Goal: Task Accomplishment & Management: Manage account settings

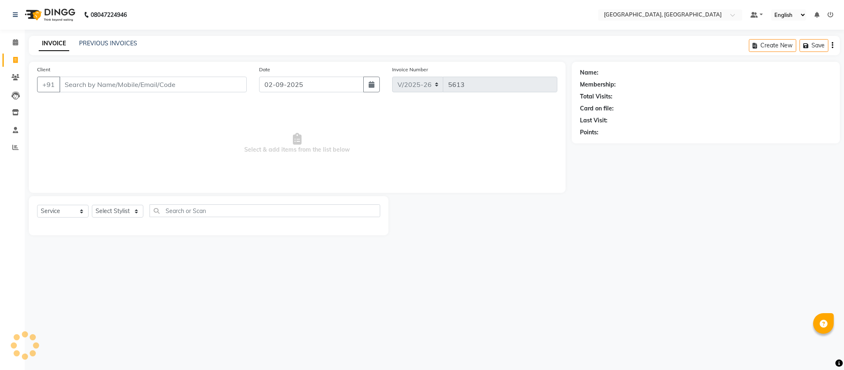
select select "4977"
select select "service"
drag, startPoint x: 124, startPoint y: 210, endPoint x: 124, endPoint y: 215, distance: 4.9
click at [124, 210] on select "Select Stylist Ameen House Keeping [PERSON_NAME] [PERSON_NAME] Prathiswar [PERS…" at bounding box center [117, 211] width 51 height 13
select select "59056"
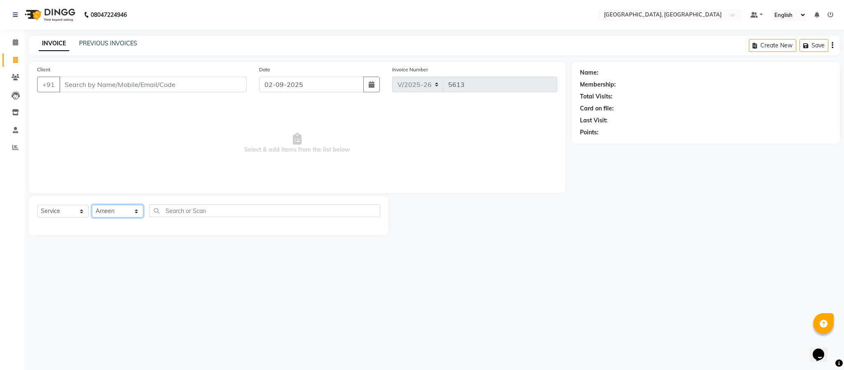
click at [92, 205] on select "Select Stylist Ameen House Keeping [PERSON_NAME] [PERSON_NAME] Prathiswar [PERS…" at bounding box center [117, 211] width 51 height 13
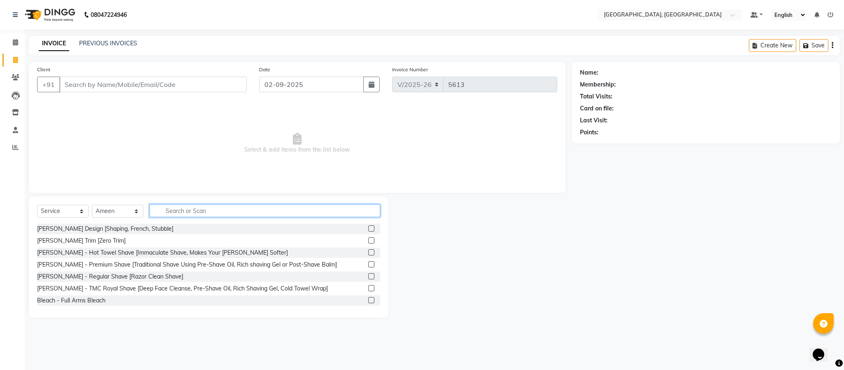
click at [189, 209] on input "text" at bounding box center [265, 210] width 231 height 13
click at [260, 216] on input "text" at bounding box center [265, 210] width 231 height 13
click at [368, 240] on label at bounding box center [371, 240] width 6 height 6
click at [368, 240] on input "checkbox" at bounding box center [370, 240] width 5 height 5
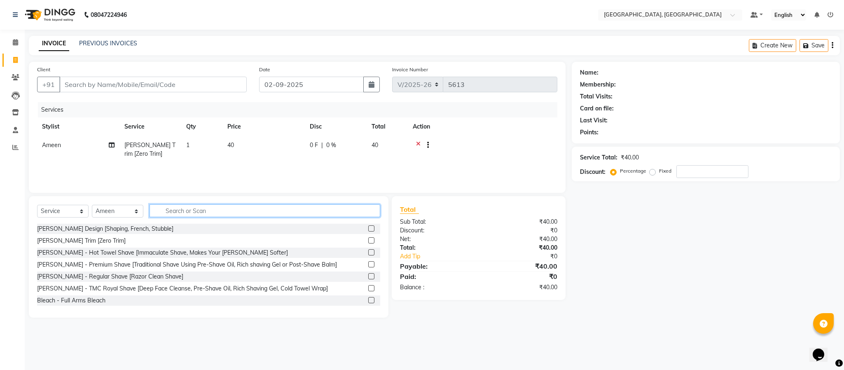
checkbox input "false"
click at [350, 209] on input "text" at bounding box center [265, 210] width 231 height 13
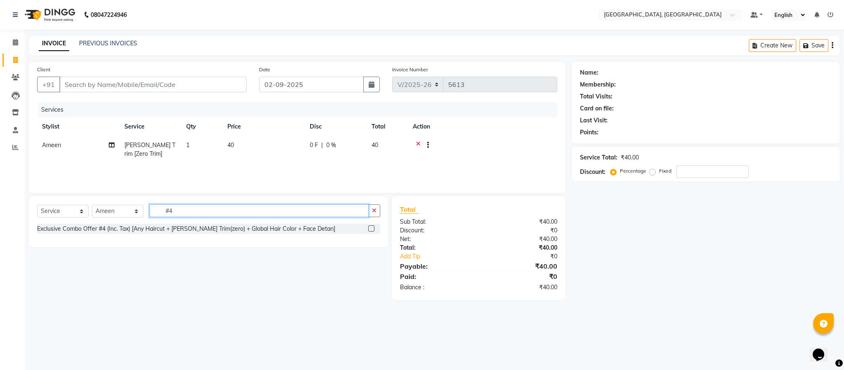
type input "#4"
click at [371, 230] on label at bounding box center [371, 228] width 6 height 6
click at [371, 230] on input "checkbox" at bounding box center [370, 228] width 5 height 5
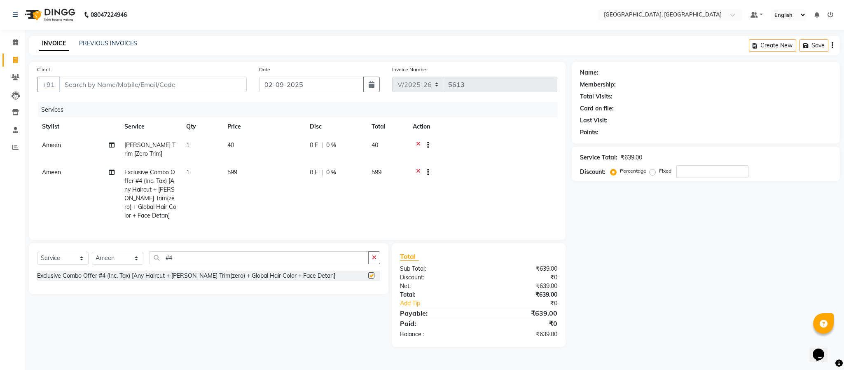
checkbox input "false"
click at [210, 82] on input "Client" at bounding box center [152, 85] width 187 height 16
type input "8"
type input "0"
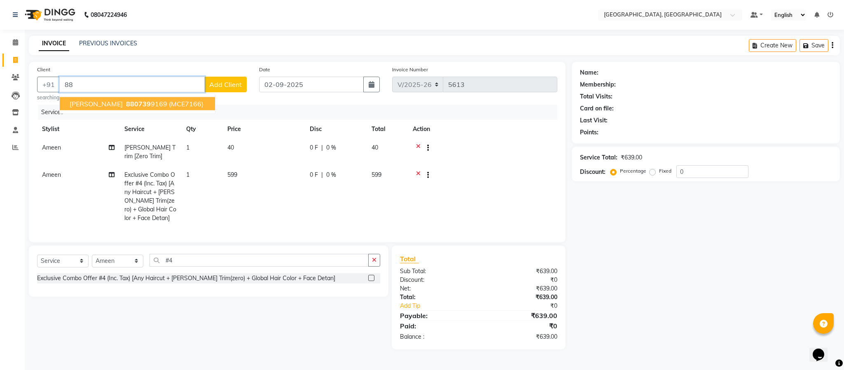
type input "8"
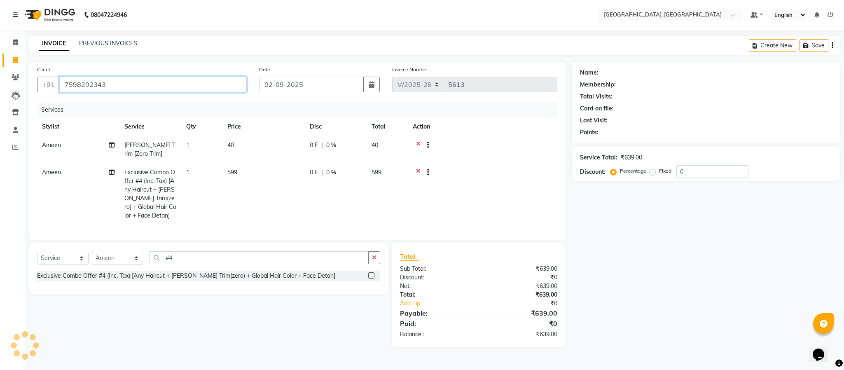
type input "7598202343"
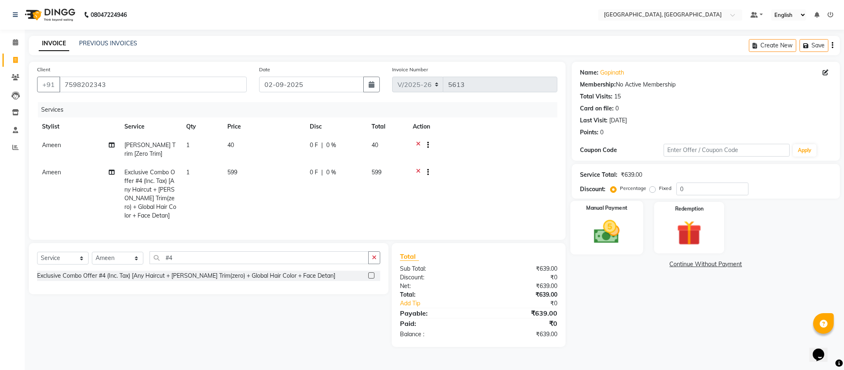
click at [621, 235] on img at bounding box center [607, 232] width 42 height 30
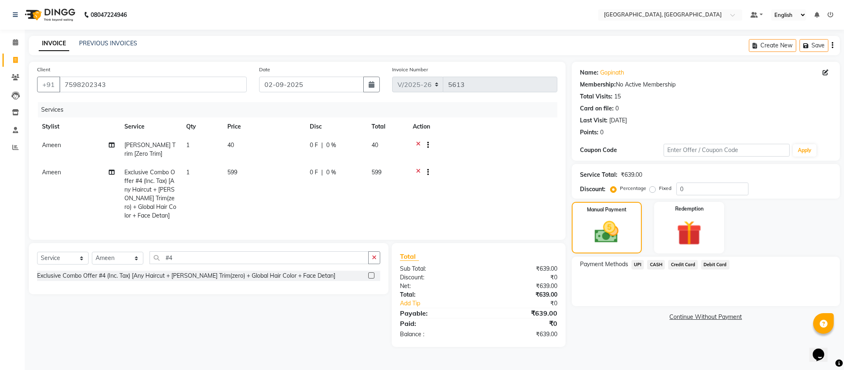
click at [637, 261] on span "UPI" at bounding box center [637, 264] width 13 height 9
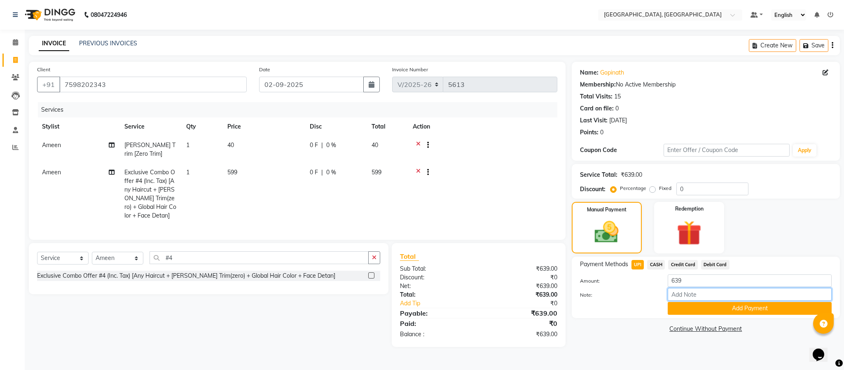
click at [691, 299] on input "Note:" at bounding box center [750, 294] width 164 height 13
click at [690, 313] on button "Add Payment" at bounding box center [750, 308] width 164 height 13
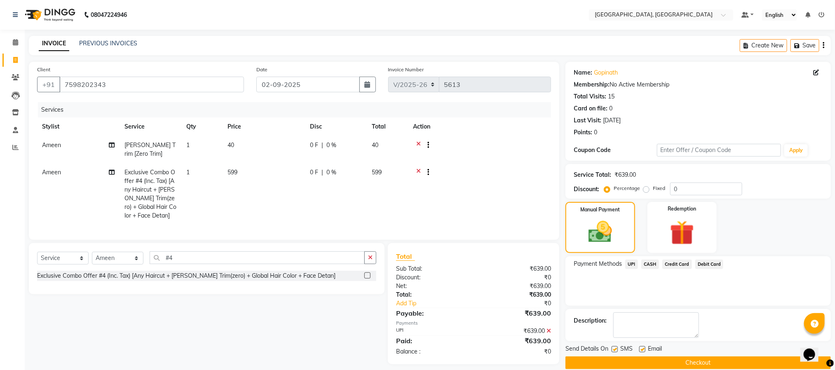
drag, startPoint x: 727, startPoint y: 361, endPoint x: 725, endPoint y: 356, distance: 5.9
click at [727, 361] on button "Checkout" at bounding box center [697, 362] width 265 height 13
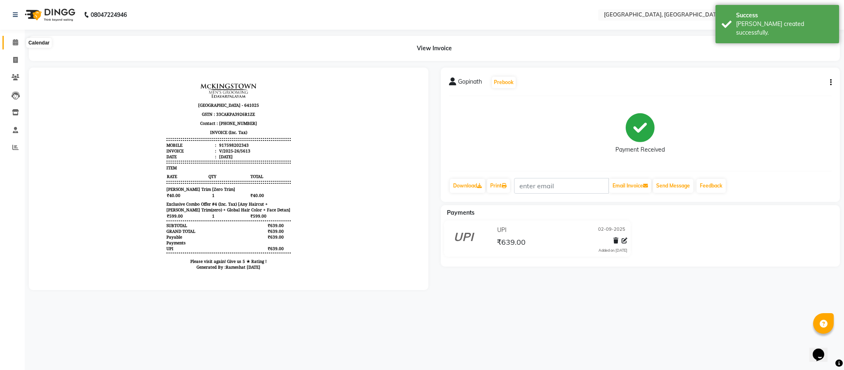
drag, startPoint x: 14, startPoint y: 41, endPoint x: 0, endPoint y: 42, distance: 13.6
click at [12, 40] on span at bounding box center [15, 42] width 14 height 9
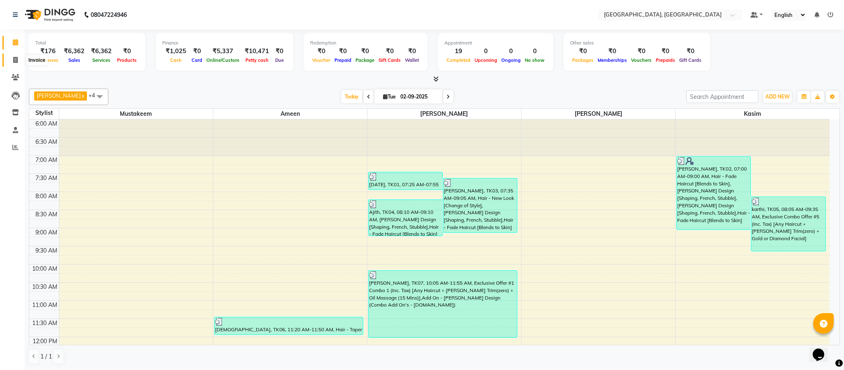
click at [17, 57] on icon at bounding box center [15, 60] width 5 height 6
select select "4977"
select select "service"
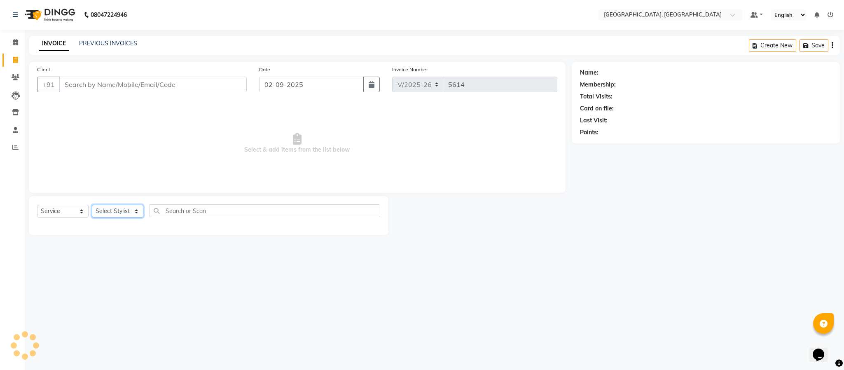
click at [116, 214] on select "Select Stylist" at bounding box center [117, 211] width 51 height 13
select select "39027"
click at [92, 205] on select "Select Stylist Ameen House Keeping [PERSON_NAME] [PERSON_NAME] Prathiswar [PERS…" at bounding box center [117, 211] width 51 height 13
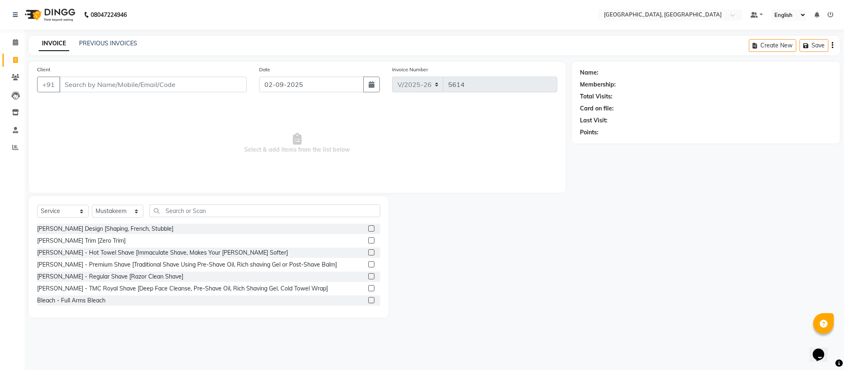
click at [368, 228] on label at bounding box center [371, 228] width 6 height 6
click at [368, 228] on input "checkbox" at bounding box center [370, 228] width 5 height 5
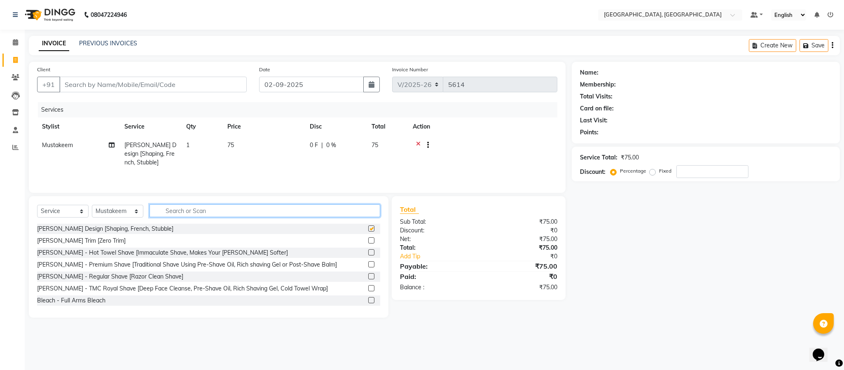
click at [358, 212] on input "text" at bounding box center [265, 210] width 231 height 13
checkbox input "false"
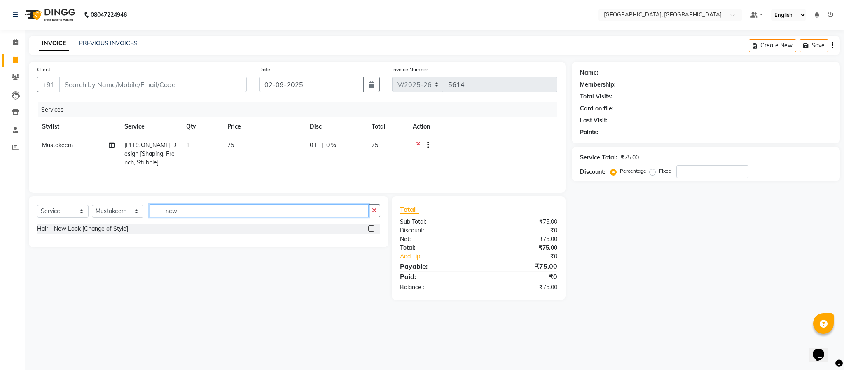
type input "new"
click at [372, 232] on label at bounding box center [371, 228] width 6 height 6
click at [372, 232] on input "checkbox" at bounding box center [370, 228] width 5 height 5
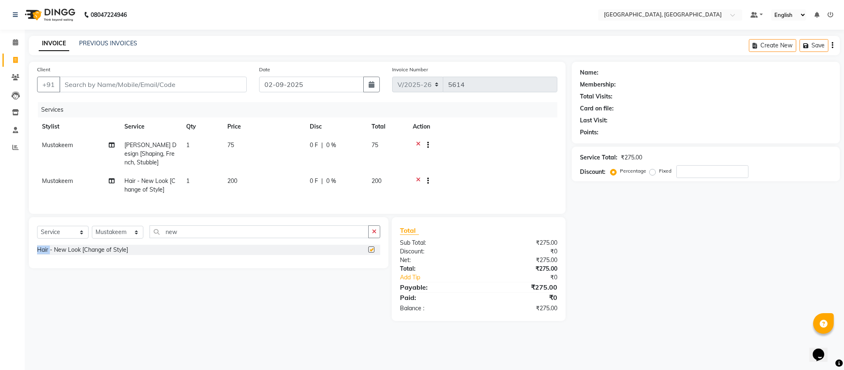
click at [372, 232] on div "Select Service Product Membership Package Voucher Prepaid Gift Card Select Styl…" at bounding box center [209, 242] width 360 height 51
click at [372, 253] on label at bounding box center [371, 249] width 6 height 6
click at [372, 253] on input "checkbox" at bounding box center [370, 249] width 5 height 5
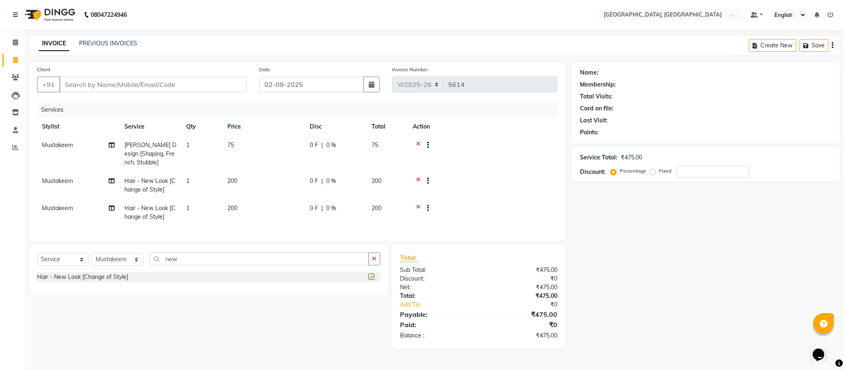
checkbox input "false"
click at [234, 81] on input "Client" at bounding box center [152, 85] width 187 height 16
type input "9"
type input "0"
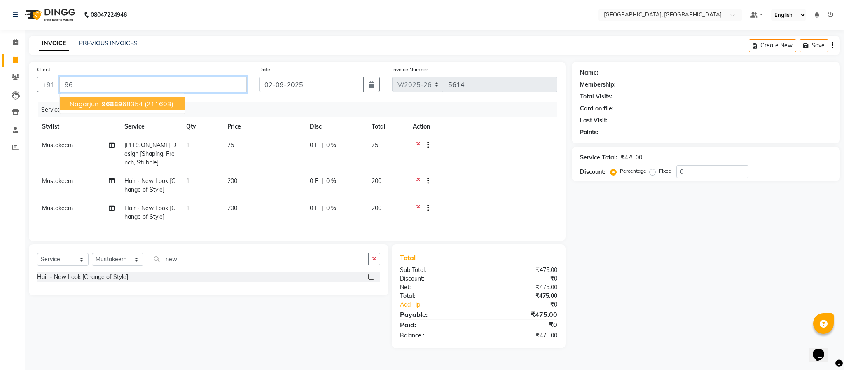
type input "9"
type input "9688146345"
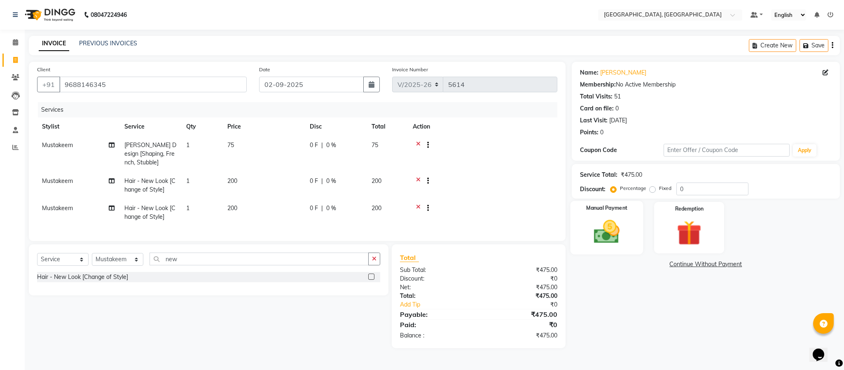
click at [631, 231] on div "Manual Payment" at bounding box center [606, 228] width 73 height 54
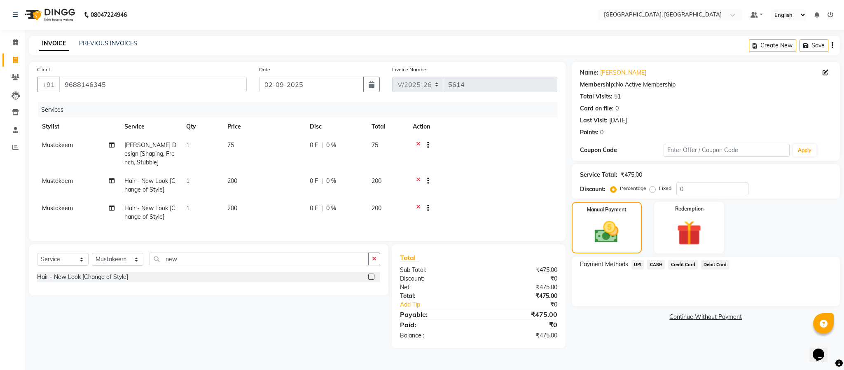
drag, startPoint x: 638, startPoint y: 264, endPoint x: 642, endPoint y: 270, distance: 6.5
click at [638, 264] on span "UPI" at bounding box center [637, 264] width 13 height 9
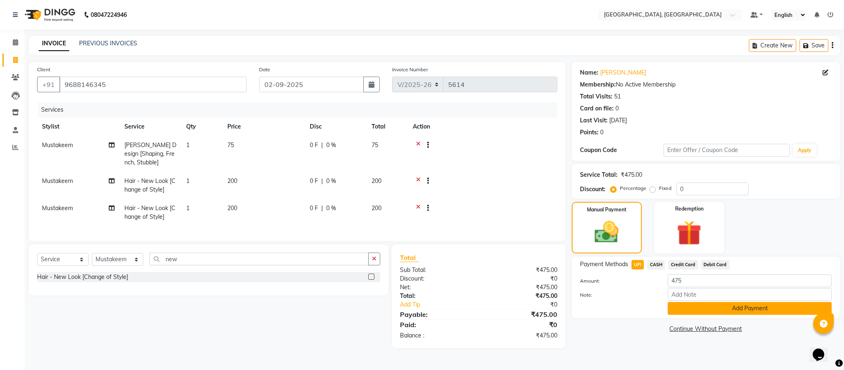
click at [678, 309] on button "Add Payment" at bounding box center [750, 308] width 164 height 13
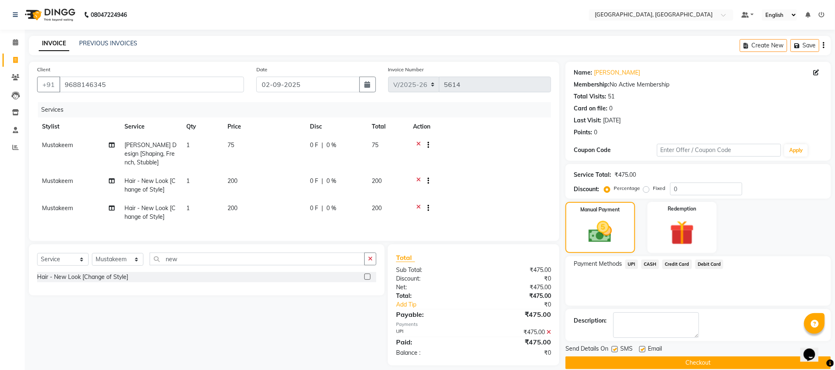
click at [682, 365] on button "Checkout" at bounding box center [697, 362] width 265 height 13
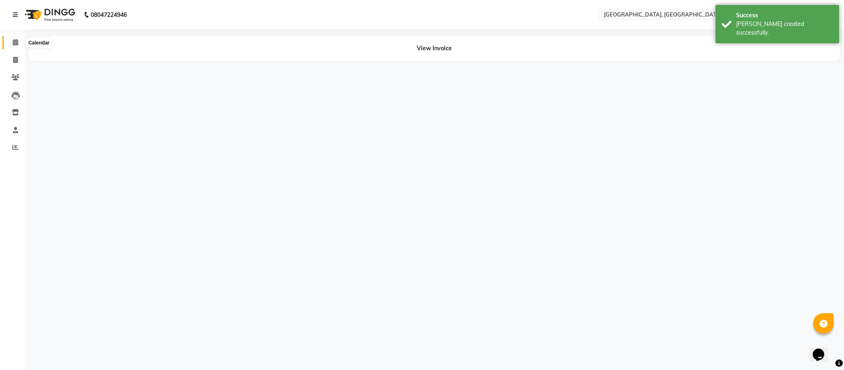
drag, startPoint x: 15, startPoint y: 44, endPoint x: 0, endPoint y: 41, distance: 15.3
click at [15, 44] on icon at bounding box center [15, 42] width 5 height 6
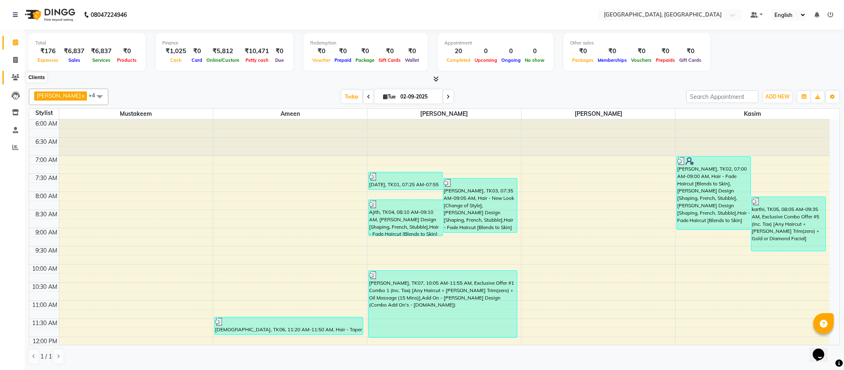
click at [12, 74] on icon at bounding box center [16, 77] width 8 height 6
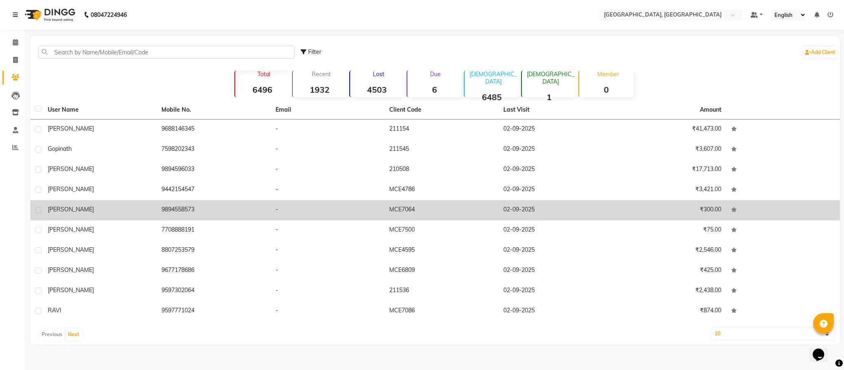
click at [175, 210] on td "9894558573" at bounding box center [214, 210] width 114 height 20
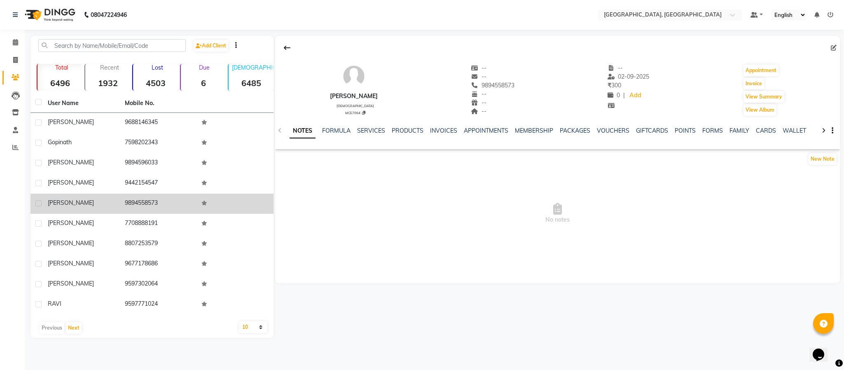
click at [145, 204] on td "9894558573" at bounding box center [158, 204] width 77 height 20
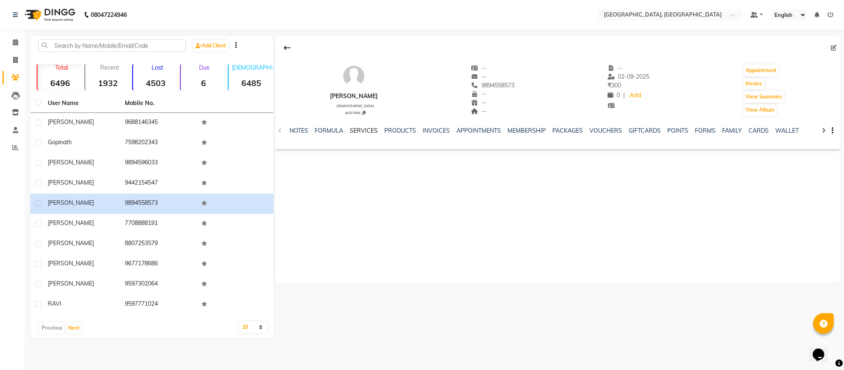
click at [353, 133] on link "SERVICES" at bounding box center [364, 130] width 28 height 7
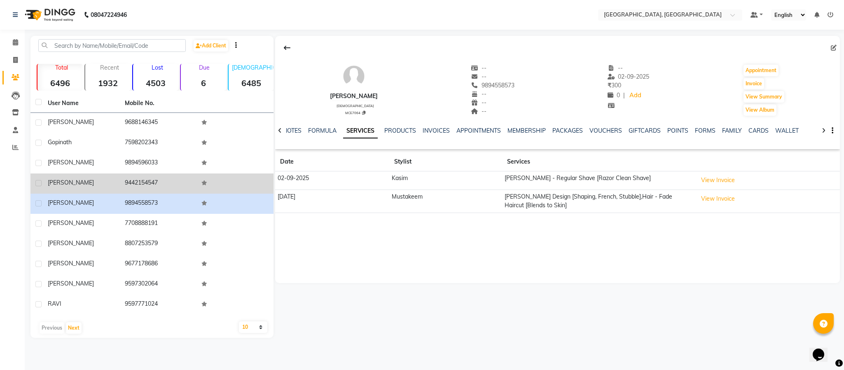
click at [145, 180] on td "9442154547" at bounding box center [158, 183] width 77 height 20
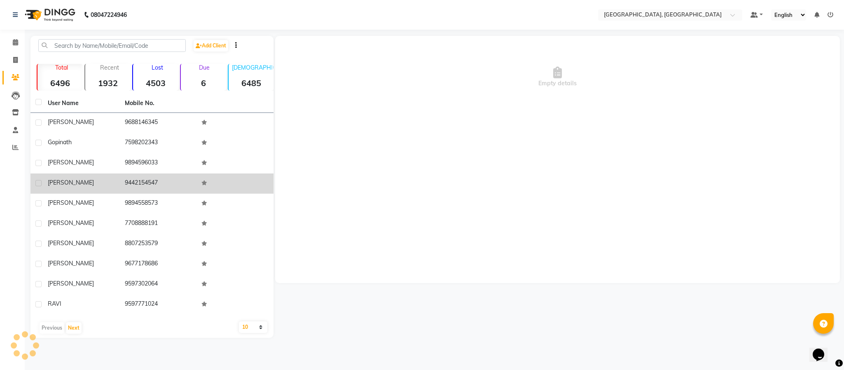
click at [145, 180] on td "9442154547" at bounding box center [158, 183] width 77 height 20
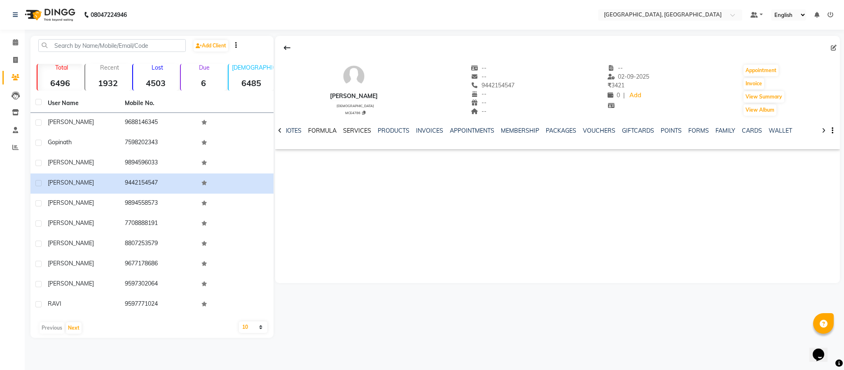
drag, startPoint x: 366, startPoint y: 130, endPoint x: 335, endPoint y: 129, distance: 31.3
click at [366, 130] on link "SERVICES" at bounding box center [357, 130] width 28 height 7
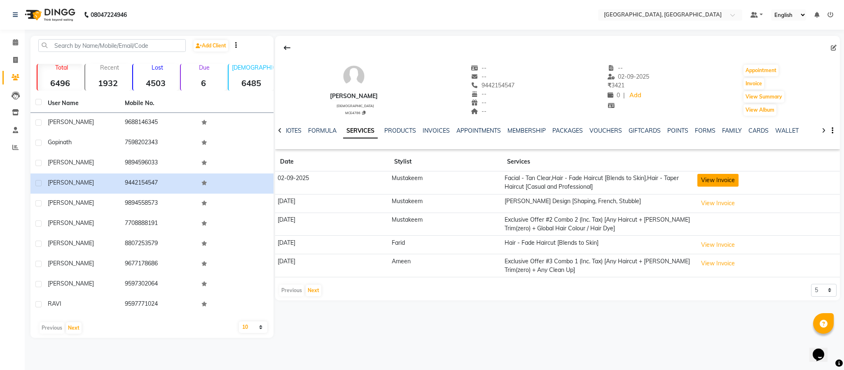
click at [729, 182] on button "View Invoice" at bounding box center [717, 180] width 41 height 13
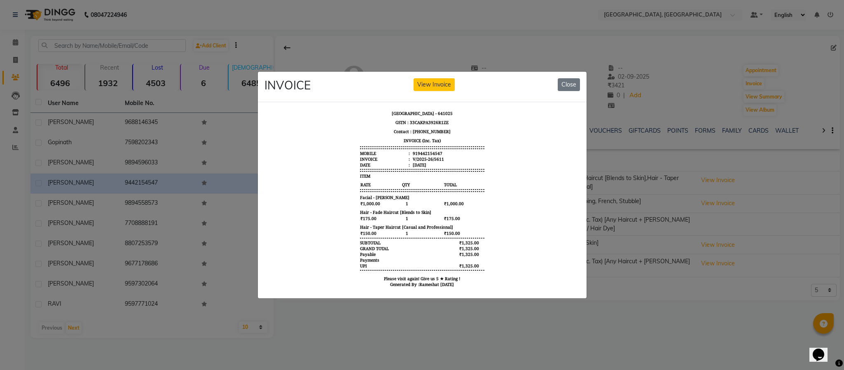
scroll to position [38, 0]
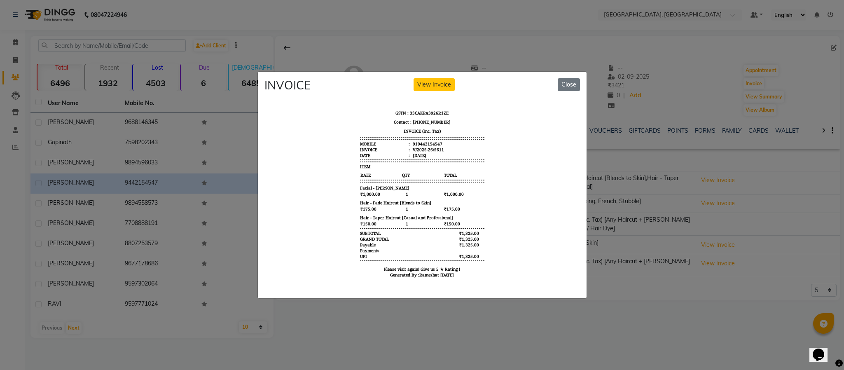
click at [715, 77] on ngb-modal-window "INVOICE View Invoice Close" at bounding box center [422, 185] width 844 height 370
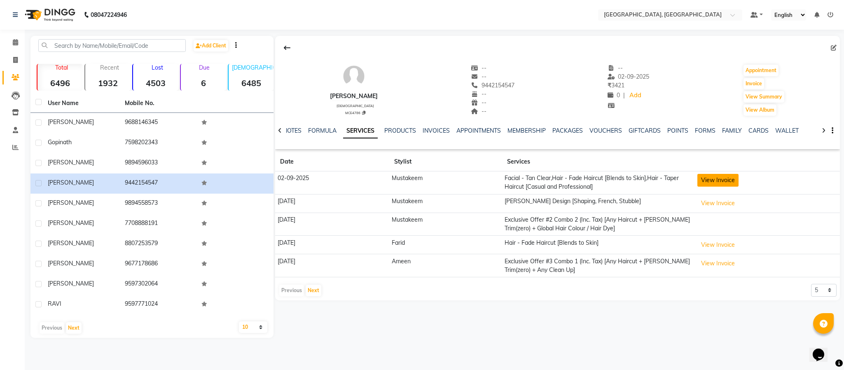
click at [725, 180] on button "View Invoice" at bounding box center [717, 180] width 41 height 13
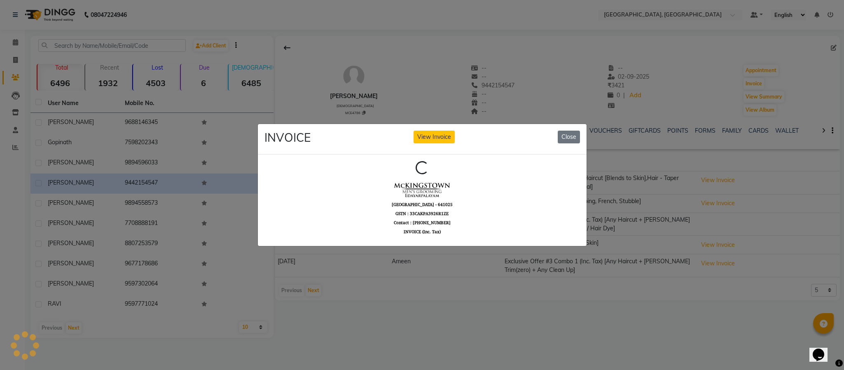
scroll to position [0, 0]
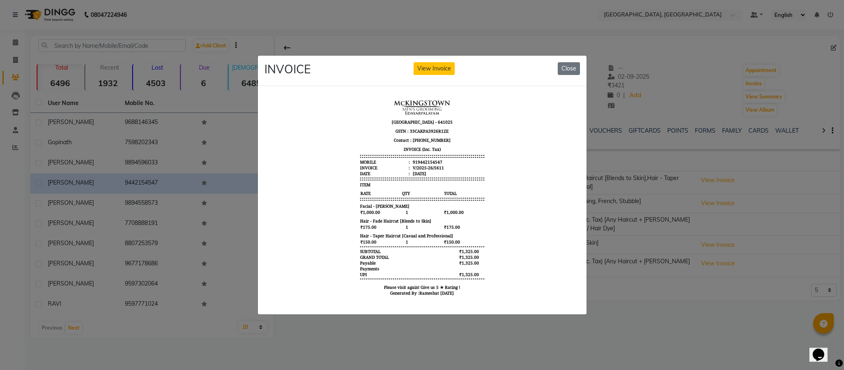
click at [698, 102] on ngb-modal-window "INVOICE View Invoice Close" at bounding box center [422, 185] width 844 height 370
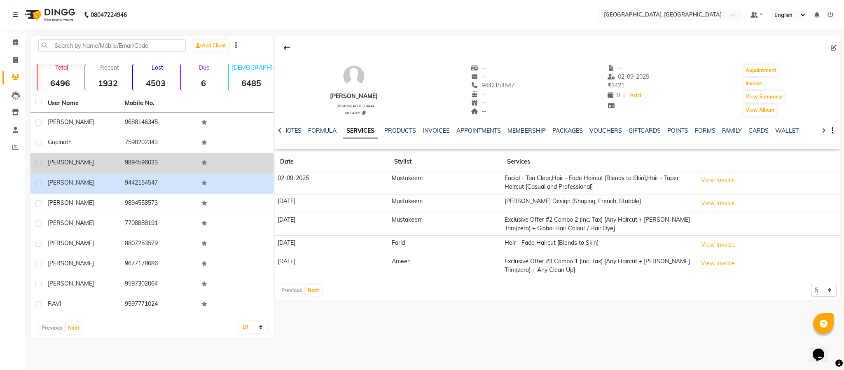
click at [145, 159] on td "9894596033" at bounding box center [158, 163] width 77 height 20
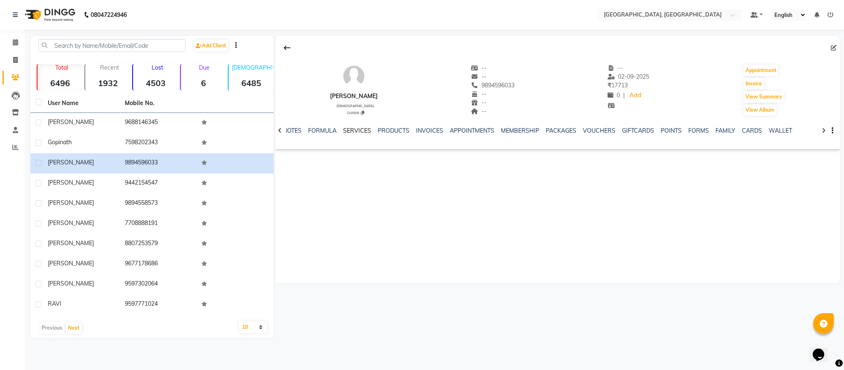
click at [360, 129] on link "SERVICES" at bounding box center [357, 130] width 28 height 7
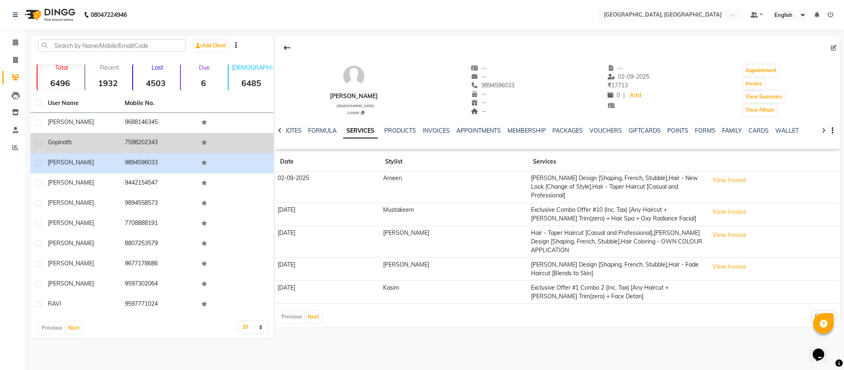
click at [136, 140] on td "7598202343" at bounding box center [158, 143] width 77 height 20
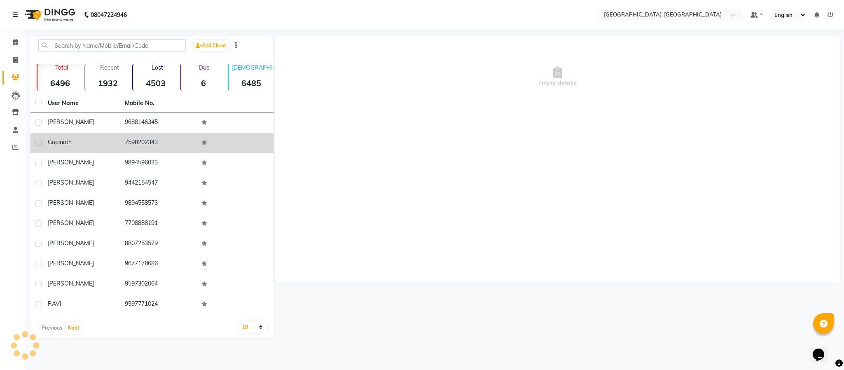
click at [136, 140] on td "7598202343" at bounding box center [158, 143] width 77 height 20
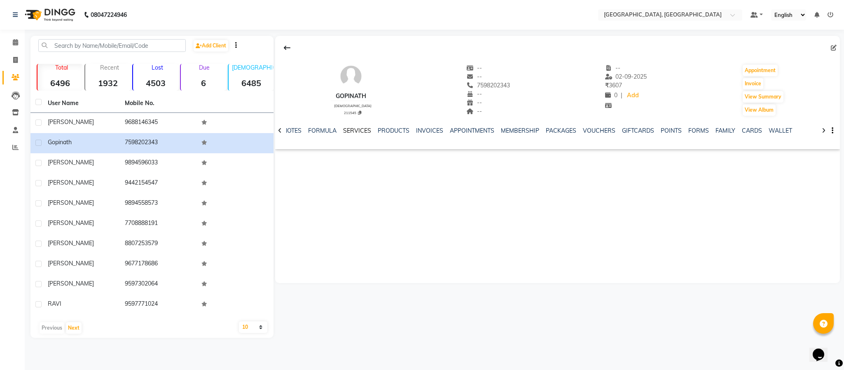
click at [351, 129] on link "SERVICES" at bounding box center [357, 130] width 28 height 7
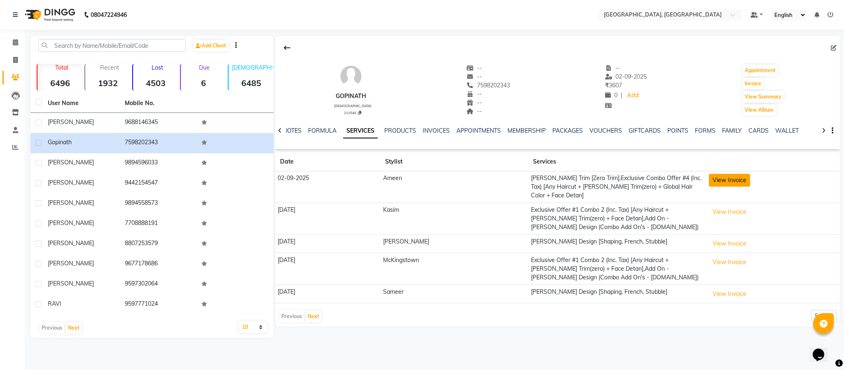
click at [722, 177] on button "View Invoice" at bounding box center [729, 180] width 41 height 13
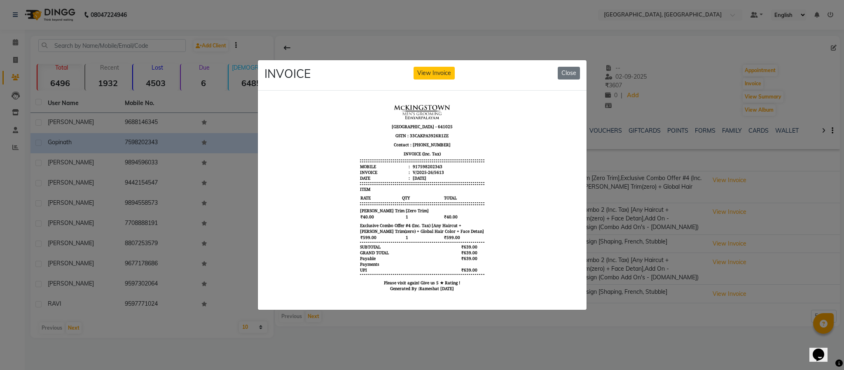
scroll to position [7, 0]
click at [664, 93] on ngb-modal-window "INVOICE View Invoice Close" at bounding box center [422, 185] width 844 height 370
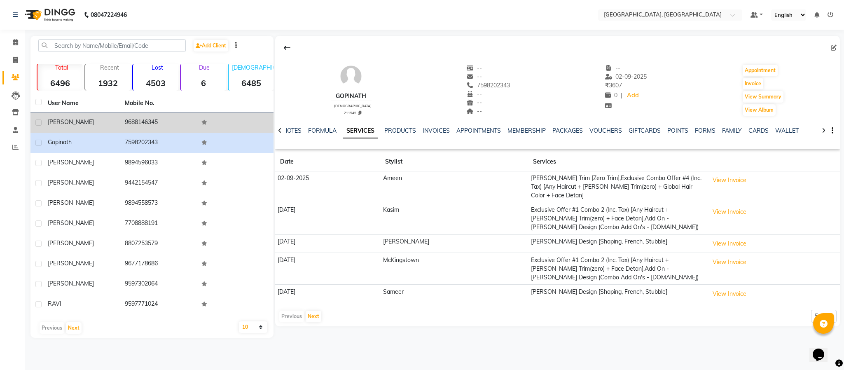
click at [138, 117] on td "9688146345" at bounding box center [158, 123] width 77 height 20
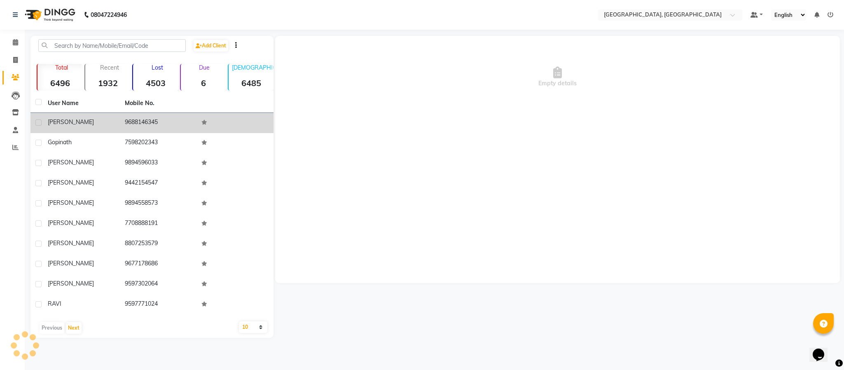
click at [138, 117] on td "9688146345" at bounding box center [158, 123] width 77 height 20
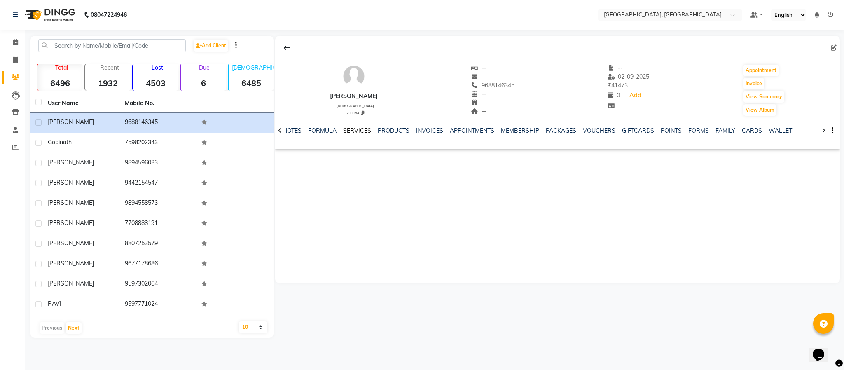
click at [348, 133] on link "SERVICES" at bounding box center [357, 130] width 28 height 7
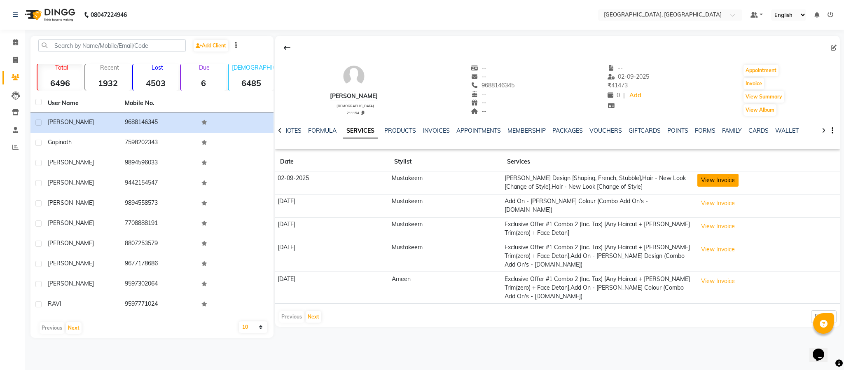
click at [720, 175] on button "View Invoice" at bounding box center [717, 180] width 41 height 13
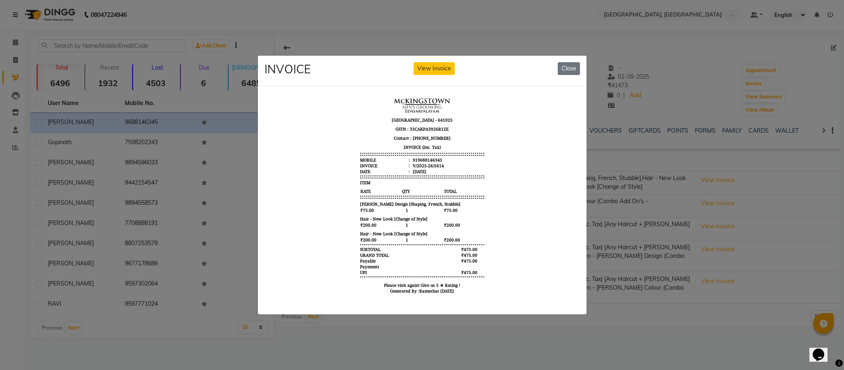
scroll to position [6, 0]
click at [719, 63] on ngb-modal-window "INVOICE View Invoice Close" at bounding box center [422, 185] width 844 height 370
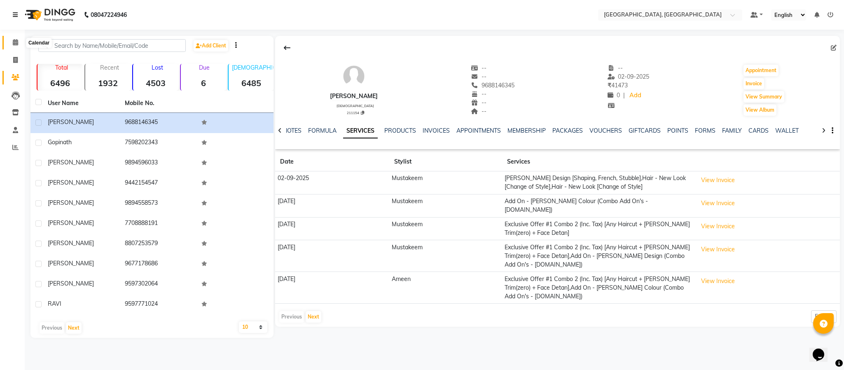
drag, startPoint x: 15, startPoint y: 41, endPoint x: 14, endPoint y: 6, distance: 35.0
click at [15, 41] on icon at bounding box center [15, 42] width 5 height 6
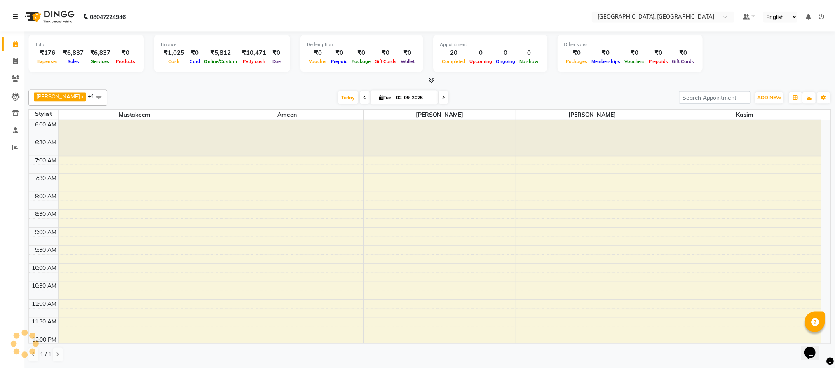
scroll to position [351, 0]
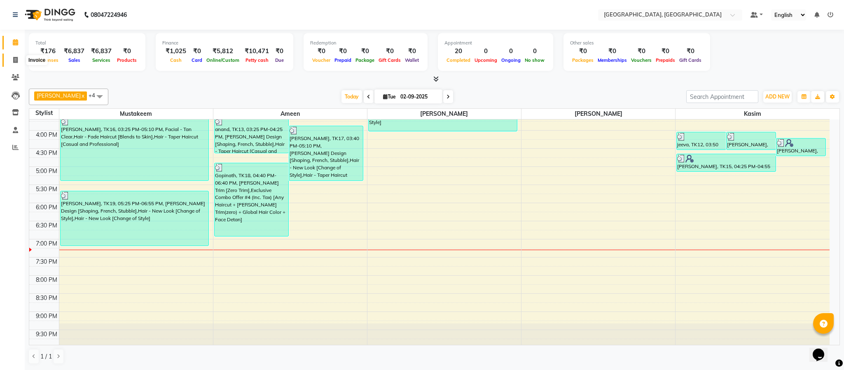
click at [20, 58] on span at bounding box center [15, 60] width 14 height 9
select select "4977"
select select "service"
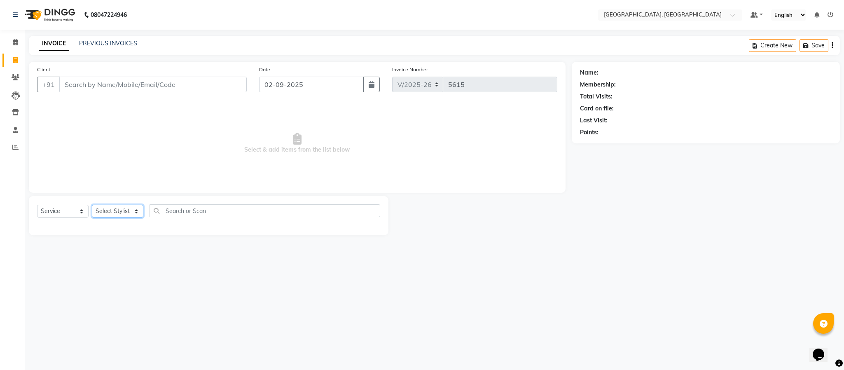
click at [119, 213] on select "Select Stylist Ameen House Keeping [PERSON_NAME] [PERSON_NAME] Prathiswar [PERS…" at bounding box center [117, 211] width 51 height 13
select select "59056"
click at [92, 205] on select "Select Stylist Ameen House Keeping [PERSON_NAME] [PERSON_NAME] Prathiswar [PERS…" at bounding box center [117, 211] width 51 height 13
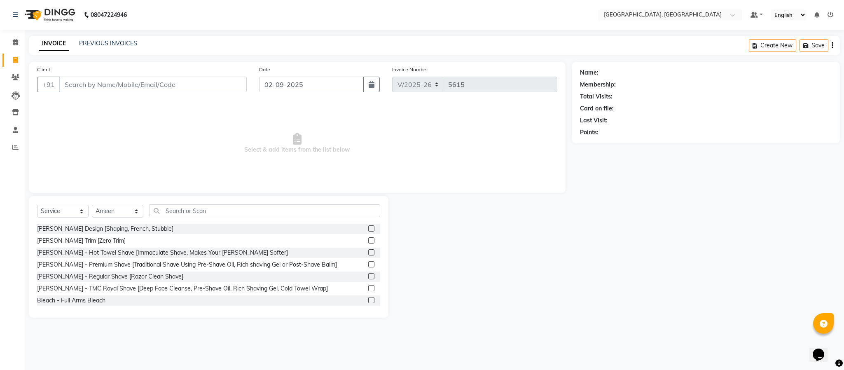
click at [368, 230] on label at bounding box center [371, 228] width 6 height 6
click at [368, 230] on input "checkbox" at bounding box center [370, 228] width 5 height 5
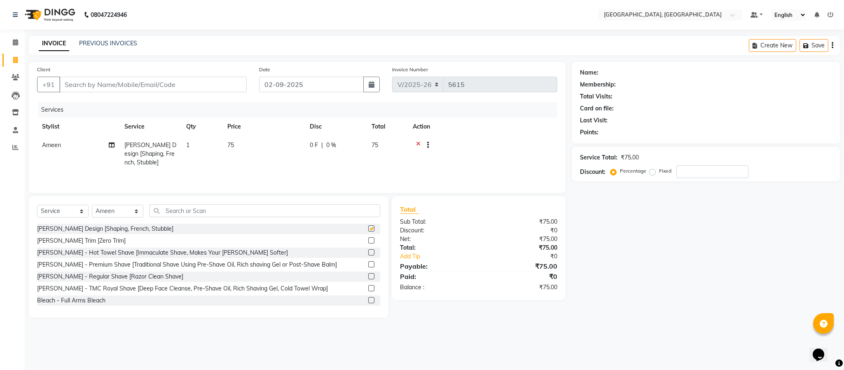
checkbox input "false"
click at [208, 83] on input "Client" at bounding box center [152, 85] width 187 height 16
type input "8"
type input "0"
type input "8270978866"
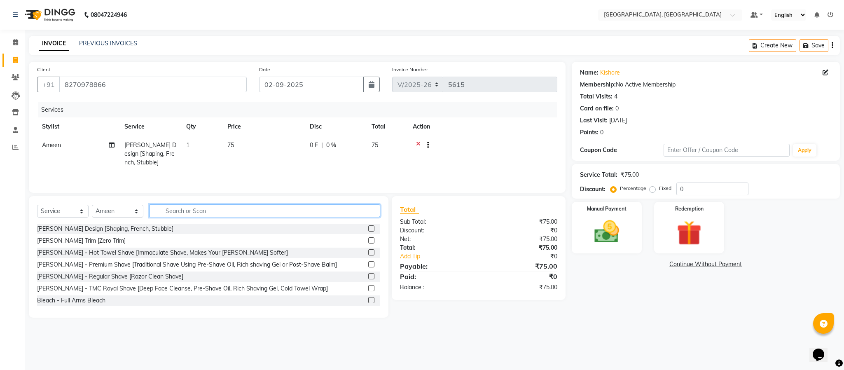
click at [245, 212] on input "text" at bounding box center [265, 210] width 231 height 13
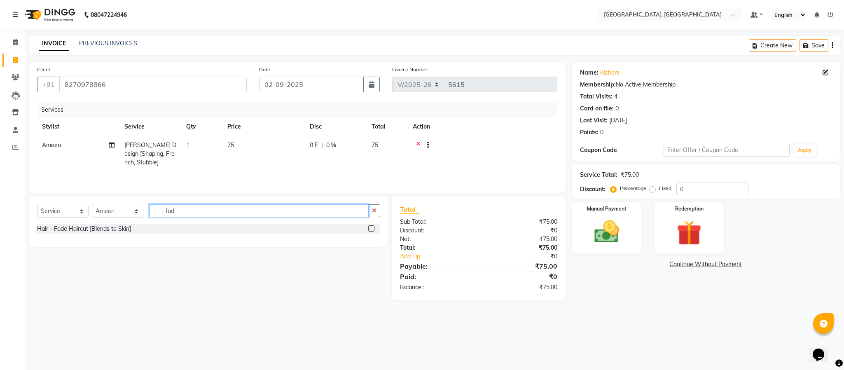
type input "fad"
click at [371, 231] on label at bounding box center [371, 228] width 6 height 6
click at [371, 231] on input "checkbox" at bounding box center [370, 228] width 5 height 5
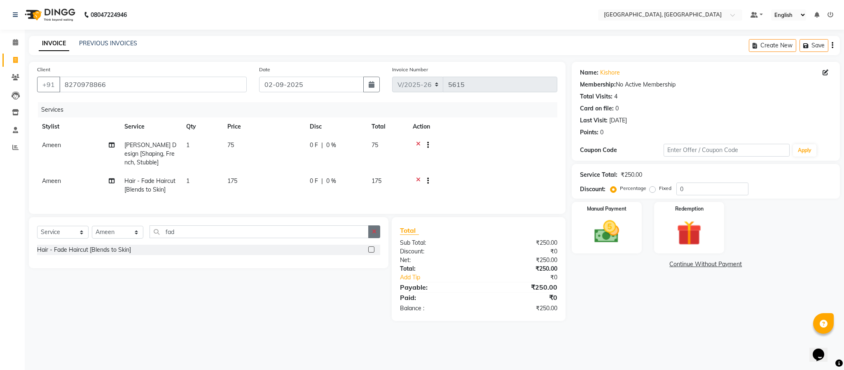
checkbox input "false"
click at [375, 234] on icon "button" at bounding box center [374, 232] width 5 height 6
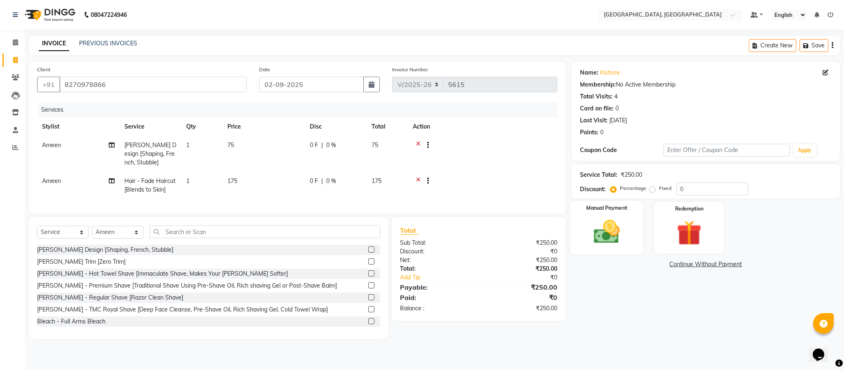
click at [615, 222] on img at bounding box center [607, 232] width 42 height 30
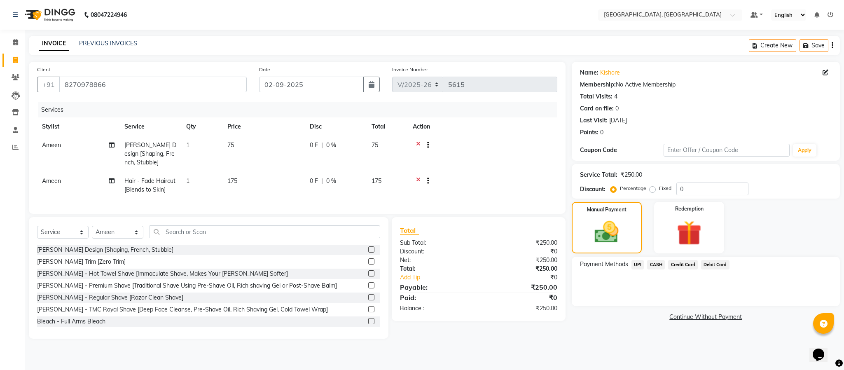
click at [634, 264] on span "UPI" at bounding box center [637, 264] width 13 height 9
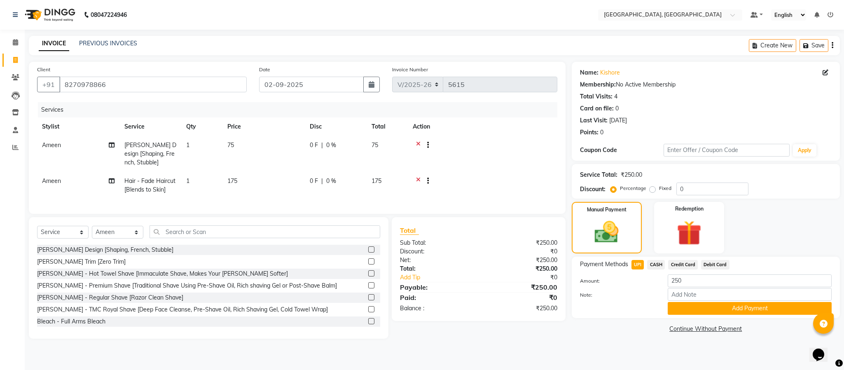
click at [652, 262] on span "CASH" at bounding box center [656, 264] width 18 height 9
click at [692, 308] on button "Add Payment" at bounding box center [750, 308] width 164 height 13
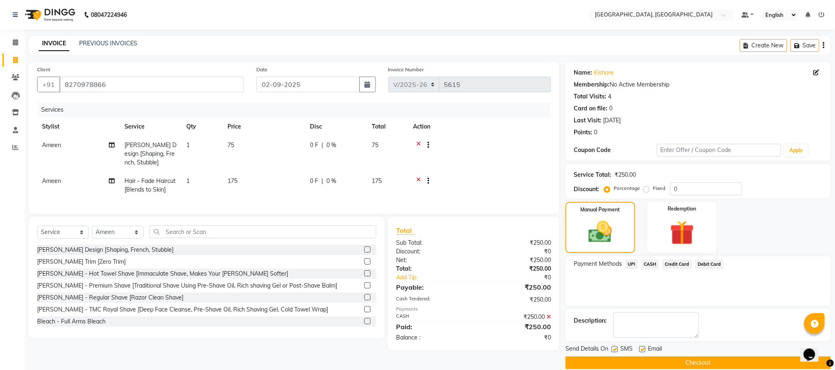
scroll to position [12, 0]
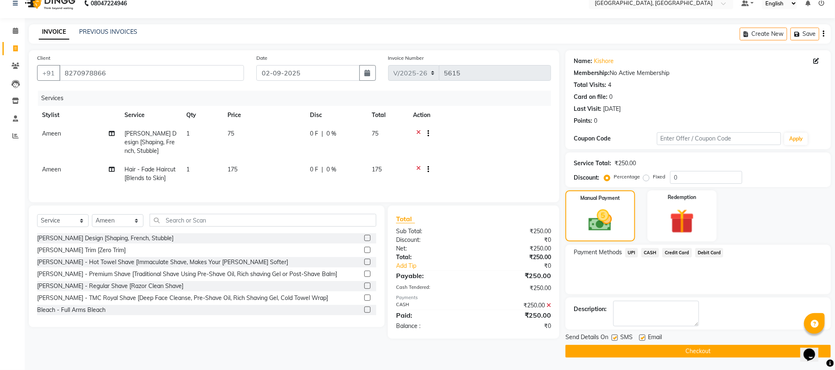
click at [701, 348] on button "Checkout" at bounding box center [697, 351] width 265 height 13
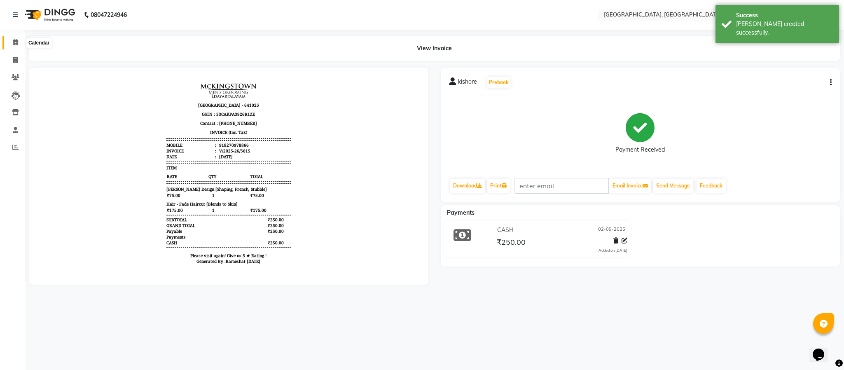
drag, startPoint x: 16, startPoint y: 41, endPoint x: 23, endPoint y: 44, distance: 7.6
click at [16, 41] on icon at bounding box center [15, 42] width 5 height 6
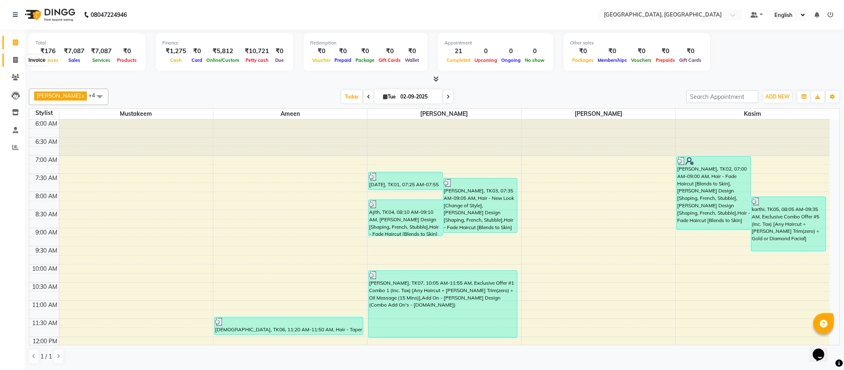
click at [12, 56] on span at bounding box center [15, 60] width 14 height 9
select select "service"
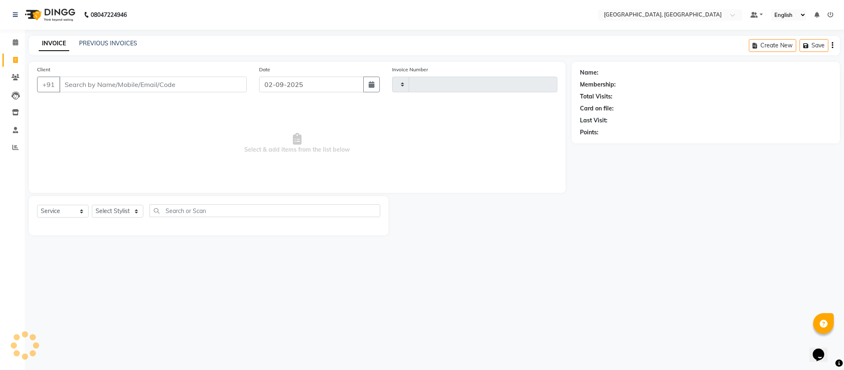
type input "5616"
select select "4977"
click at [120, 214] on select "Select Stylist" at bounding box center [117, 211] width 51 height 13
select select "59056"
click at [92, 205] on select "Select Stylist Ameen House Keeping [PERSON_NAME] [PERSON_NAME] Prathiswar [PERS…" at bounding box center [117, 211] width 51 height 13
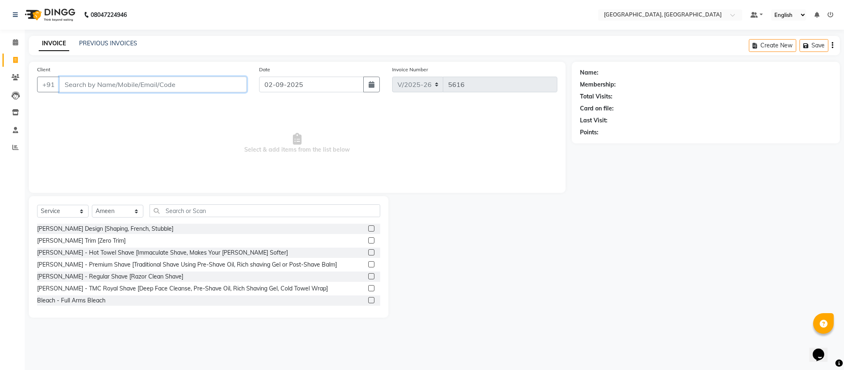
click at [162, 83] on input "Client" at bounding box center [152, 85] width 187 height 16
type input "9342340922"
click at [230, 80] on span "Add Client" at bounding box center [225, 84] width 33 height 8
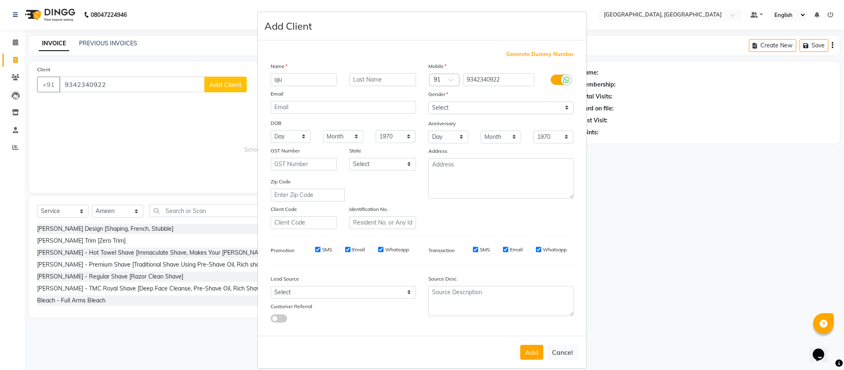
type input "aju"
drag, startPoint x: 471, startPoint y: 106, endPoint x: 473, endPoint y: 114, distance: 7.8
click at [471, 106] on select "Select [DEMOGRAPHIC_DATA] [DEMOGRAPHIC_DATA] Other Prefer Not To Say" at bounding box center [500, 107] width 145 height 13
select select "[DEMOGRAPHIC_DATA]"
click at [428, 101] on select "Select [DEMOGRAPHIC_DATA] [DEMOGRAPHIC_DATA] Other Prefer Not To Say" at bounding box center [500, 107] width 145 height 13
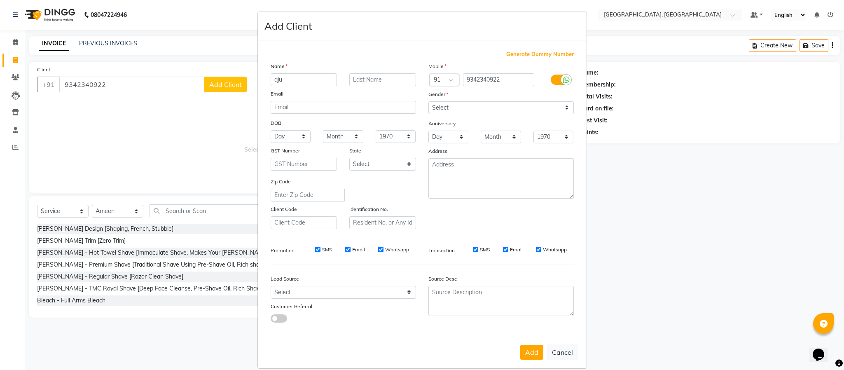
click at [529, 350] on button "Add" at bounding box center [531, 352] width 23 height 15
select select
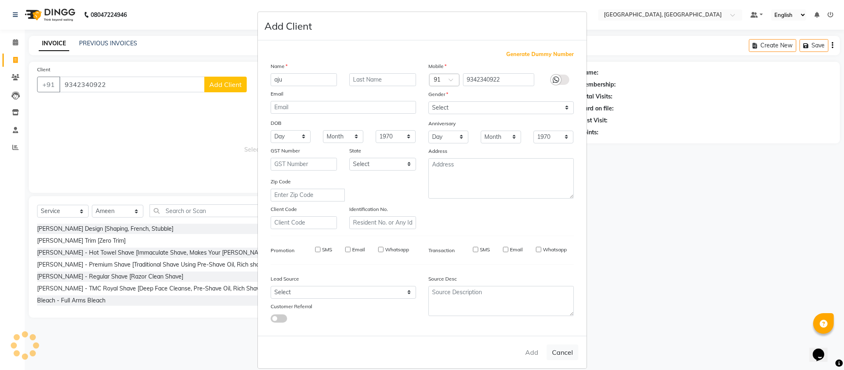
select select
checkbox input "false"
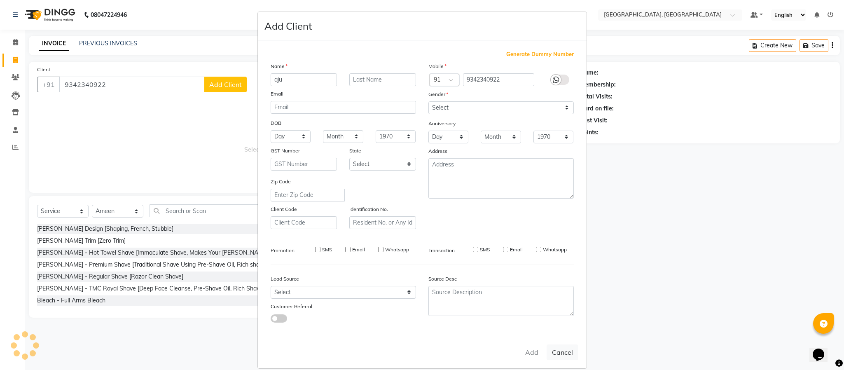
checkbox input "false"
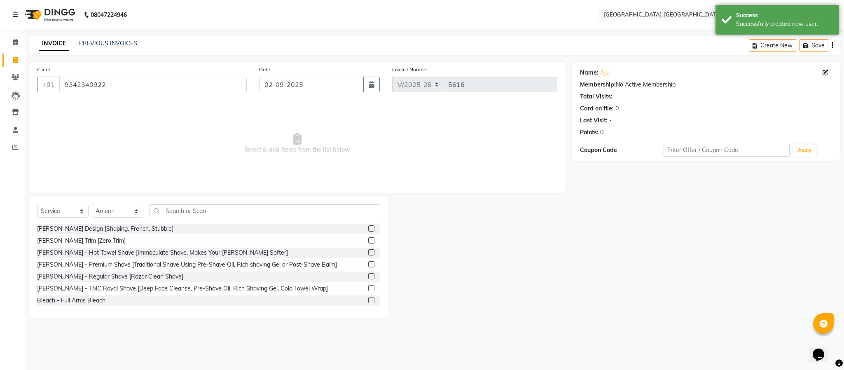
click at [368, 229] on label at bounding box center [371, 228] width 6 height 6
click at [368, 229] on input "checkbox" at bounding box center [370, 228] width 5 height 5
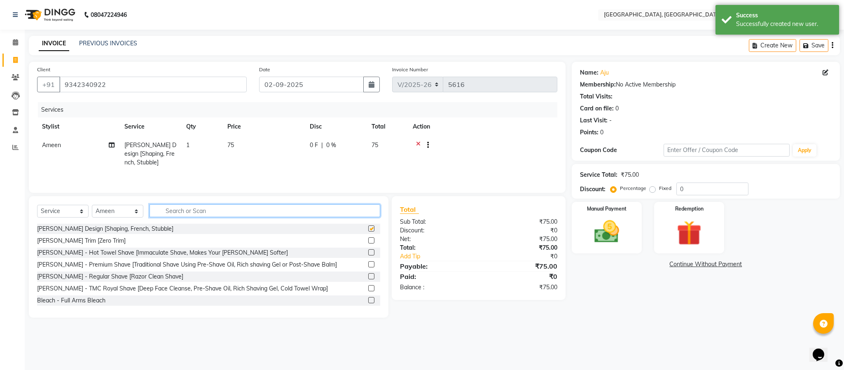
click at [356, 212] on input "text" at bounding box center [265, 210] width 231 height 13
checkbox input "false"
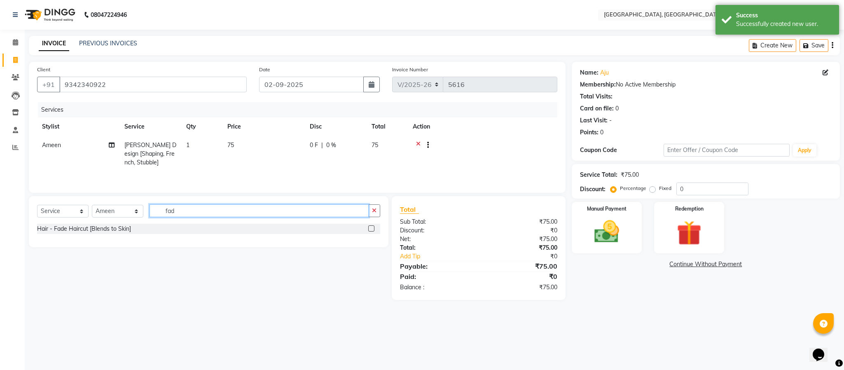
type input "fad"
click at [370, 229] on label at bounding box center [371, 228] width 6 height 6
click at [370, 229] on input "checkbox" at bounding box center [370, 228] width 5 height 5
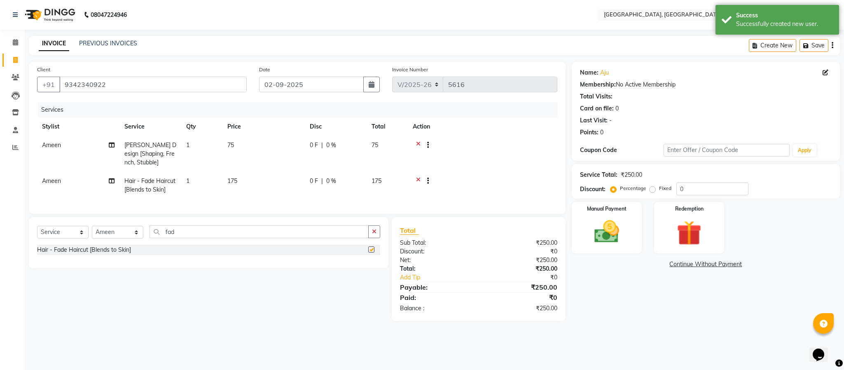
checkbox input "false"
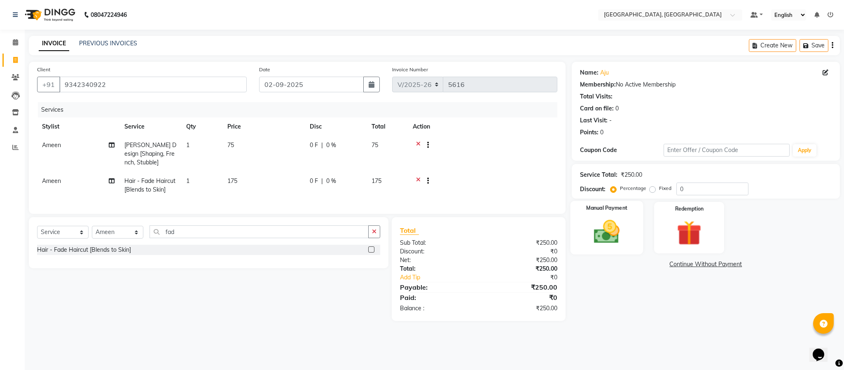
click at [619, 224] on img at bounding box center [607, 232] width 42 height 30
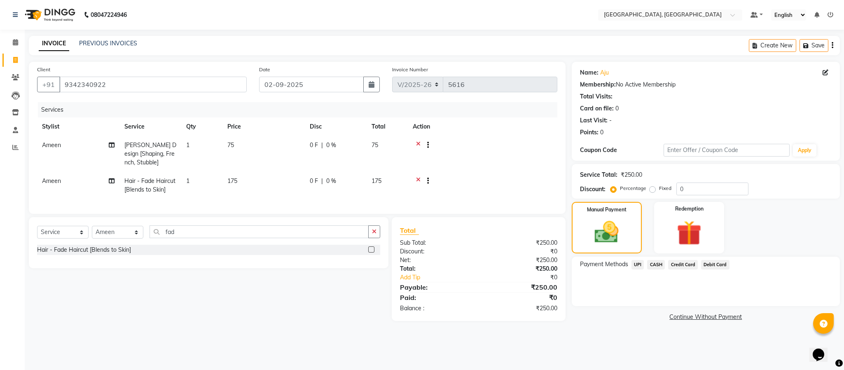
click at [636, 263] on span "UPI" at bounding box center [637, 264] width 13 height 9
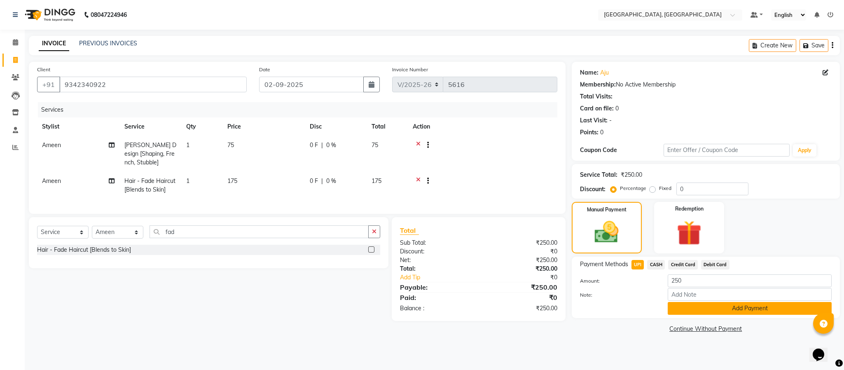
click at [687, 311] on button "Add Payment" at bounding box center [750, 308] width 164 height 13
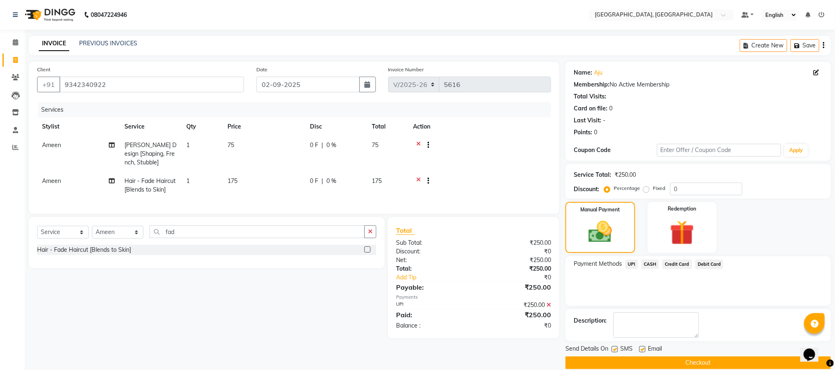
scroll to position [12, 0]
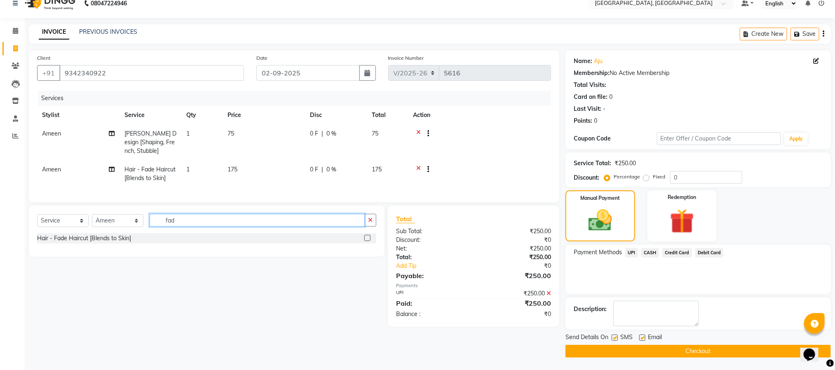
click at [362, 227] on input "fad" at bounding box center [257, 220] width 215 height 13
click at [372, 226] on button "button" at bounding box center [370, 220] width 12 height 13
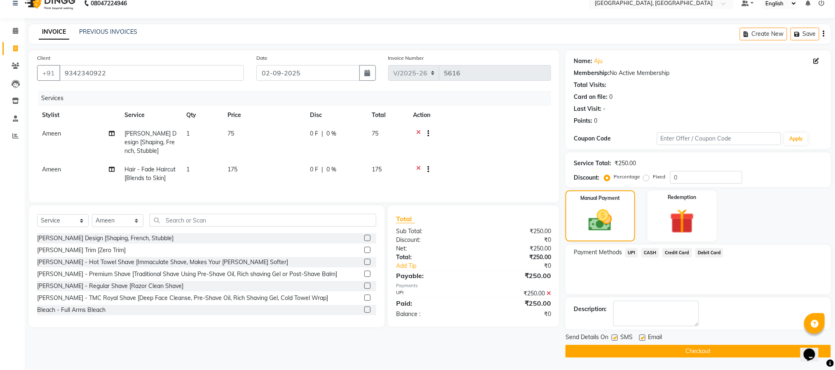
click at [623, 351] on button "Checkout" at bounding box center [697, 351] width 265 height 13
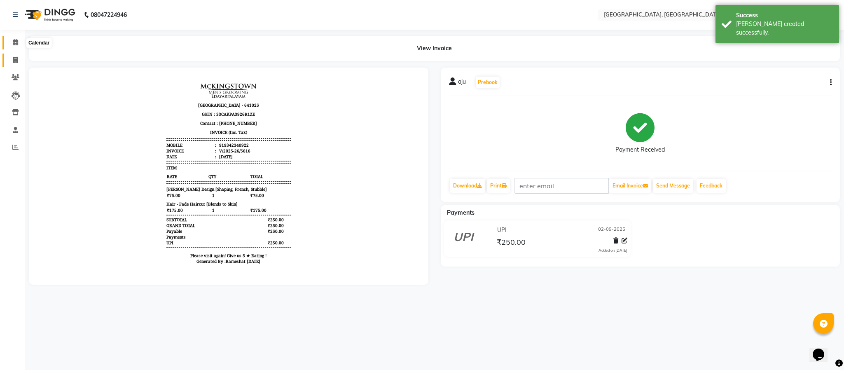
drag, startPoint x: 15, startPoint y: 40, endPoint x: 10, endPoint y: 56, distance: 16.7
click at [15, 40] on icon at bounding box center [15, 42] width 5 height 6
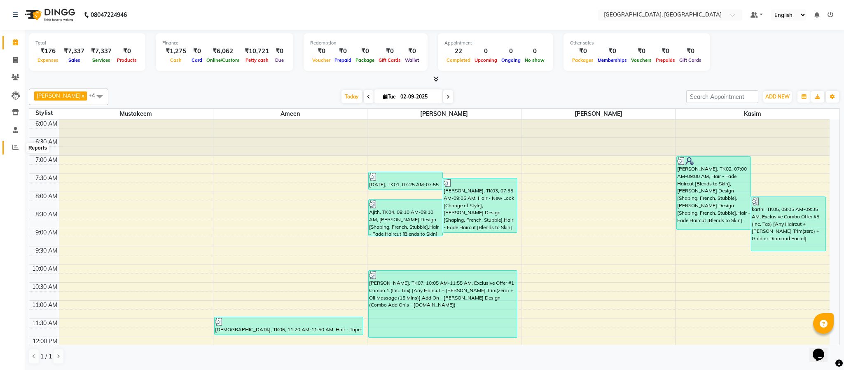
click at [15, 144] on icon at bounding box center [15, 147] width 6 height 6
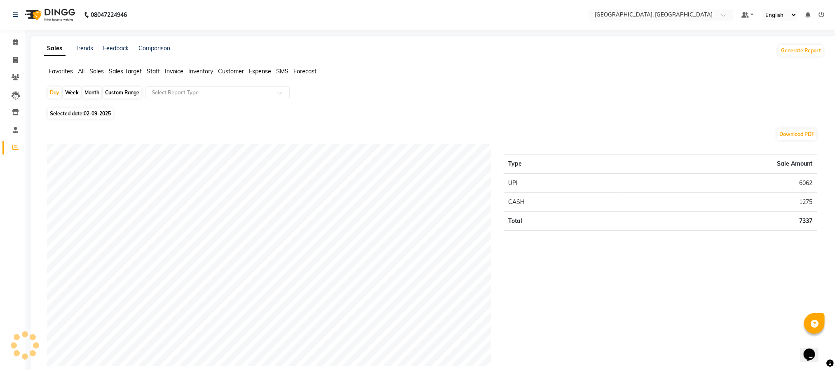
click at [146, 70] on ul "Favorites All Sales Sales Target Staff Invoice Inventory Customer Expense SMS F…" at bounding box center [434, 71] width 780 height 9
click at [152, 70] on span "Staff" at bounding box center [153, 71] width 13 height 7
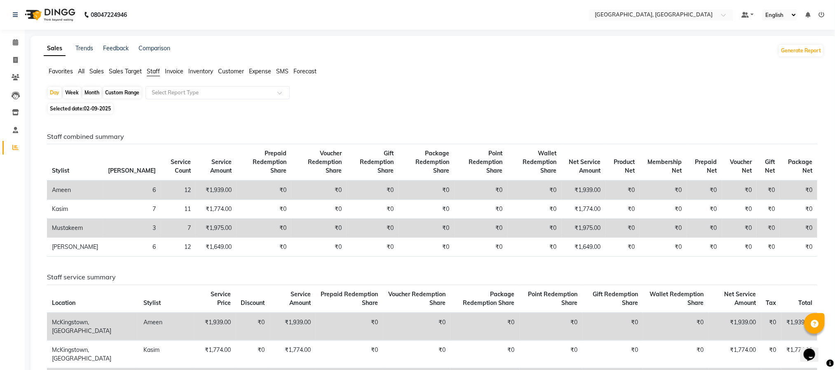
click at [442, 116] on div "Day Week Month Custom Range Select Report Type Selected date: [DATE] Staff comb…" at bounding box center [434, 271] width 780 height 370
click at [18, 39] on icon at bounding box center [15, 42] width 5 height 6
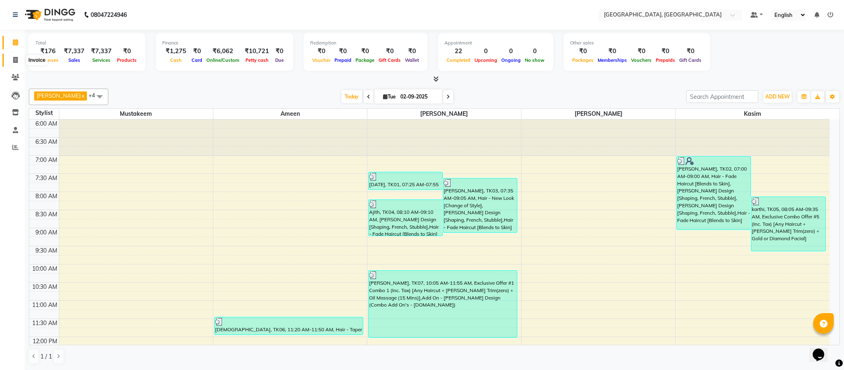
click at [16, 60] on icon at bounding box center [15, 60] width 5 height 6
select select "4977"
select select "service"
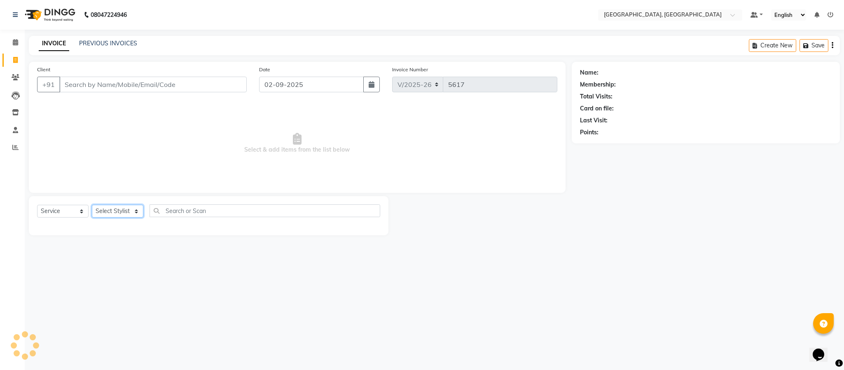
click at [115, 213] on select "Select Stylist" at bounding box center [117, 211] width 51 height 13
select select "39027"
click at [92, 205] on select "Select Stylist Ameen House Keeping [PERSON_NAME] [PERSON_NAME] Prathiswar [PERS…" at bounding box center [117, 211] width 51 height 13
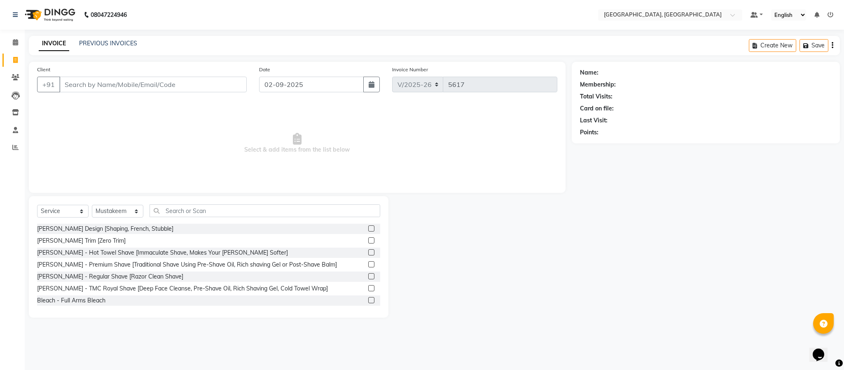
click at [368, 229] on label at bounding box center [371, 228] width 6 height 6
click at [368, 229] on input "checkbox" at bounding box center [370, 228] width 5 height 5
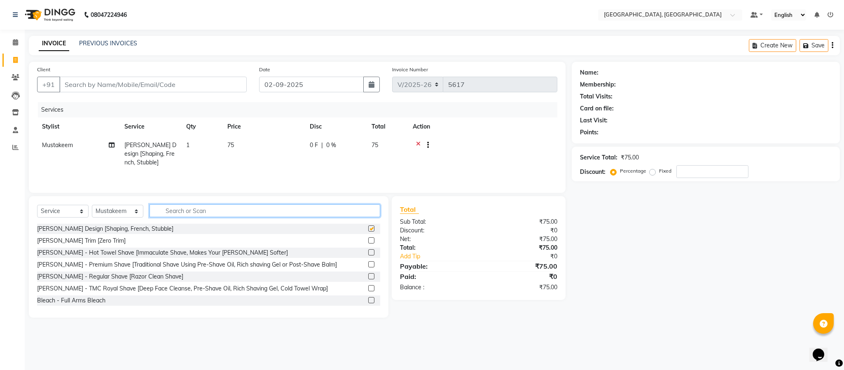
click at [364, 215] on input "text" at bounding box center [265, 210] width 231 height 13
checkbox input "false"
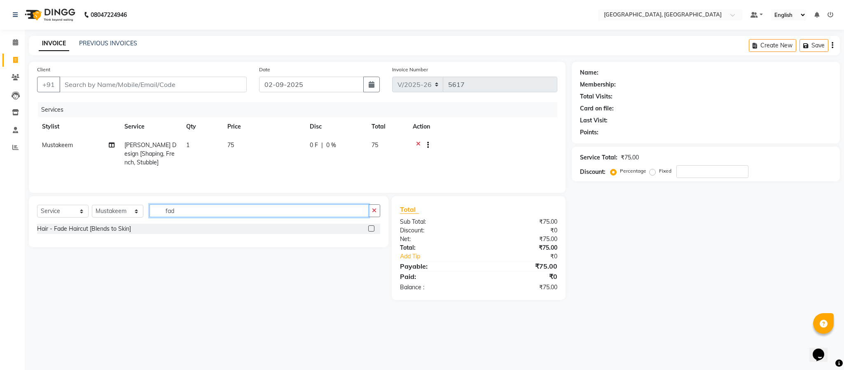
type input "fad"
click at [369, 232] on label at bounding box center [371, 228] width 6 height 6
click at [369, 232] on input "checkbox" at bounding box center [370, 228] width 5 height 5
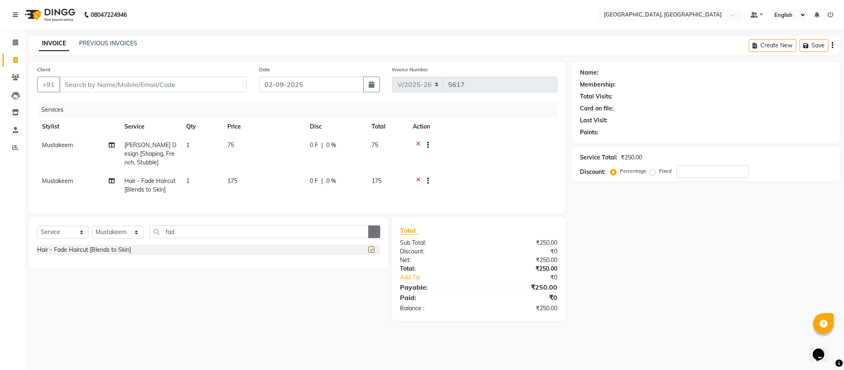
checkbox input "false"
click at [377, 238] on button "button" at bounding box center [374, 231] width 12 height 13
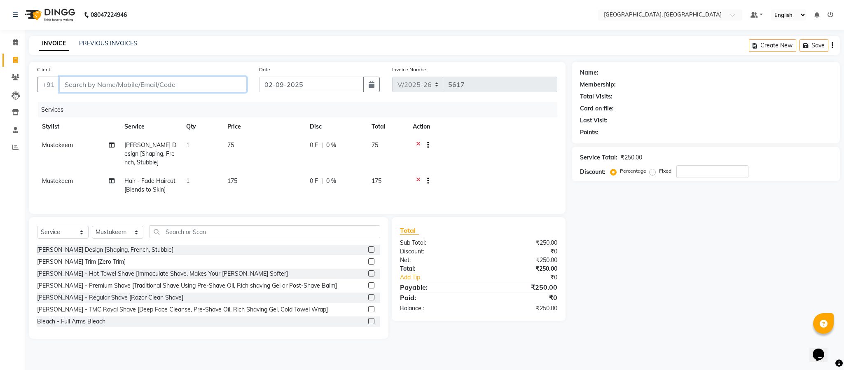
click at [214, 89] on input "Client" at bounding box center [152, 85] width 187 height 16
type input "9"
type input "0"
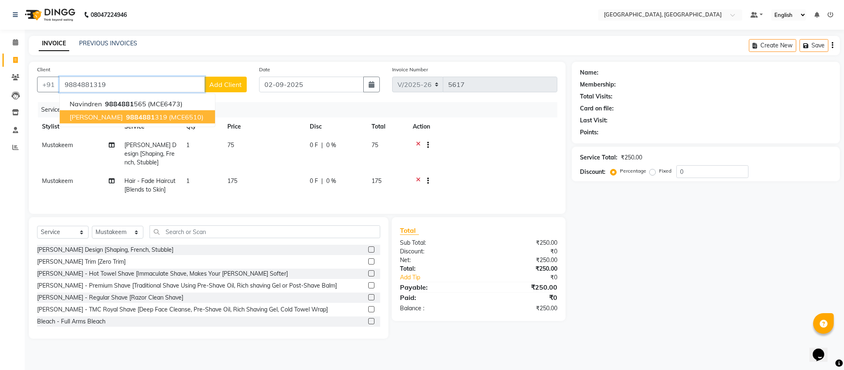
type input "9884881319"
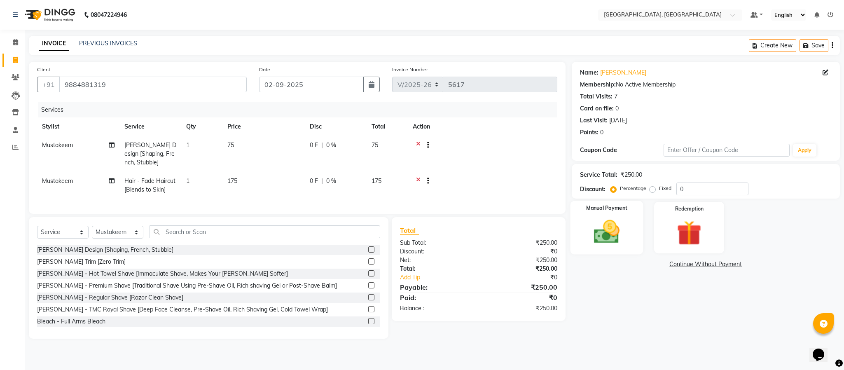
click at [631, 218] on div "Manual Payment" at bounding box center [606, 228] width 73 height 54
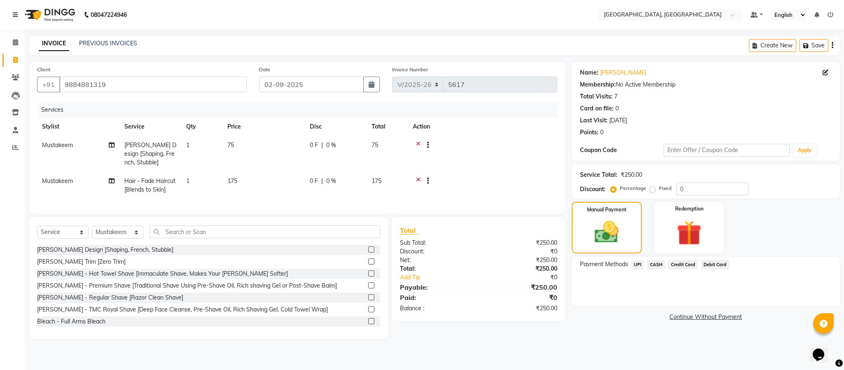
click at [654, 266] on span "CASH" at bounding box center [656, 264] width 18 height 9
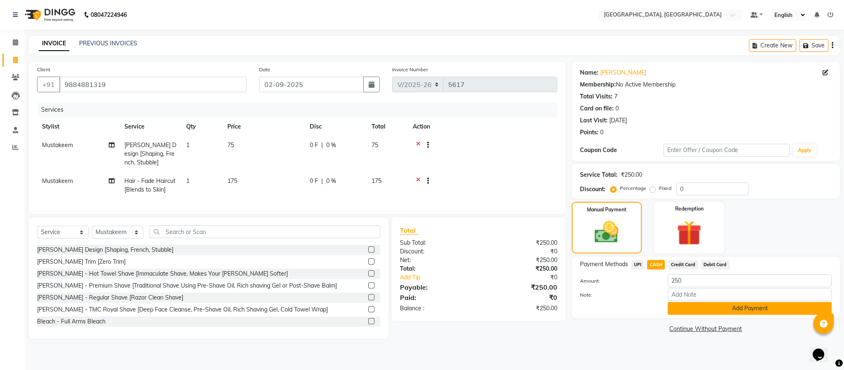
click at [709, 307] on button "Add Payment" at bounding box center [750, 308] width 164 height 13
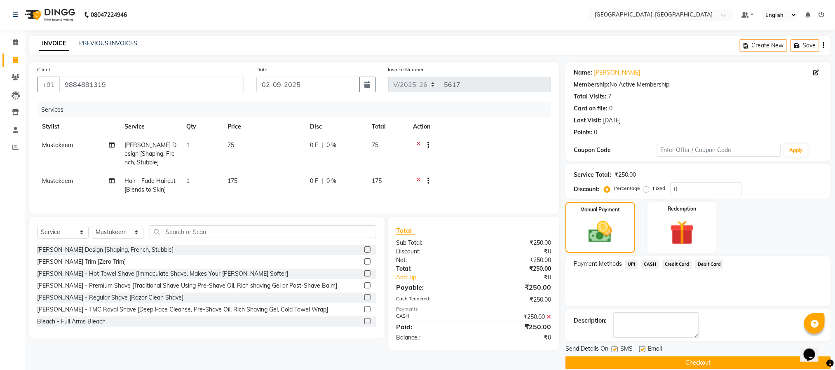
click at [710, 358] on button "Checkout" at bounding box center [697, 362] width 265 height 13
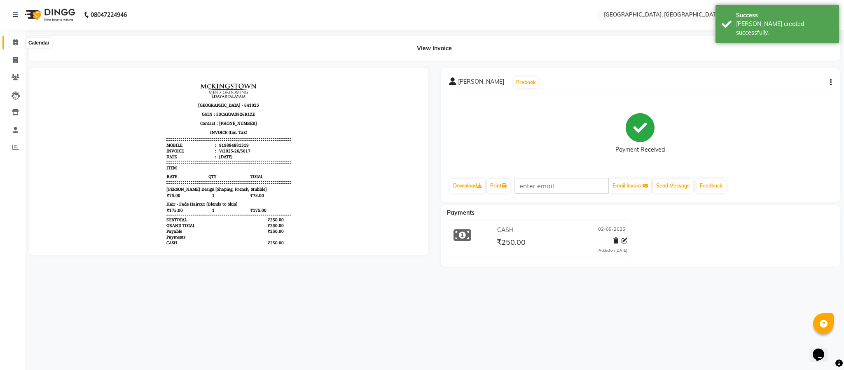
click at [17, 41] on icon at bounding box center [15, 42] width 5 height 6
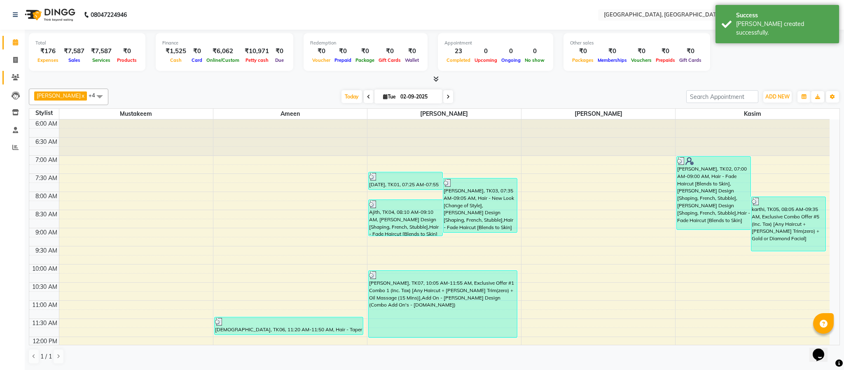
click at [19, 72] on link "Clients" at bounding box center [12, 78] width 20 height 14
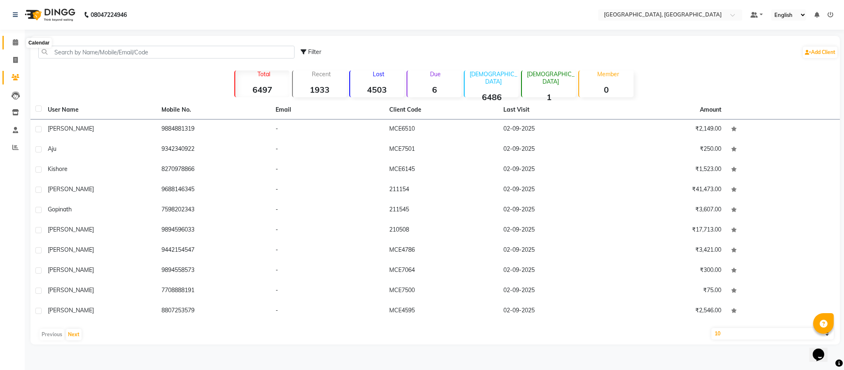
click at [13, 40] on icon at bounding box center [15, 42] width 5 height 6
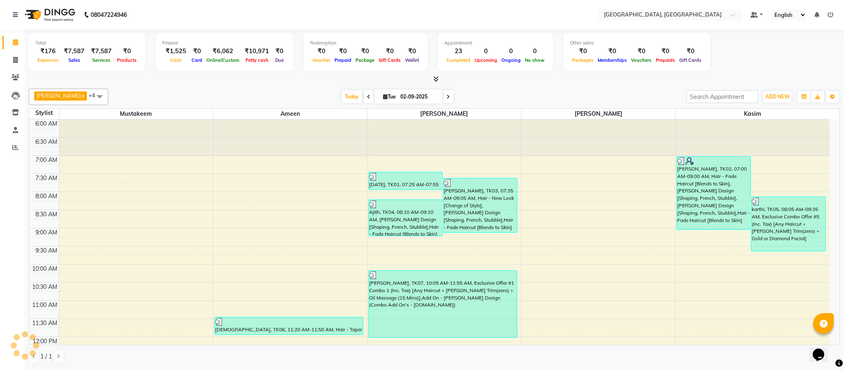
scroll to position [351, 0]
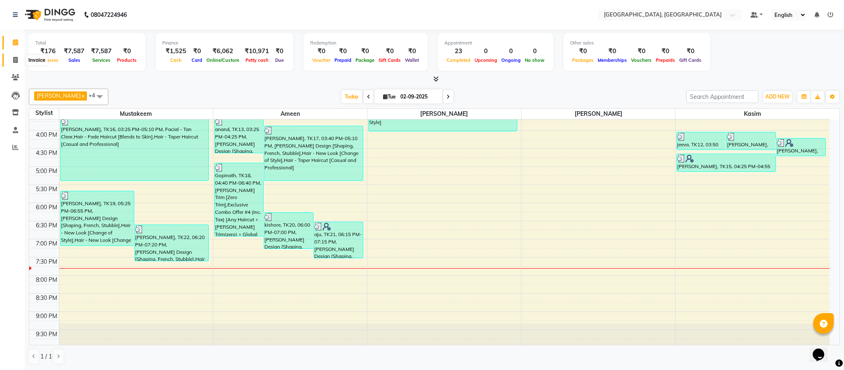
click at [13, 58] on icon at bounding box center [15, 60] width 5 height 6
select select "service"
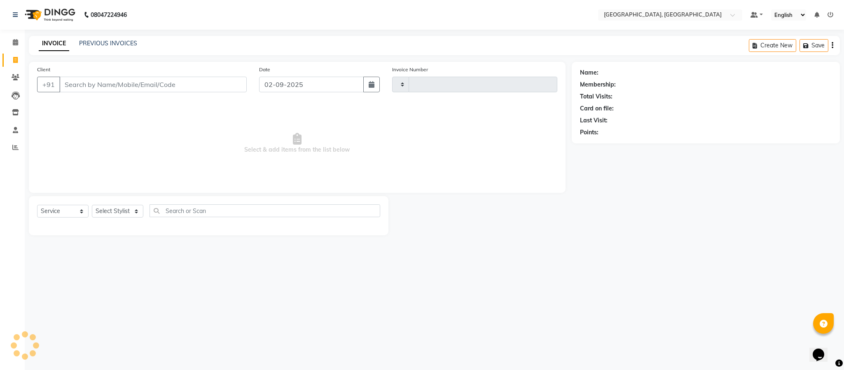
type input "5618"
select select "4977"
click at [118, 213] on select "Select Stylist Ameen House Keeping [PERSON_NAME] [PERSON_NAME] Prathiswar [PERS…" at bounding box center [117, 211] width 51 height 13
select select "39027"
click at [92, 205] on select "Select Stylist Ameen House Keeping [PERSON_NAME] [PERSON_NAME] Prathiswar [PERS…" at bounding box center [117, 211] width 51 height 13
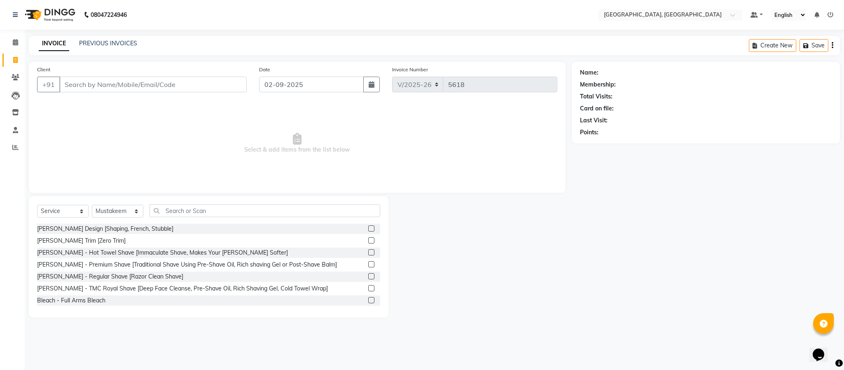
click at [368, 228] on label at bounding box center [371, 228] width 6 height 6
click at [368, 228] on input "checkbox" at bounding box center [370, 228] width 5 height 5
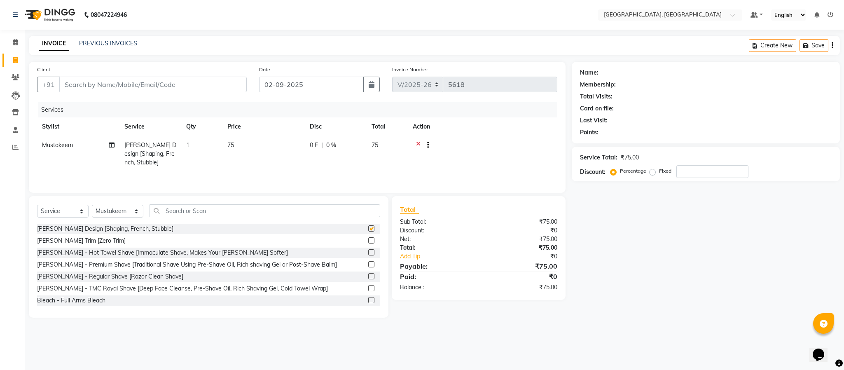
checkbox input "false"
click at [193, 83] on input "Client" at bounding box center [152, 85] width 187 height 16
type input "9"
type input "0"
type input "9585174466"
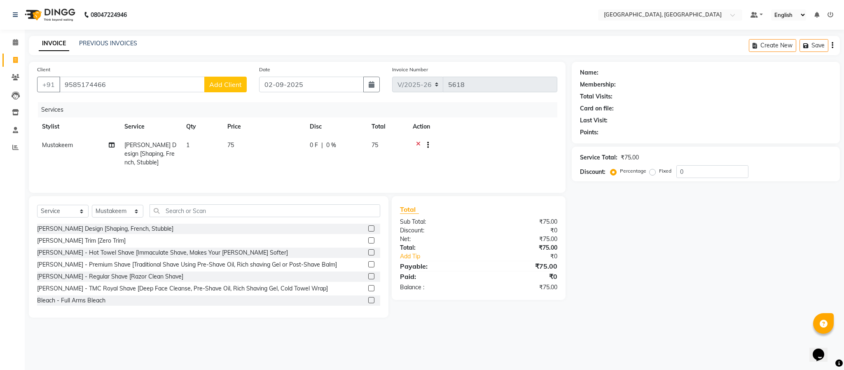
click at [226, 84] on span "Add Client" at bounding box center [225, 84] width 33 height 8
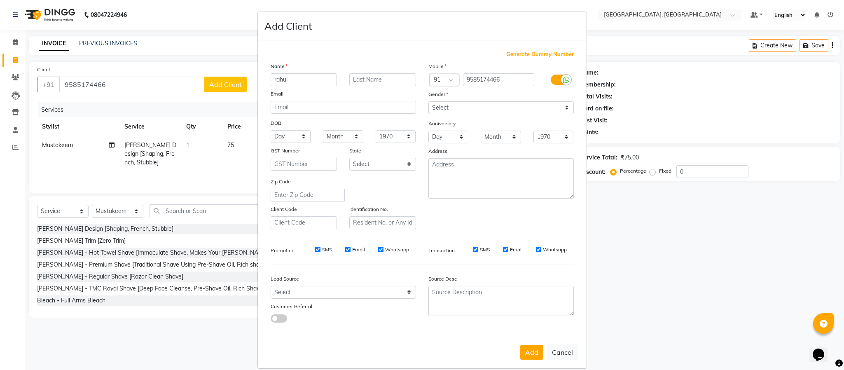
type input "rahul"
click at [524, 108] on select "Select [DEMOGRAPHIC_DATA] [DEMOGRAPHIC_DATA] Other Prefer Not To Say" at bounding box center [500, 107] width 145 height 13
select select "[DEMOGRAPHIC_DATA]"
click at [428, 101] on select "Select [DEMOGRAPHIC_DATA] [DEMOGRAPHIC_DATA] Other Prefer Not To Say" at bounding box center [500, 107] width 145 height 13
click at [529, 351] on button "Add" at bounding box center [531, 352] width 23 height 15
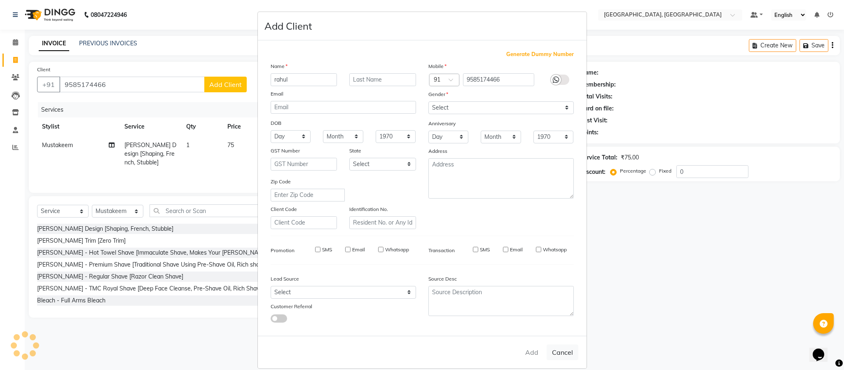
select select
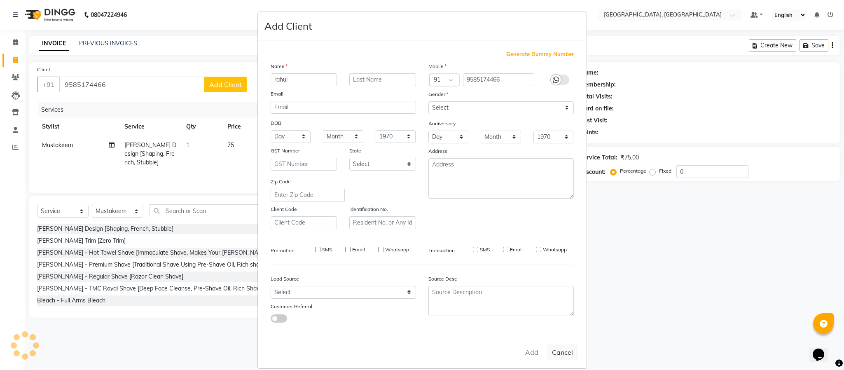
select select
checkbox input "false"
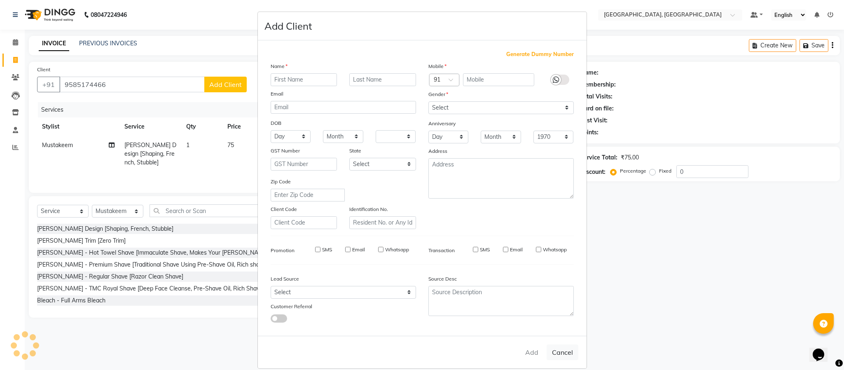
checkbox input "false"
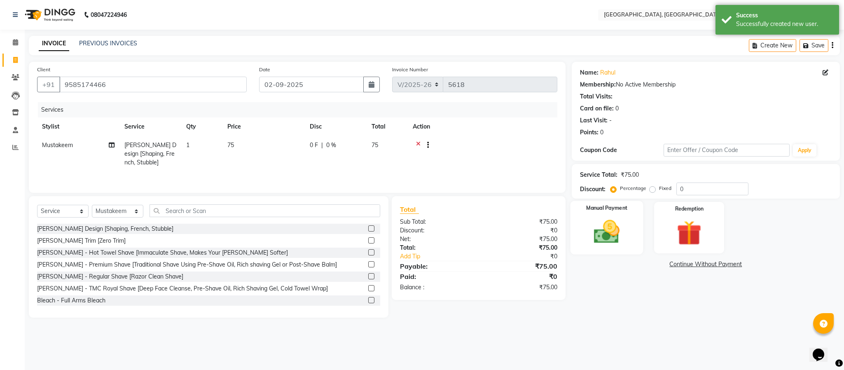
click at [613, 234] on img at bounding box center [607, 232] width 42 height 30
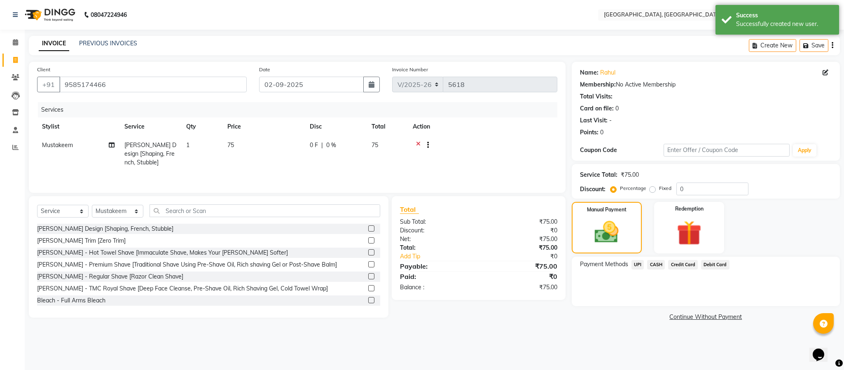
click at [637, 264] on span "UPI" at bounding box center [637, 264] width 13 height 9
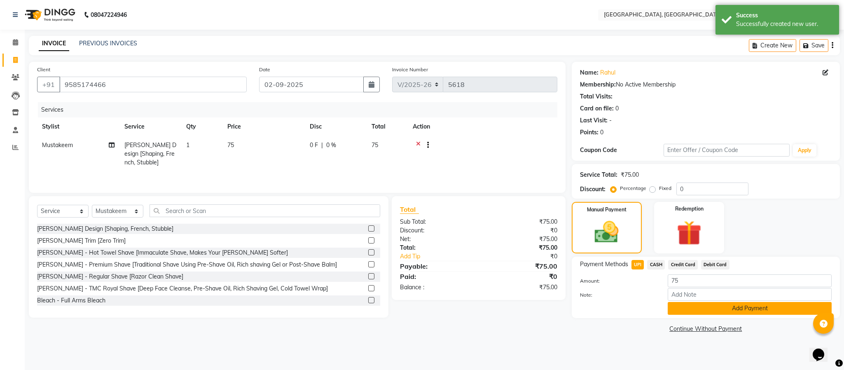
click at [737, 307] on button "Add Payment" at bounding box center [750, 308] width 164 height 13
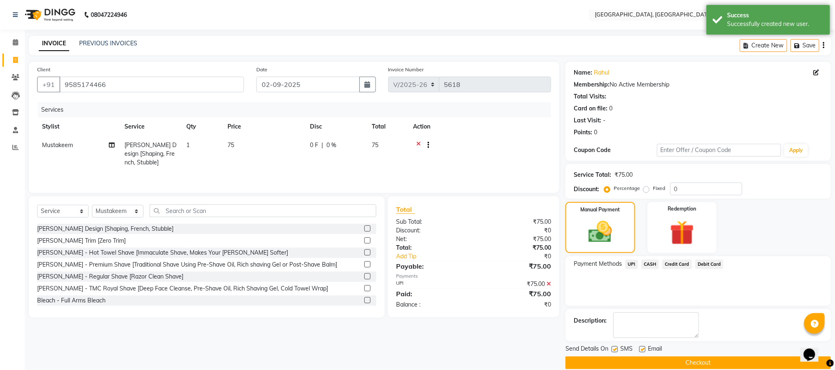
click at [738, 361] on button "Checkout" at bounding box center [697, 362] width 265 height 13
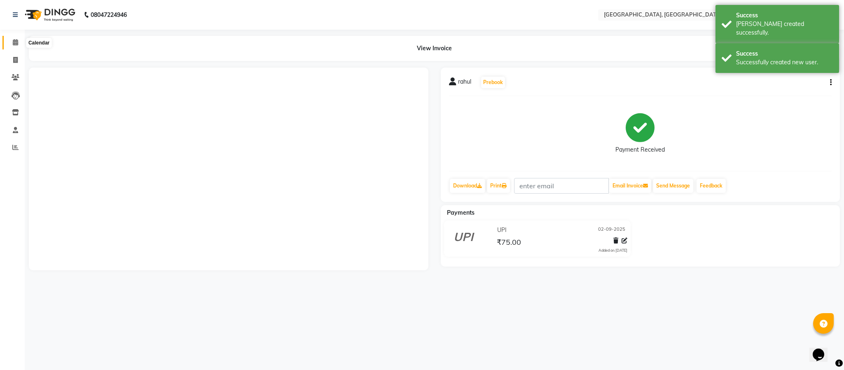
click at [19, 42] on span at bounding box center [15, 42] width 14 height 9
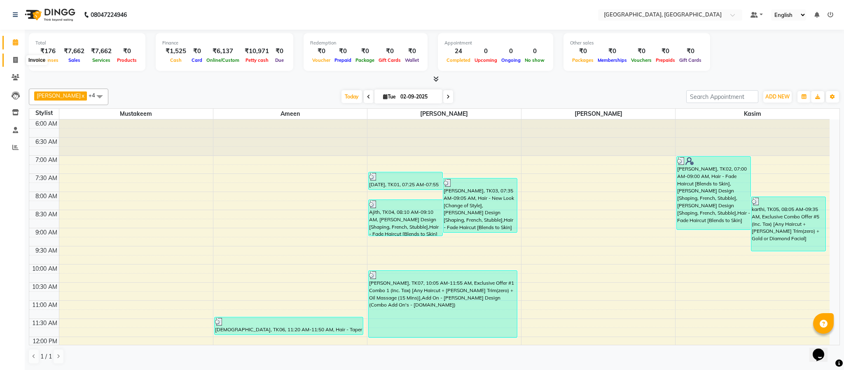
click at [17, 62] on icon at bounding box center [15, 60] width 5 height 6
select select "4977"
select select "service"
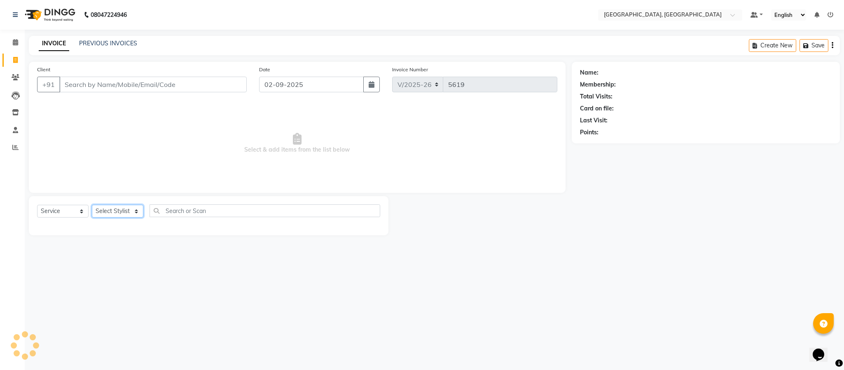
click at [120, 215] on select "Select Stylist Ameen House Keeping [PERSON_NAME] [PERSON_NAME] Prathiswar [PERS…" at bounding box center [117, 211] width 51 height 13
select select "59056"
click at [92, 205] on select "Select Stylist Ameen House Keeping [PERSON_NAME] [PERSON_NAME] Prathiswar [PERS…" at bounding box center [117, 211] width 51 height 13
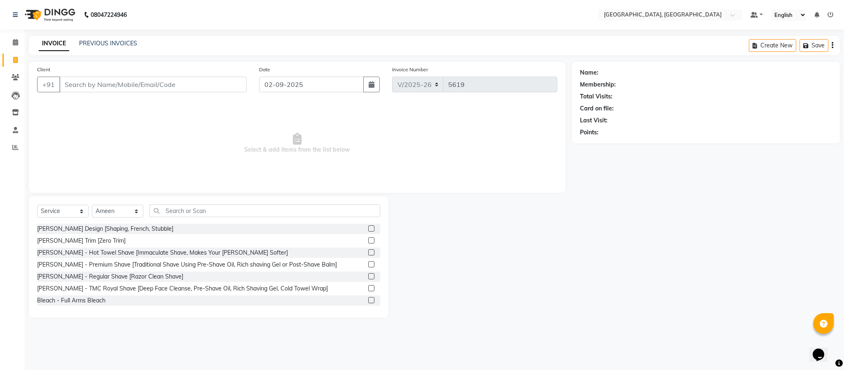
click at [368, 229] on label at bounding box center [371, 228] width 6 height 6
click at [368, 229] on input "checkbox" at bounding box center [370, 228] width 5 height 5
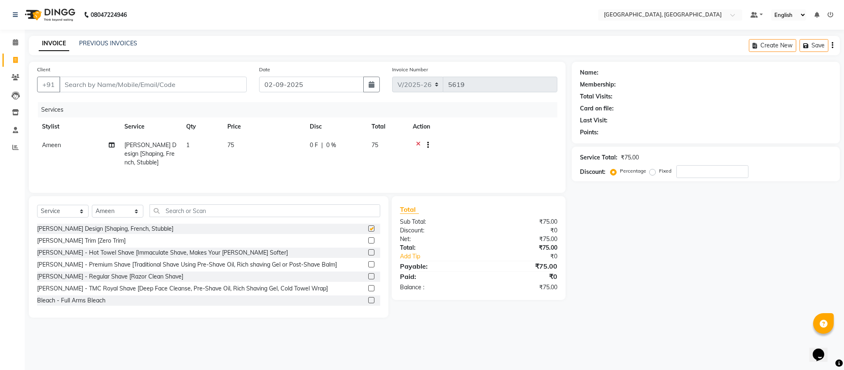
click at [365, 204] on div "Select Service Product Membership Package Voucher Prepaid Gift Card Select Styl…" at bounding box center [209, 257] width 360 height 122
checkbox input "false"
click at [362, 209] on input "text" at bounding box center [265, 210] width 231 height 13
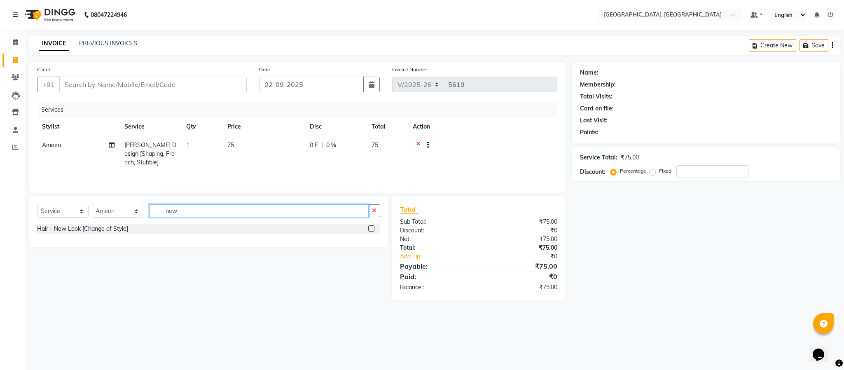
type input "new"
click at [372, 230] on label at bounding box center [371, 228] width 6 height 6
click at [372, 230] on input "checkbox" at bounding box center [370, 228] width 5 height 5
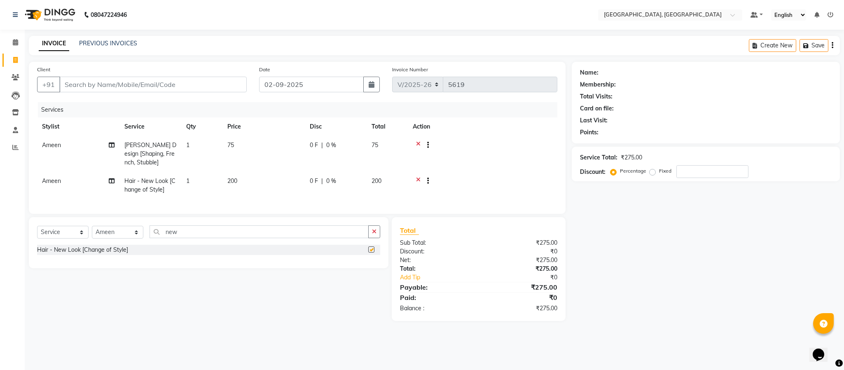
checkbox input "false"
click at [225, 83] on input "Client" at bounding box center [152, 85] width 187 height 16
type input "9"
type input "0"
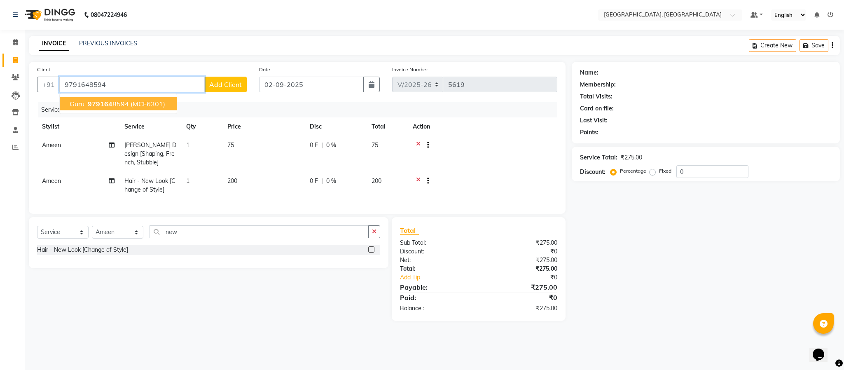
type input "9791648594"
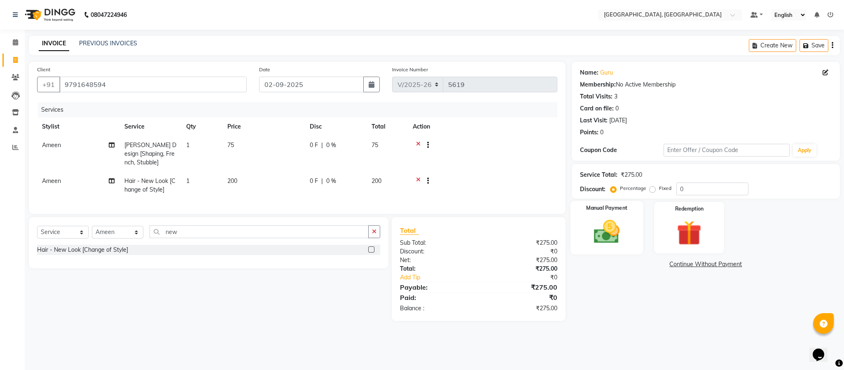
drag, startPoint x: 598, startPoint y: 238, endPoint x: 604, endPoint y: 238, distance: 6.2
click at [599, 238] on img at bounding box center [607, 232] width 42 height 30
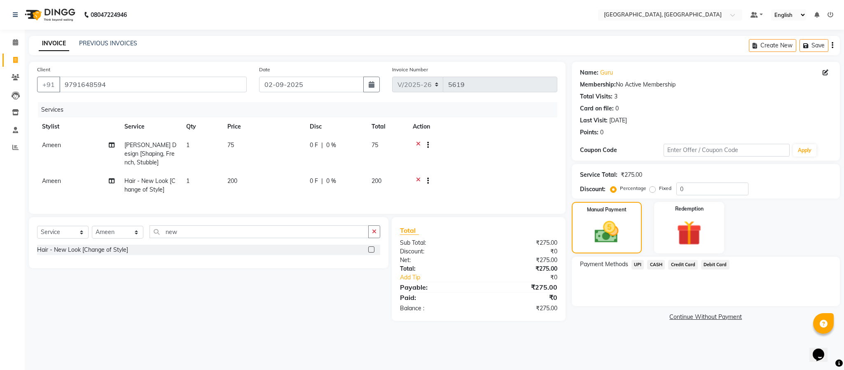
click at [638, 262] on span "UPI" at bounding box center [637, 264] width 13 height 9
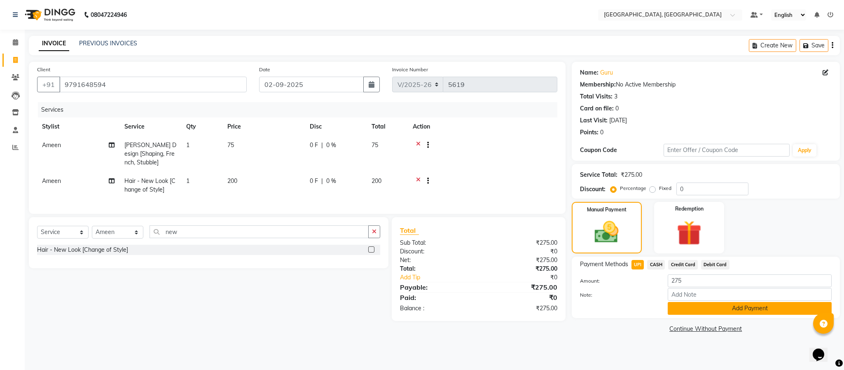
click at [706, 309] on button "Add Payment" at bounding box center [750, 308] width 164 height 13
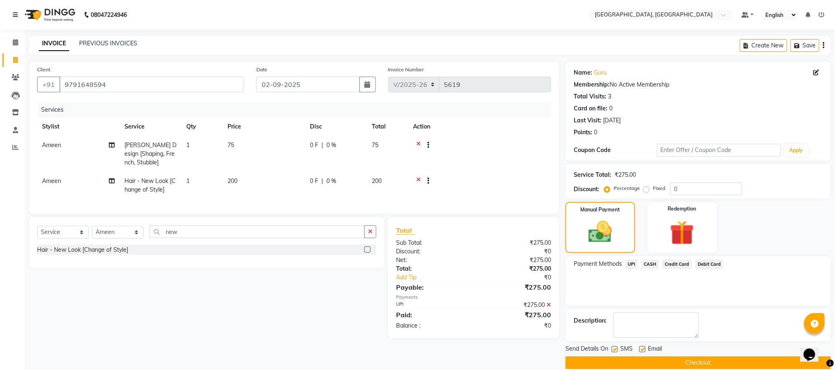
scroll to position [12, 0]
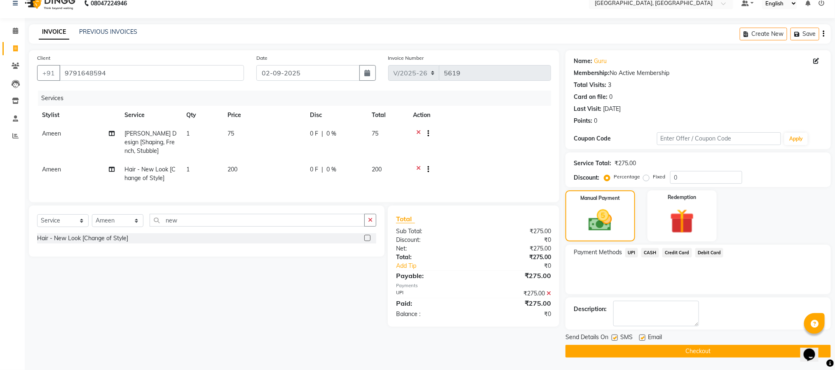
click at [715, 350] on button "Checkout" at bounding box center [697, 351] width 265 height 13
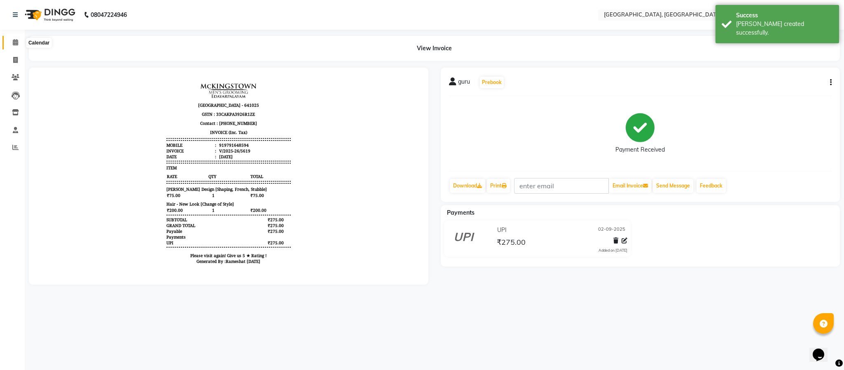
click at [19, 44] on span at bounding box center [15, 42] width 14 height 9
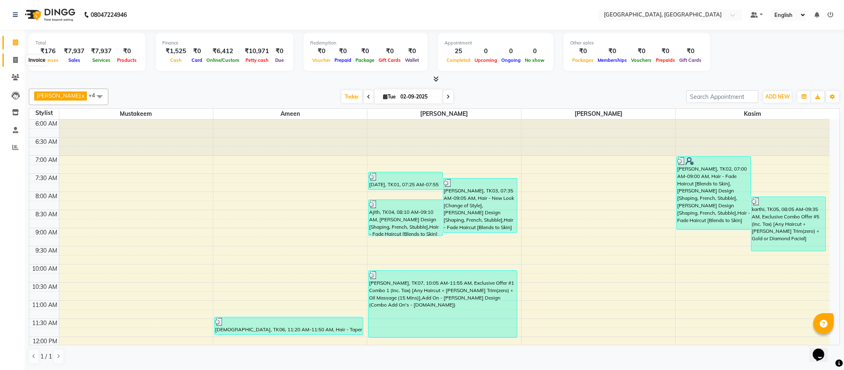
click at [15, 61] on icon at bounding box center [15, 60] width 5 height 6
select select "service"
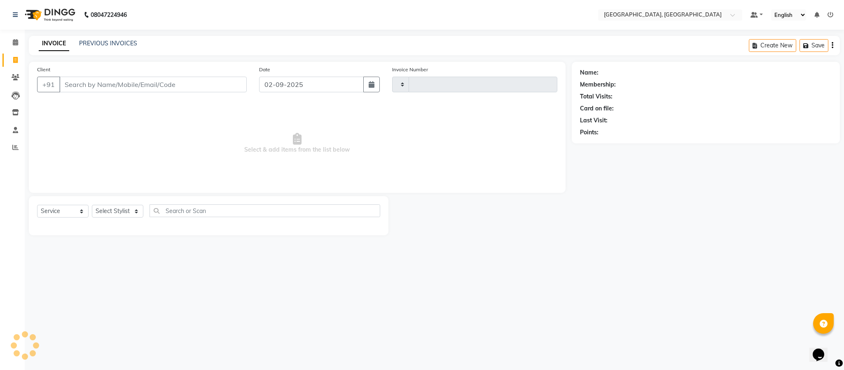
type input "5620"
select select "4977"
click at [123, 211] on select "Select Stylist Ameen House Keeping [PERSON_NAME] [PERSON_NAME] Prathiswar [PERS…" at bounding box center [117, 211] width 51 height 13
select select "39027"
click at [92, 205] on select "Select Stylist Ameen House Keeping [PERSON_NAME] [PERSON_NAME] Prathiswar [PERS…" at bounding box center [117, 211] width 51 height 13
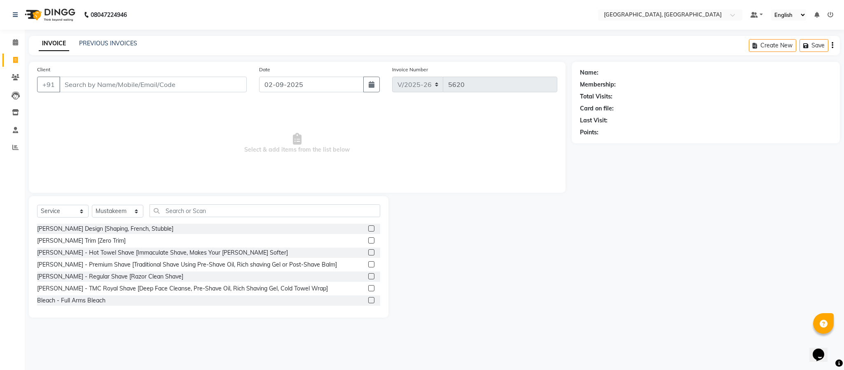
click at [206, 218] on div "Select Service Product Membership Package Voucher Prepaid Gift Card Select Styl…" at bounding box center [208, 213] width 343 height 19
click at [206, 209] on input "text" at bounding box center [265, 210] width 231 height 13
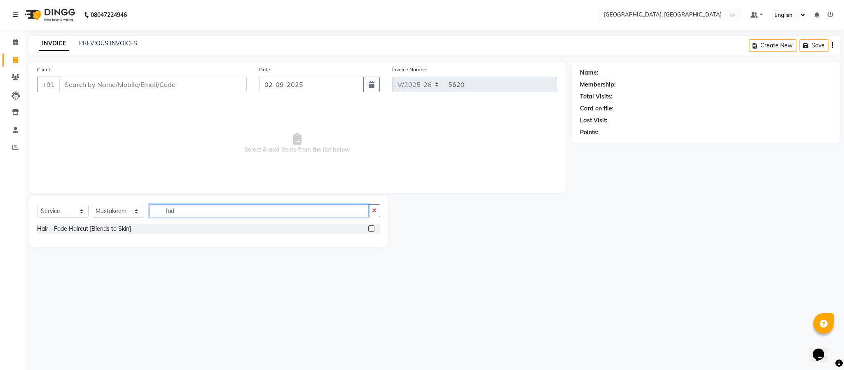
type input "fad"
click at [368, 230] on label at bounding box center [371, 228] width 6 height 6
click at [368, 230] on input "checkbox" at bounding box center [370, 228] width 5 height 5
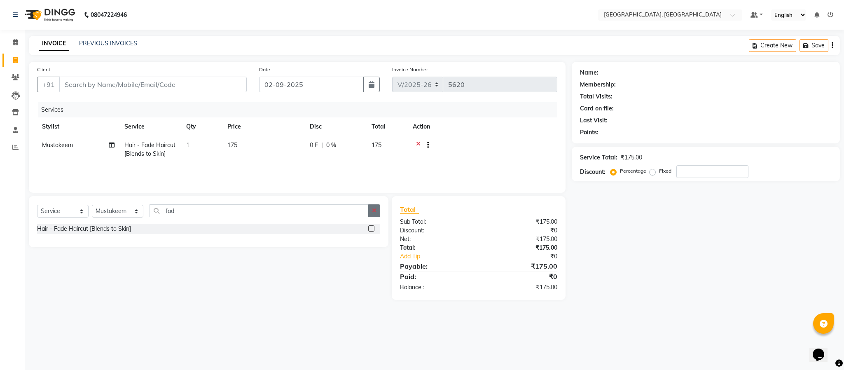
checkbox input "false"
click at [374, 212] on icon "button" at bounding box center [374, 211] width 5 height 6
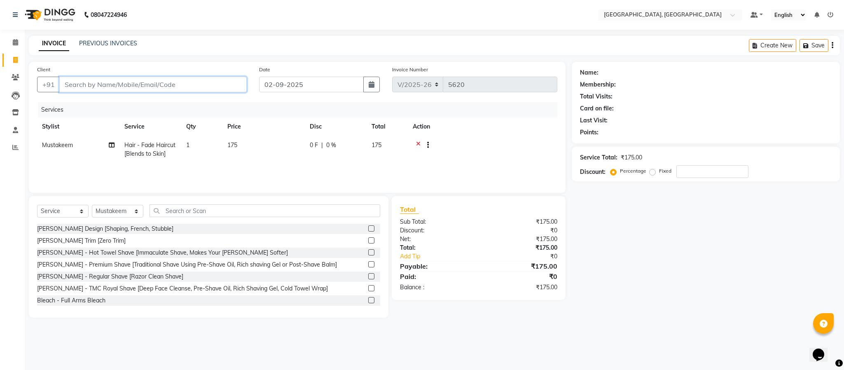
click at [215, 78] on input "Client" at bounding box center [152, 85] width 187 height 16
type input "8"
type input "0"
type input "8838029351"
click at [220, 80] on span "Add Client" at bounding box center [225, 84] width 33 height 8
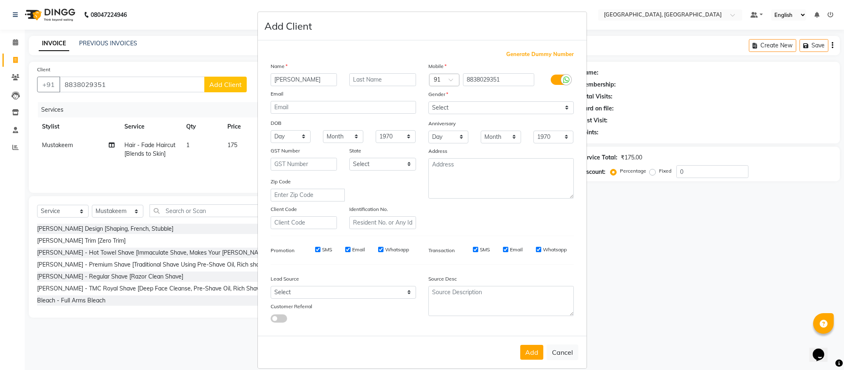
type input "[PERSON_NAME]"
click at [477, 105] on select "Select [DEMOGRAPHIC_DATA] [DEMOGRAPHIC_DATA] Other Prefer Not To Say" at bounding box center [500, 107] width 145 height 13
select select "[DEMOGRAPHIC_DATA]"
click at [428, 101] on select "Select [DEMOGRAPHIC_DATA] [DEMOGRAPHIC_DATA] Other Prefer Not To Say" at bounding box center [500, 107] width 145 height 13
click at [526, 351] on button "Add" at bounding box center [531, 352] width 23 height 15
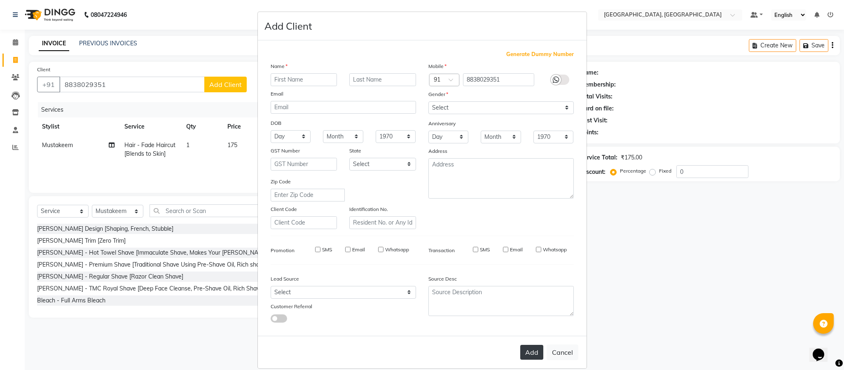
select select
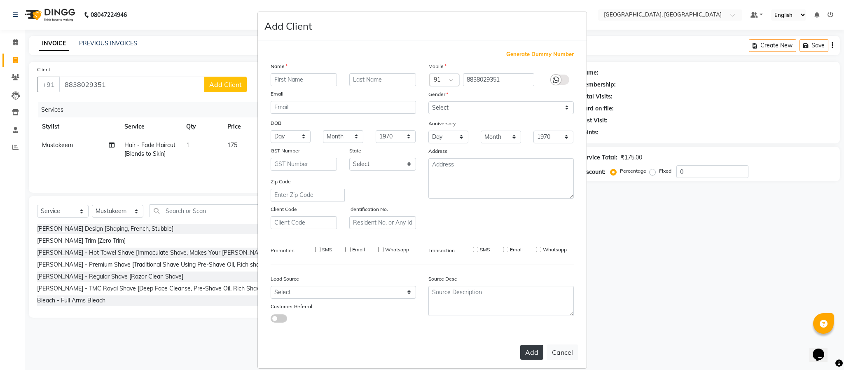
select select
checkbox input "false"
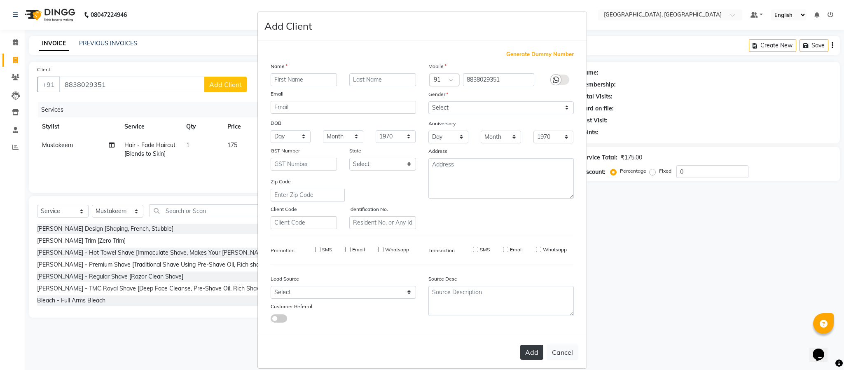
checkbox input "false"
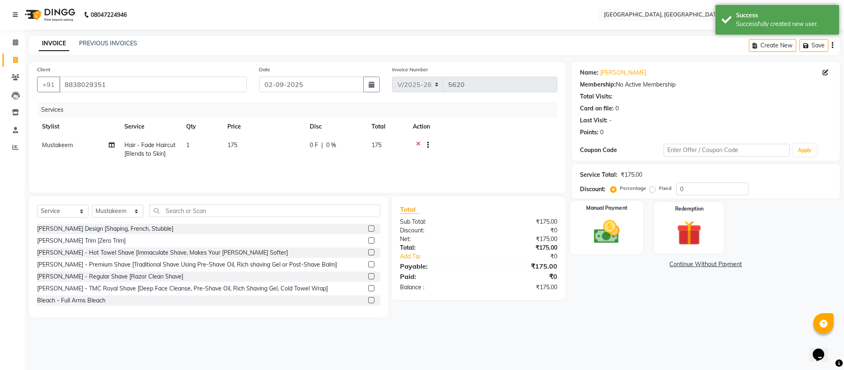
click at [606, 236] on img at bounding box center [607, 232] width 42 height 30
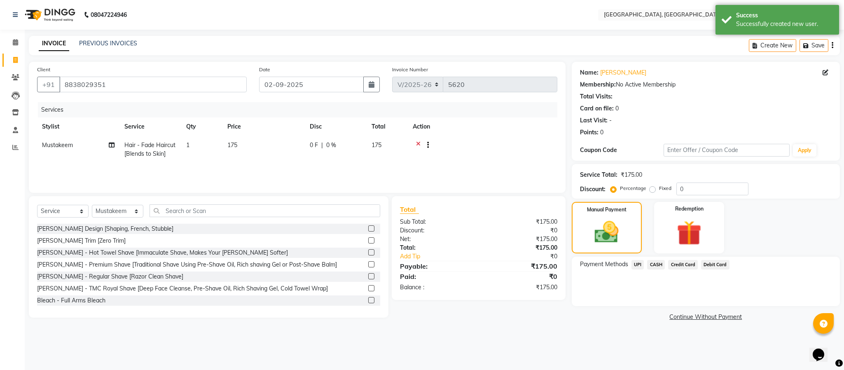
click at [638, 262] on span "UPI" at bounding box center [637, 264] width 13 height 9
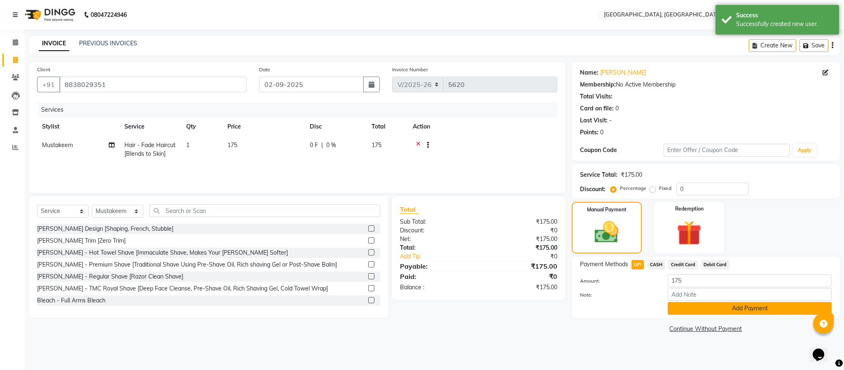
click at [683, 309] on button "Add Payment" at bounding box center [750, 308] width 164 height 13
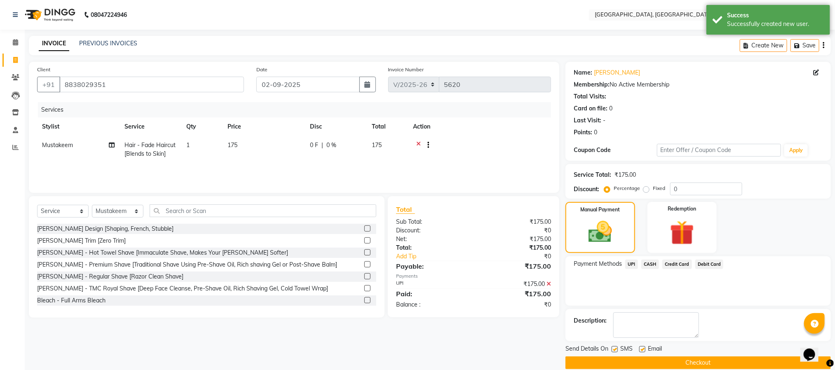
scroll to position [12, 0]
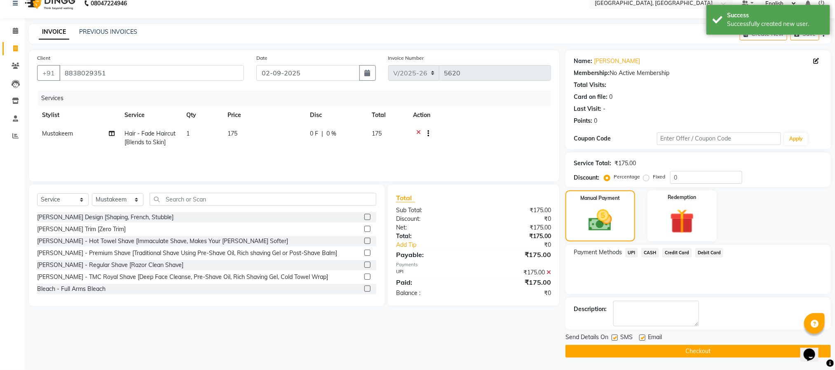
click at [689, 352] on button "Checkout" at bounding box center [697, 351] width 265 height 13
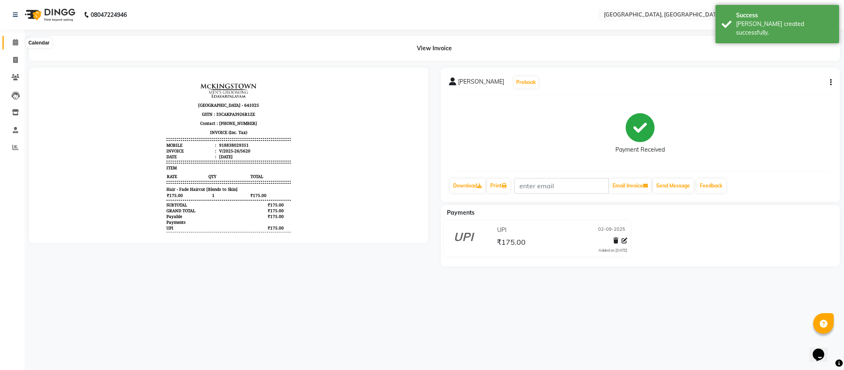
click at [20, 41] on span at bounding box center [15, 42] width 14 height 9
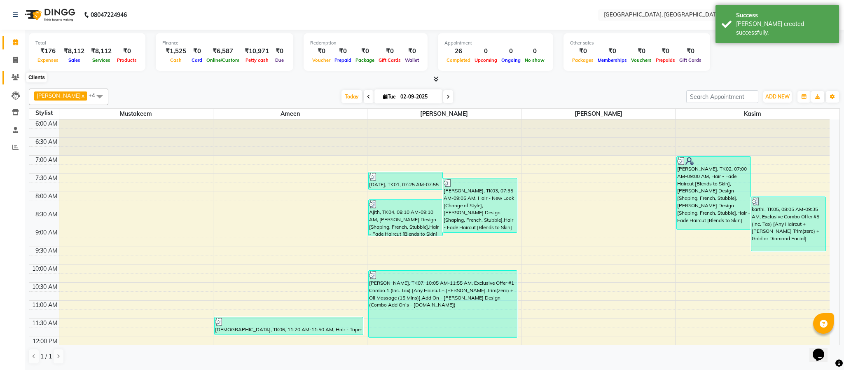
click at [14, 73] on span at bounding box center [15, 77] width 14 height 9
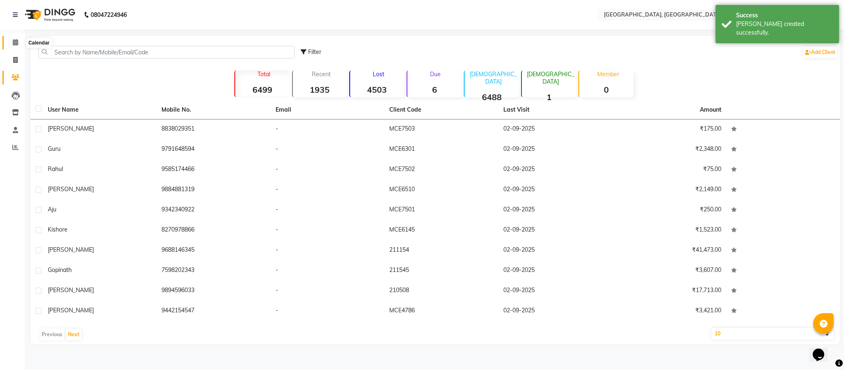
click at [16, 40] on icon at bounding box center [15, 42] width 5 height 6
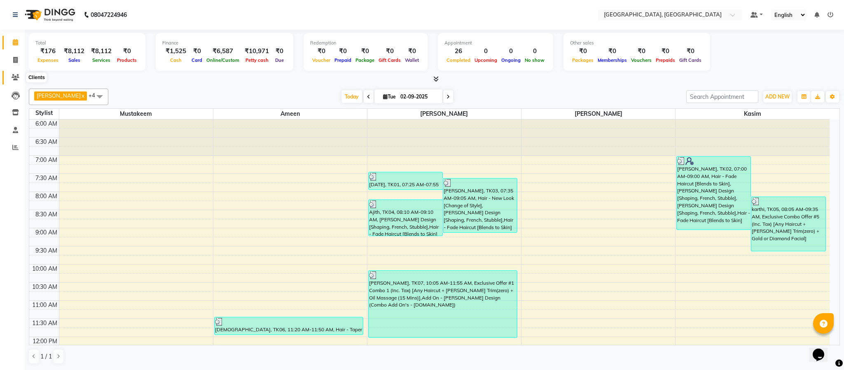
click at [12, 76] on icon at bounding box center [16, 77] width 8 height 6
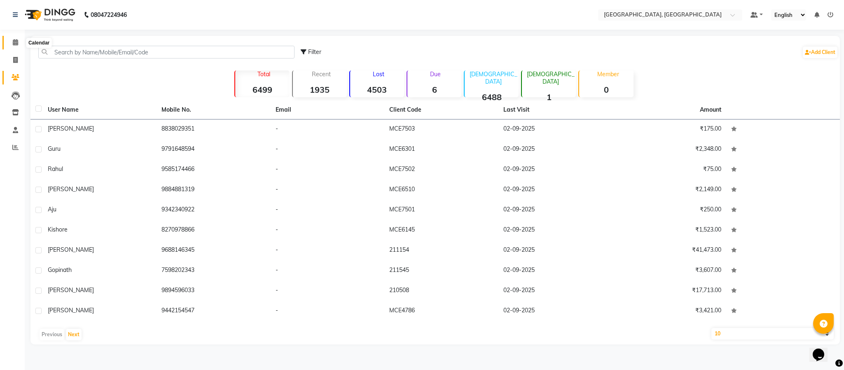
click at [17, 43] on icon at bounding box center [15, 42] width 5 height 6
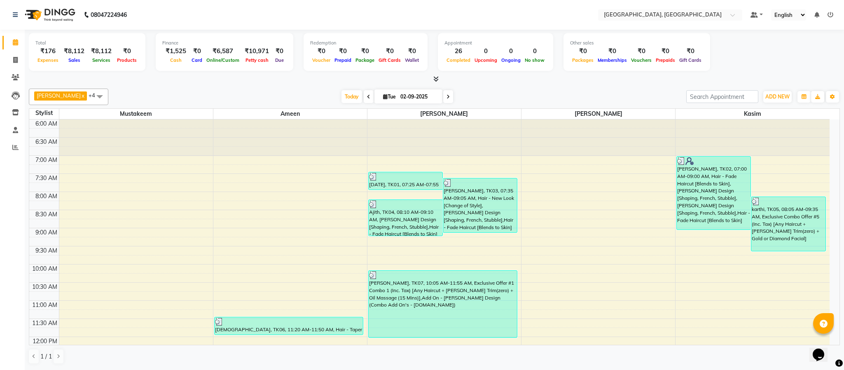
click at [423, 162] on td at bounding box center [444, 159] width 771 height 9
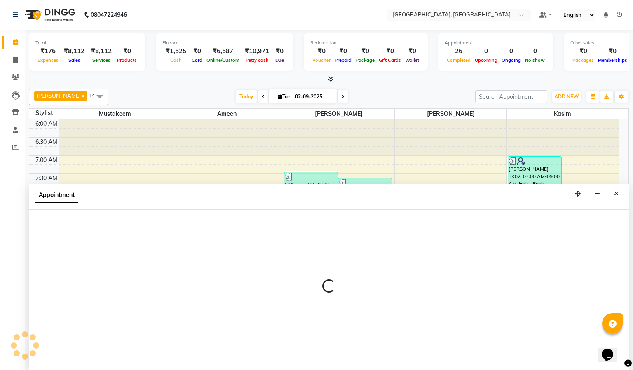
select select "66371"
select select "tentative"
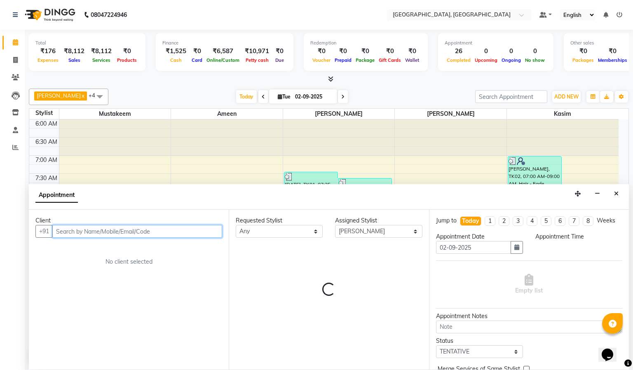
select select "420"
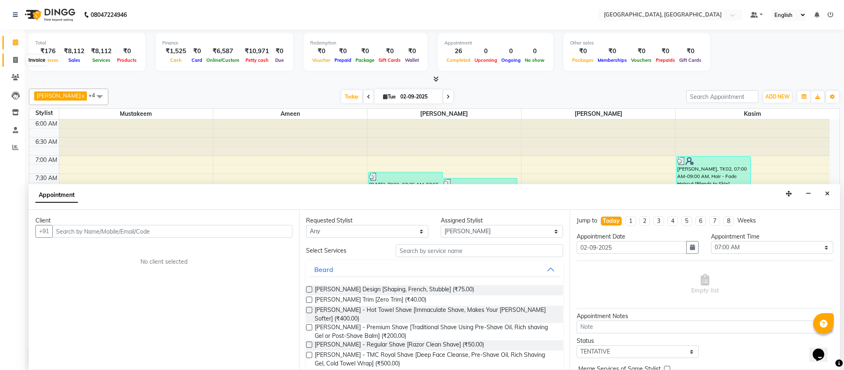
click at [14, 59] on icon at bounding box center [15, 60] width 5 height 6
select select "service"
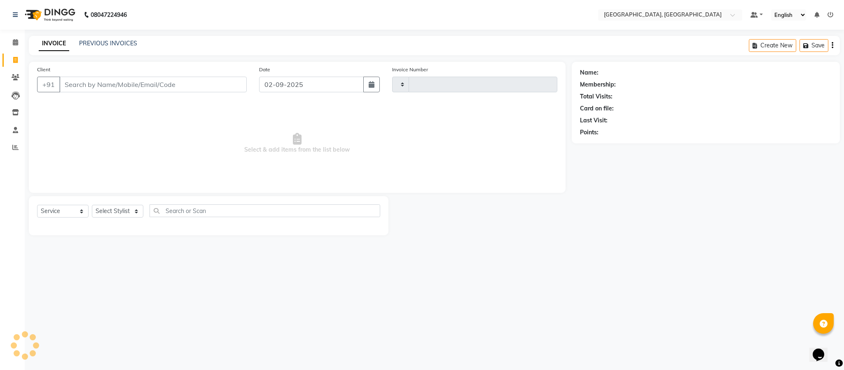
type input "5621"
select select "4977"
click at [19, 40] on span at bounding box center [15, 42] width 14 height 9
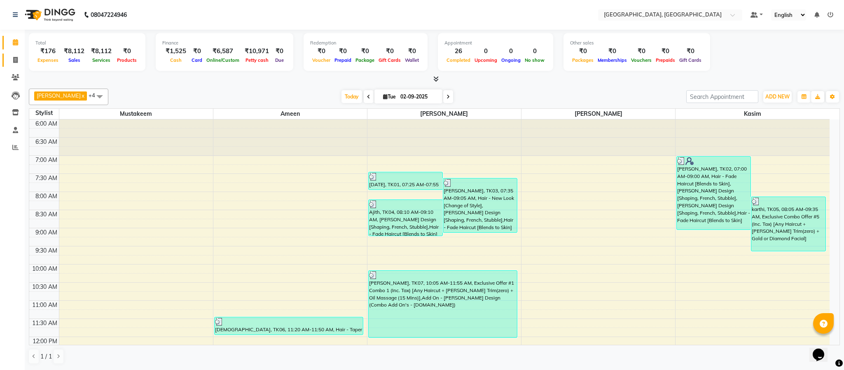
click at [16, 54] on link "Invoice" at bounding box center [12, 61] width 20 height 14
select select "service"
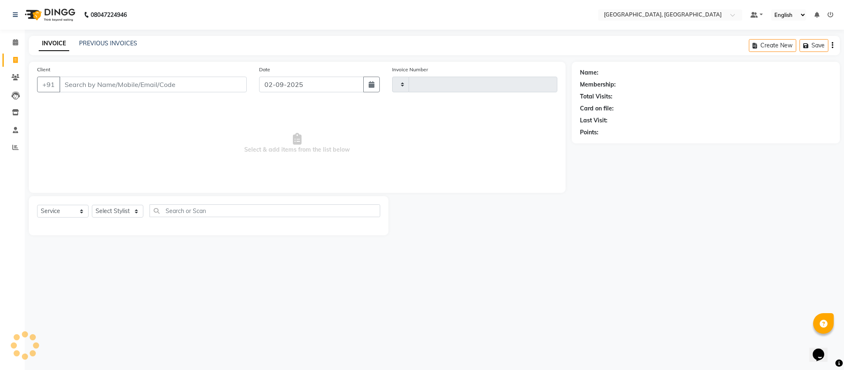
type input "5621"
select select "4977"
drag, startPoint x: 117, startPoint y: 210, endPoint x: 120, endPoint y: 217, distance: 8.1
click at [117, 210] on select "Select Stylist Ameen House Keeping [PERSON_NAME] [PERSON_NAME] Prathiswar [PERS…" at bounding box center [117, 211] width 51 height 13
select select "59056"
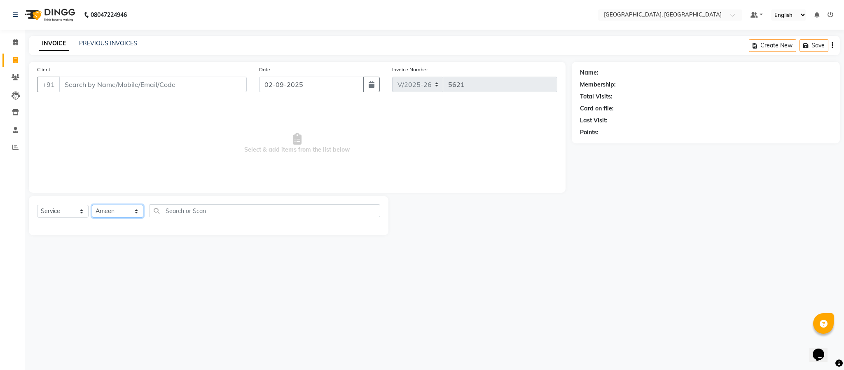
click at [92, 205] on select "Select Stylist Ameen House Keeping [PERSON_NAME] [PERSON_NAME] Prathiswar [PERS…" at bounding box center [117, 211] width 51 height 13
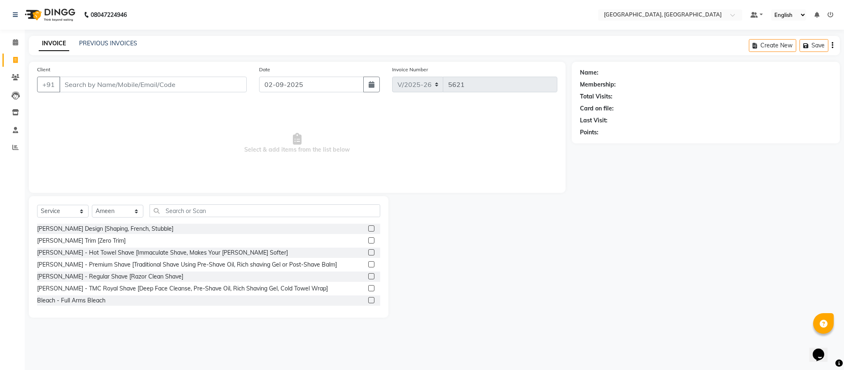
click at [368, 275] on label at bounding box center [371, 276] width 6 height 6
click at [368, 275] on input "checkbox" at bounding box center [370, 276] width 5 height 5
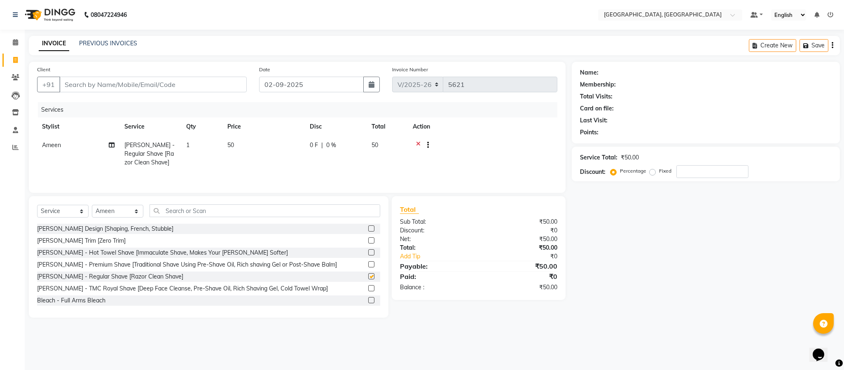
checkbox input "false"
click at [200, 83] on input "Client" at bounding box center [152, 85] width 187 height 16
type input "9"
type input "0"
type input "9944955156"
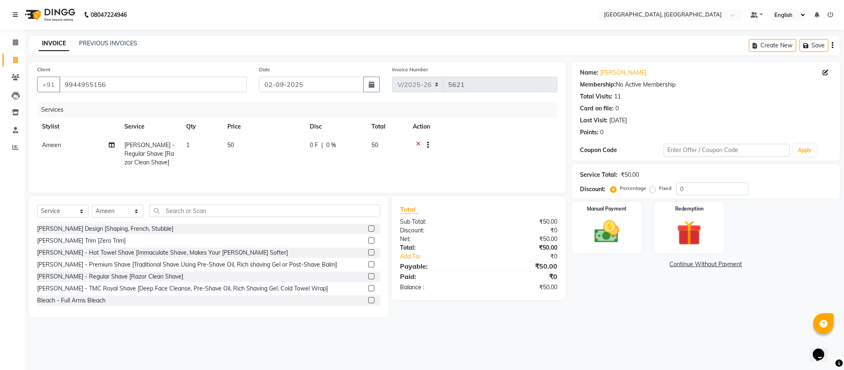
click at [646, 221] on div "Manual Payment Redemption" at bounding box center [706, 227] width 281 height 51
click at [618, 233] on img at bounding box center [607, 232] width 42 height 30
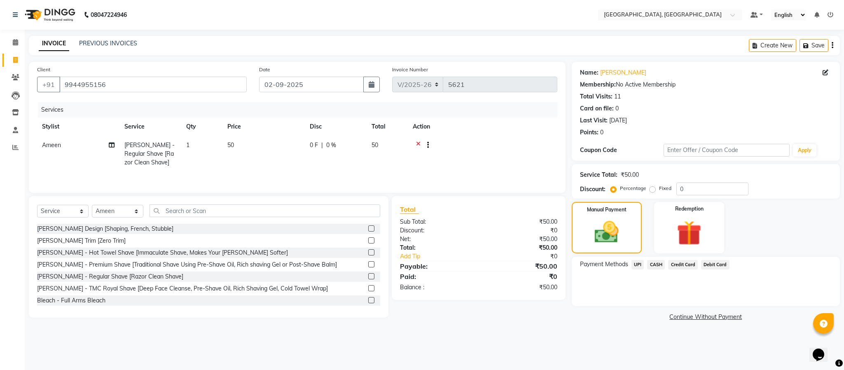
click at [634, 263] on span "UPI" at bounding box center [637, 264] width 13 height 9
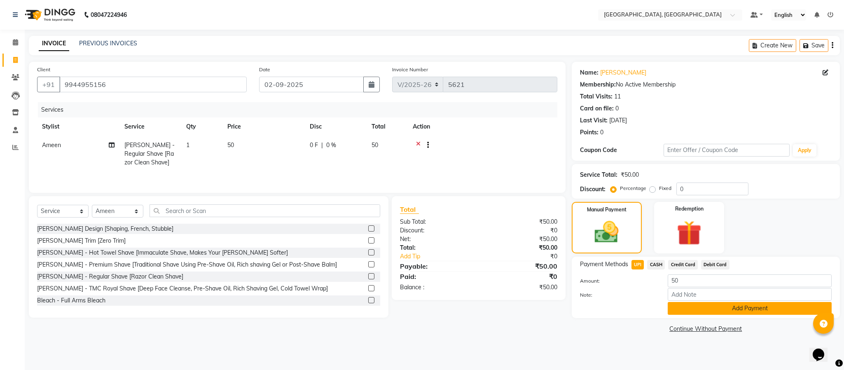
click at [712, 308] on button "Add Payment" at bounding box center [750, 308] width 164 height 13
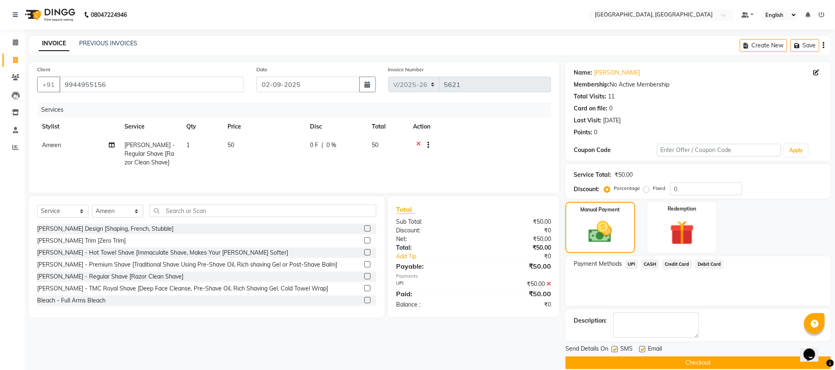
click at [712, 366] on button "Checkout" at bounding box center [697, 362] width 265 height 13
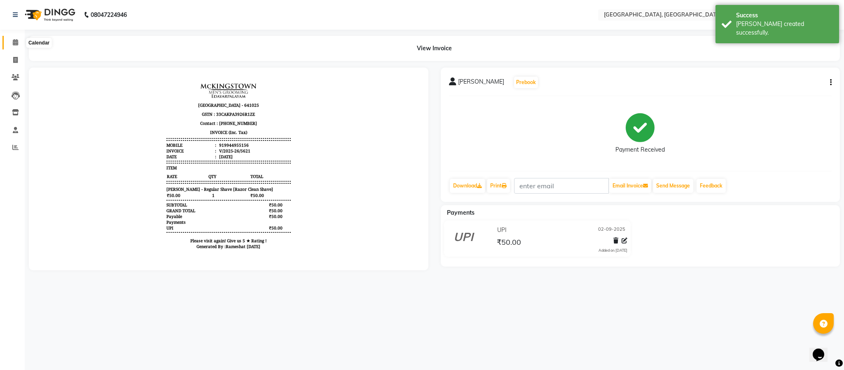
click at [10, 42] on span at bounding box center [15, 42] width 14 height 9
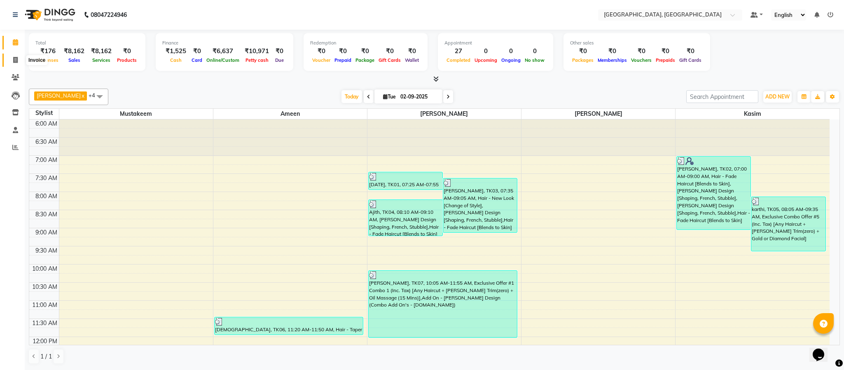
click at [14, 60] on icon at bounding box center [15, 60] width 5 height 6
select select "4977"
select select "service"
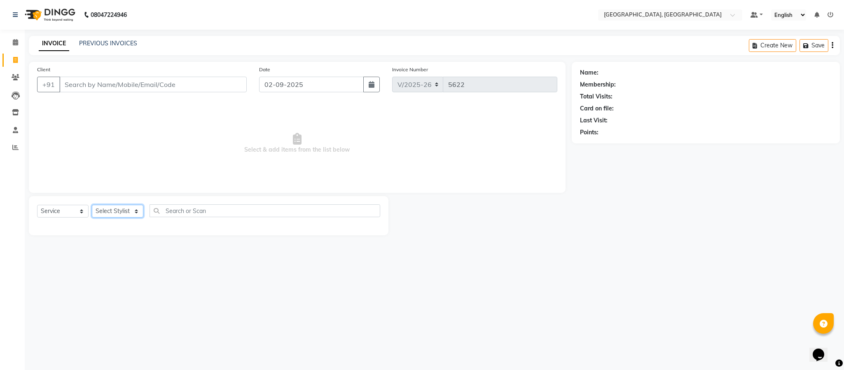
click at [126, 211] on select "Select Stylist Ameen House Keeping [PERSON_NAME] [PERSON_NAME] Prathiswar [PERS…" at bounding box center [117, 211] width 51 height 13
select select "59056"
click at [92, 205] on select "Select Stylist Ameen House Keeping [PERSON_NAME] [PERSON_NAME] Prathiswar [PERS…" at bounding box center [117, 211] width 51 height 13
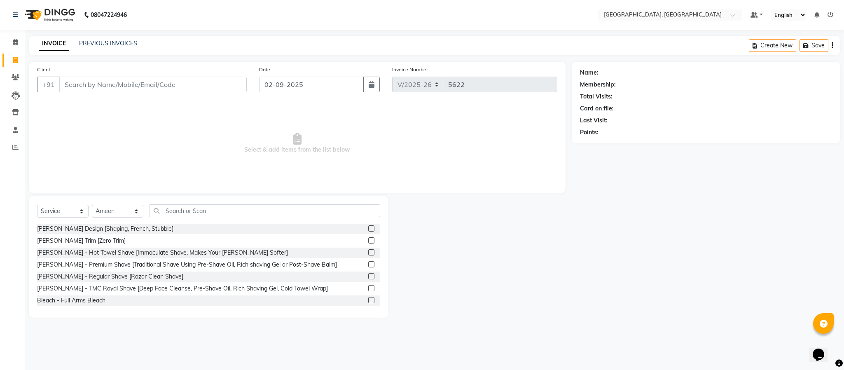
click at [368, 229] on label at bounding box center [371, 228] width 6 height 6
click at [368, 229] on input "checkbox" at bounding box center [370, 228] width 5 height 5
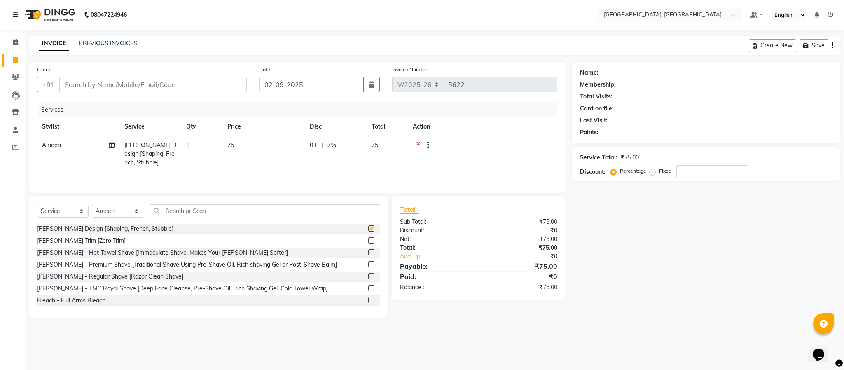
checkbox input "false"
click at [361, 215] on input "text" at bounding box center [265, 210] width 231 height 13
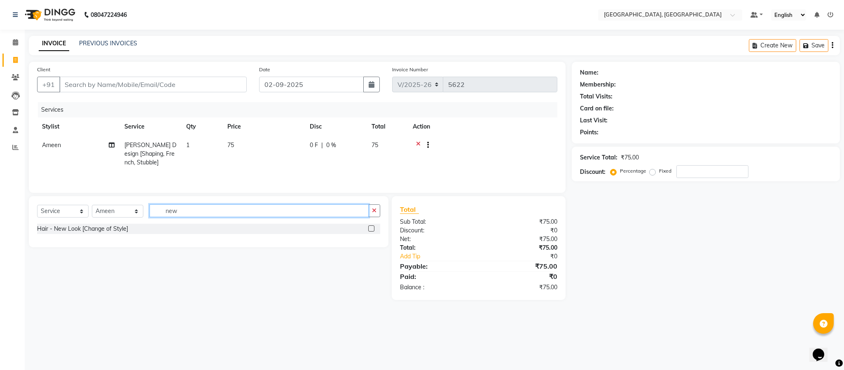
type input "new"
click at [369, 232] on label at bounding box center [371, 228] width 6 height 6
click at [369, 232] on input "checkbox" at bounding box center [370, 228] width 5 height 5
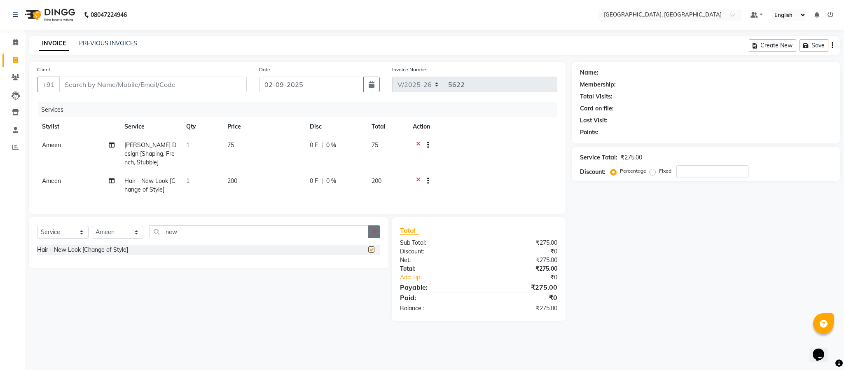
checkbox input "false"
click at [373, 238] on button "button" at bounding box center [374, 231] width 12 height 13
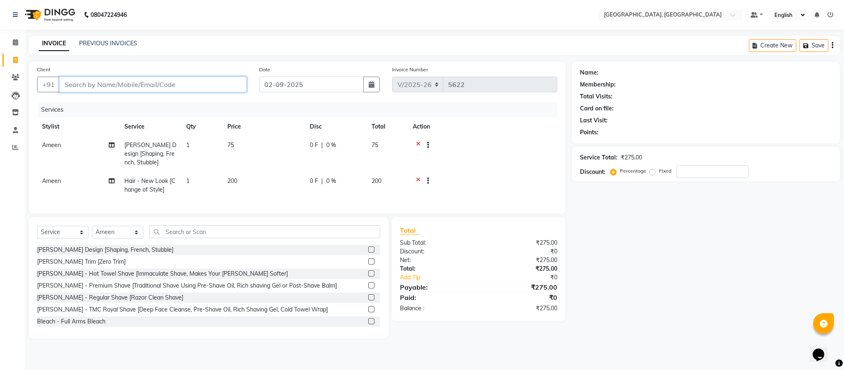
click at [224, 83] on input "Client" at bounding box center [152, 85] width 187 height 16
click at [16, 73] on span at bounding box center [15, 77] width 14 height 9
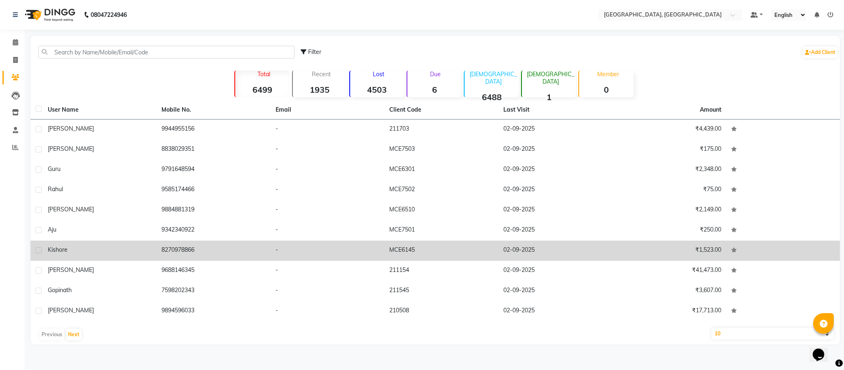
click at [182, 248] on td "8270978866" at bounding box center [214, 251] width 114 height 20
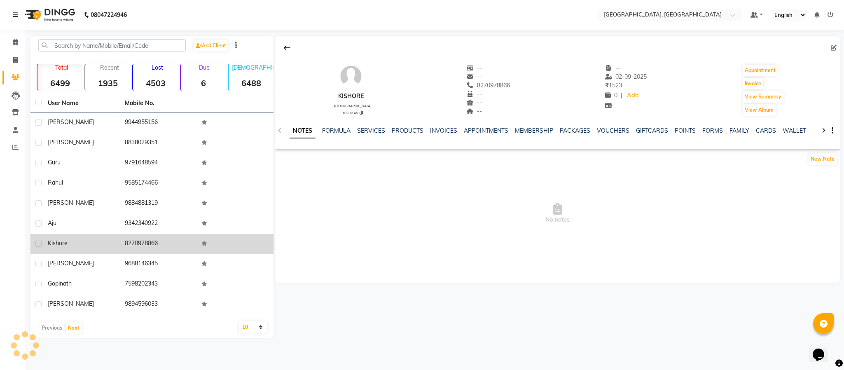
click at [141, 241] on td "8270978866" at bounding box center [158, 244] width 77 height 20
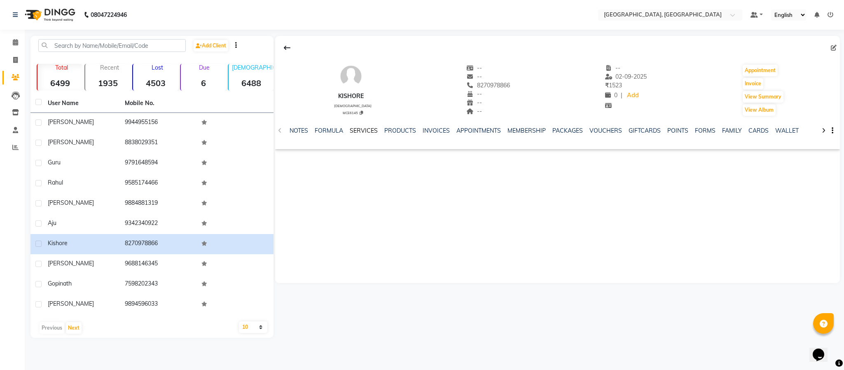
click at [351, 130] on link "SERVICES" at bounding box center [364, 130] width 28 height 7
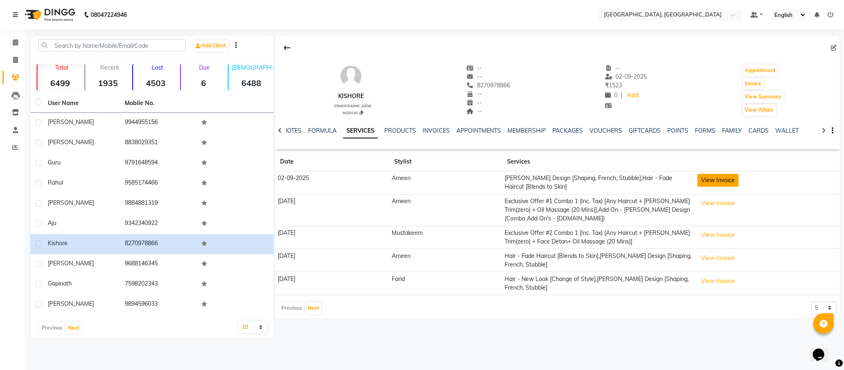
click at [722, 178] on button "View Invoice" at bounding box center [717, 180] width 41 height 13
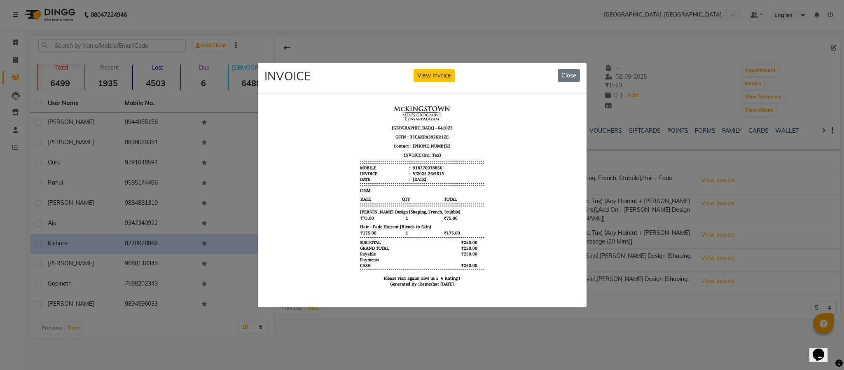
scroll to position [6, 0]
click at [704, 60] on ngb-modal-window "INVOICE View Invoice Close" at bounding box center [422, 185] width 844 height 370
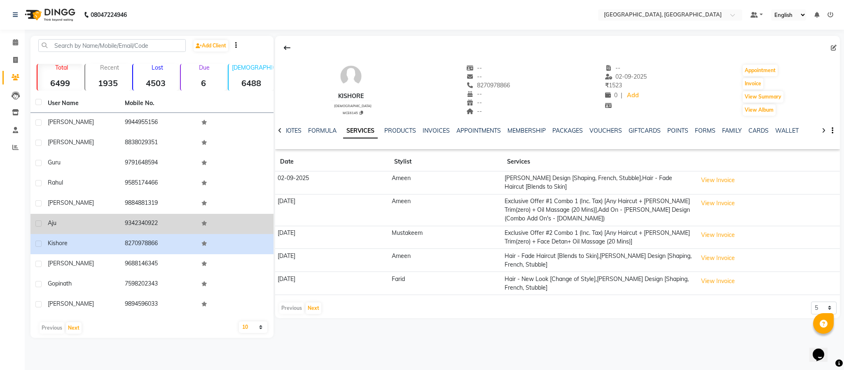
click at [138, 222] on td "9342340922" at bounding box center [158, 224] width 77 height 20
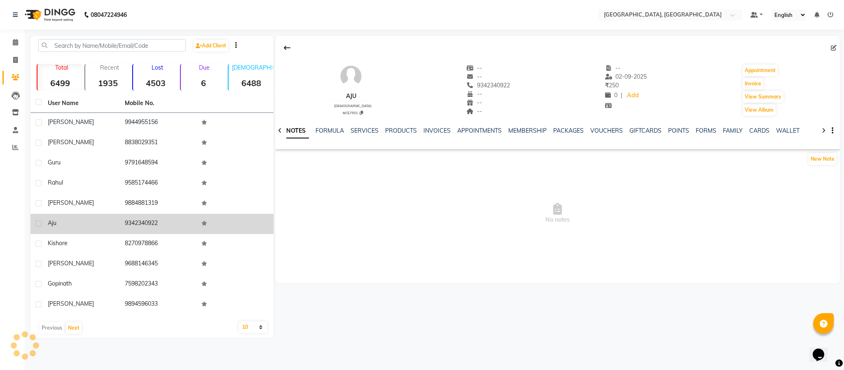
click at [138, 222] on td "9342340922" at bounding box center [158, 224] width 77 height 20
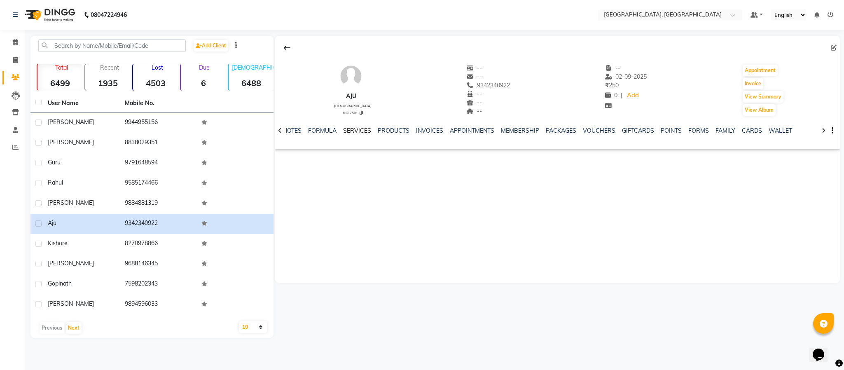
drag, startPoint x: 346, startPoint y: 131, endPoint x: 341, endPoint y: 126, distance: 6.7
click at [346, 131] on link "SERVICES" at bounding box center [357, 130] width 28 height 7
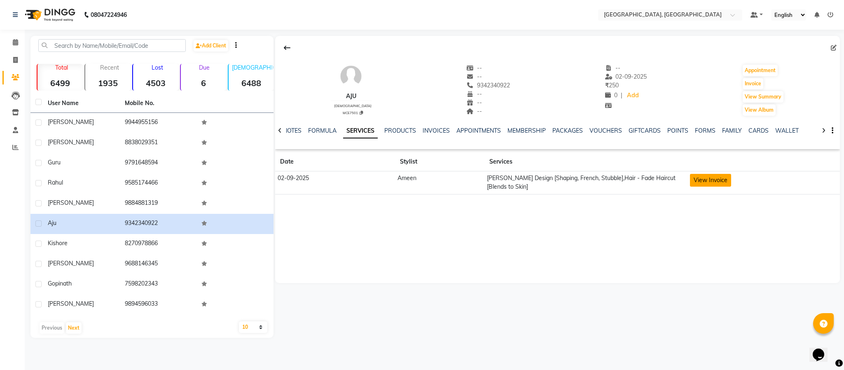
click at [711, 179] on button "View Invoice" at bounding box center [710, 180] width 41 height 13
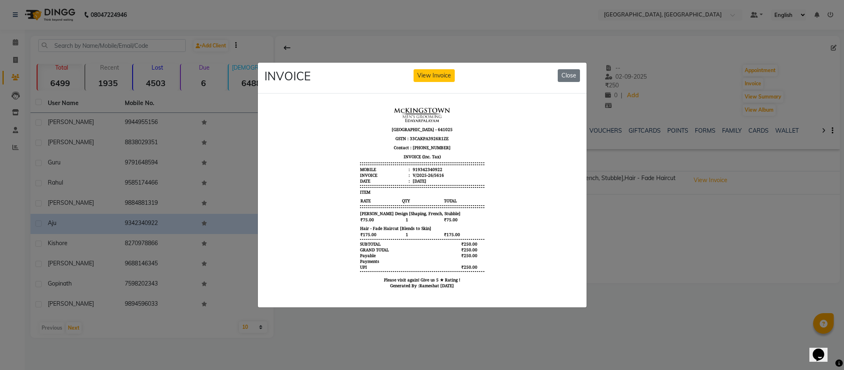
scroll to position [6, 0]
click at [655, 232] on ngb-modal-window "INVOICE View Invoice Close" at bounding box center [422, 185] width 844 height 370
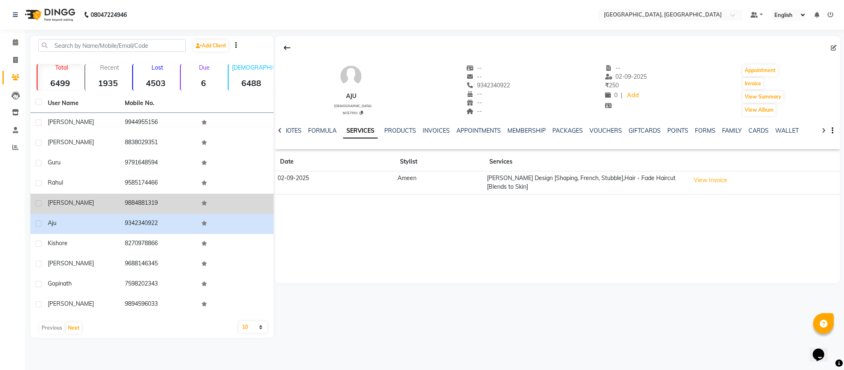
click at [141, 203] on td "9884881319" at bounding box center [158, 204] width 77 height 20
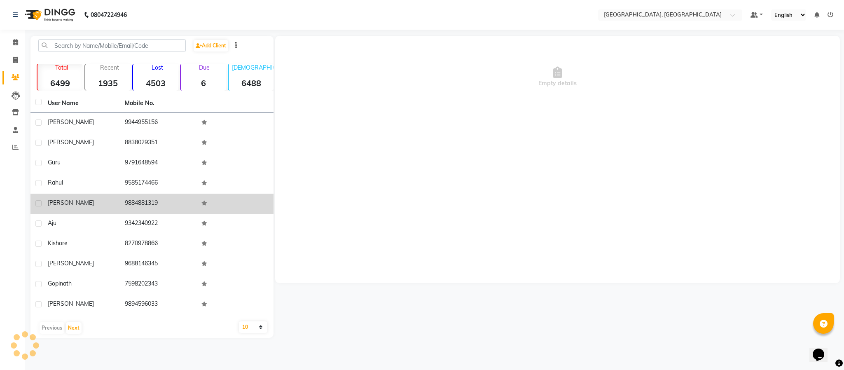
click at [141, 203] on td "9884881319" at bounding box center [158, 204] width 77 height 20
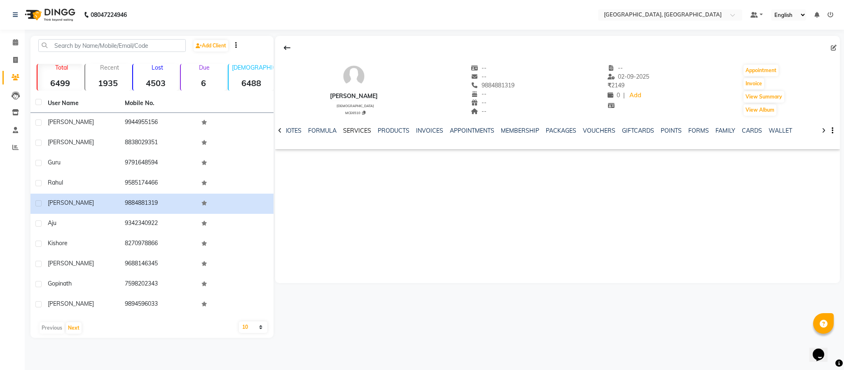
click at [357, 128] on link "SERVICES" at bounding box center [357, 130] width 28 height 7
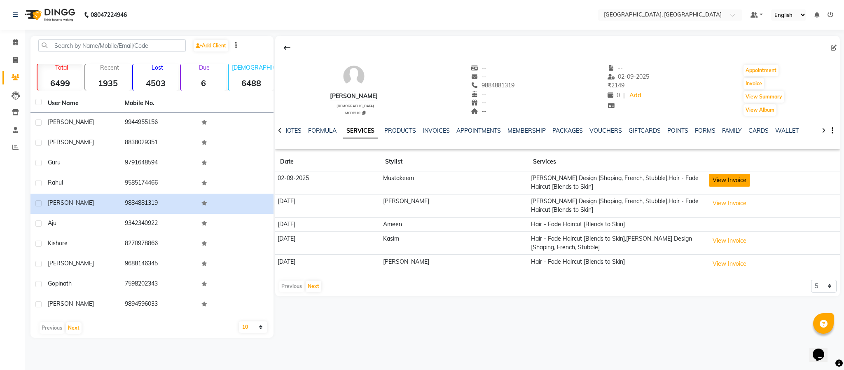
click at [715, 182] on button "View Invoice" at bounding box center [729, 180] width 41 height 13
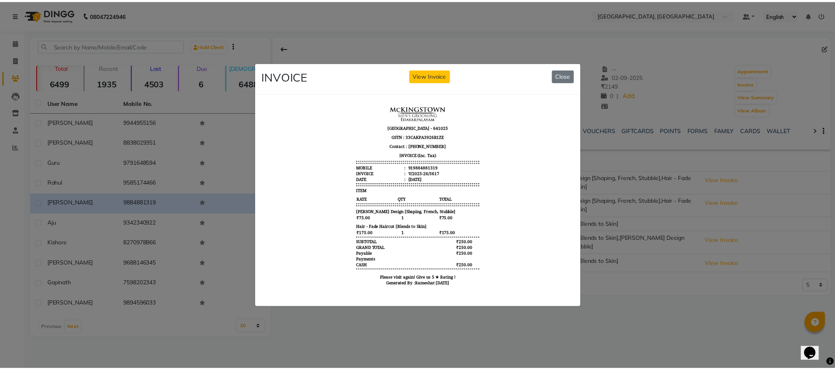
scroll to position [6, 0]
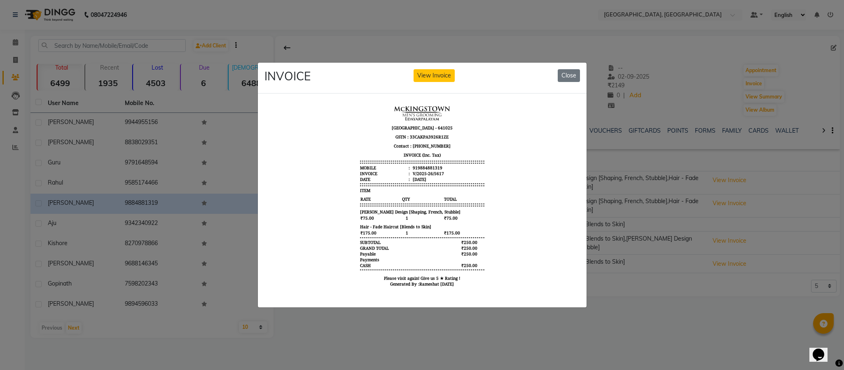
click at [679, 88] on ngb-modal-window "INVOICE View Invoice Close" at bounding box center [422, 185] width 844 height 370
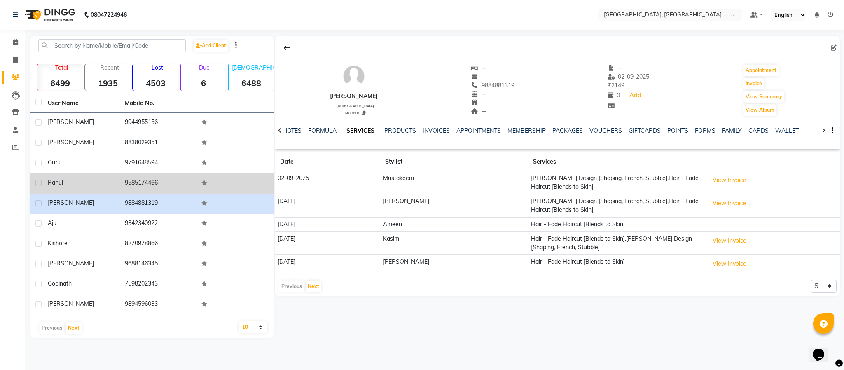
click at [135, 182] on td "9585174466" at bounding box center [158, 183] width 77 height 20
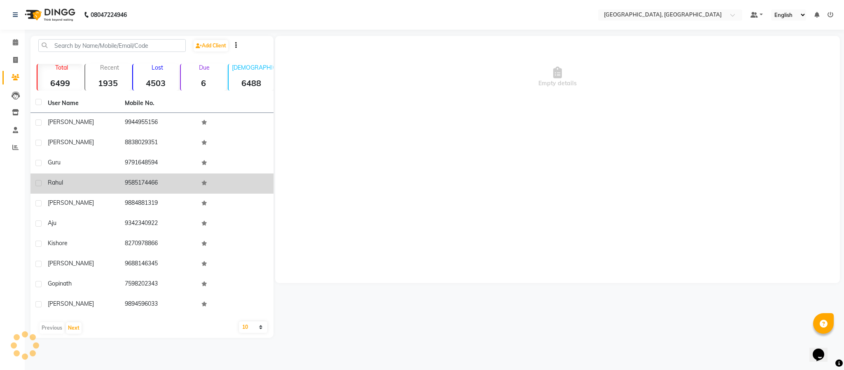
click at [135, 182] on td "9585174466" at bounding box center [158, 183] width 77 height 20
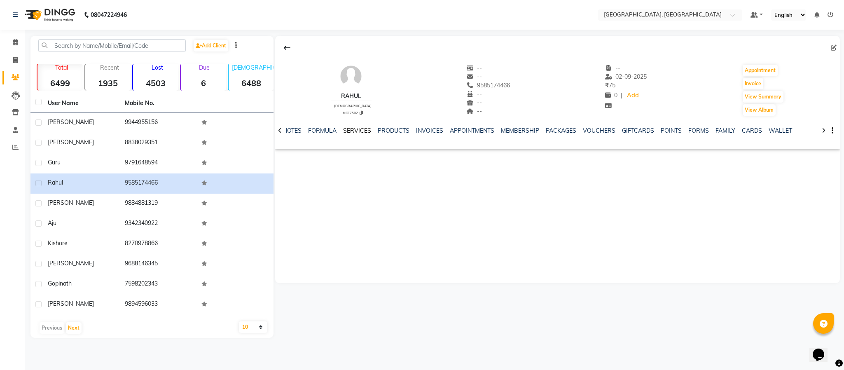
click at [365, 130] on link "SERVICES" at bounding box center [357, 130] width 28 height 7
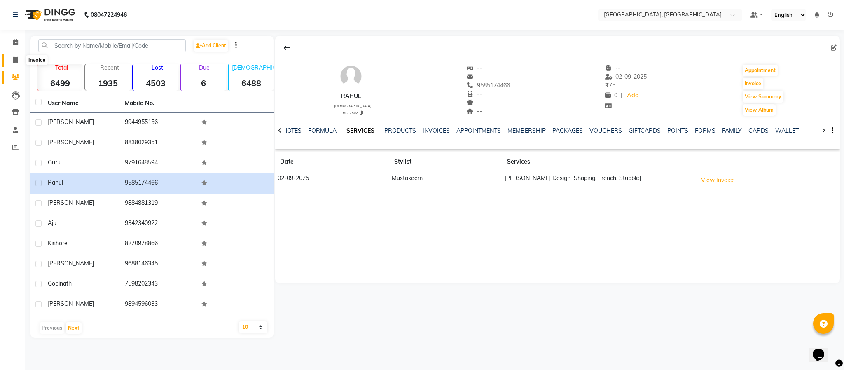
click at [10, 57] on span at bounding box center [15, 60] width 14 height 9
select select "service"
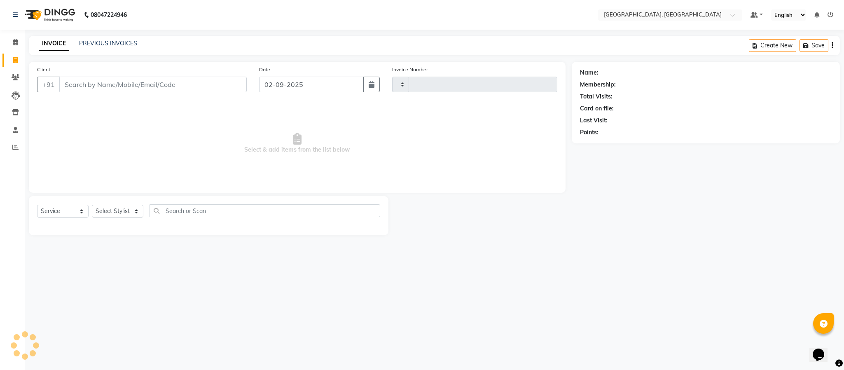
type input "5622"
select select "4977"
click at [118, 204] on div "Select Service Product Membership Package Voucher Prepaid Gift Card Select Styl…" at bounding box center [208, 213] width 343 height 19
click at [120, 210] on select "Select Stylist Ameen House Keeping [PERSON_NAME] [PERSON_NAME] Prathiswar [PERS…" at bounding box center [117, 211] width 51 height 13
select select "59056"
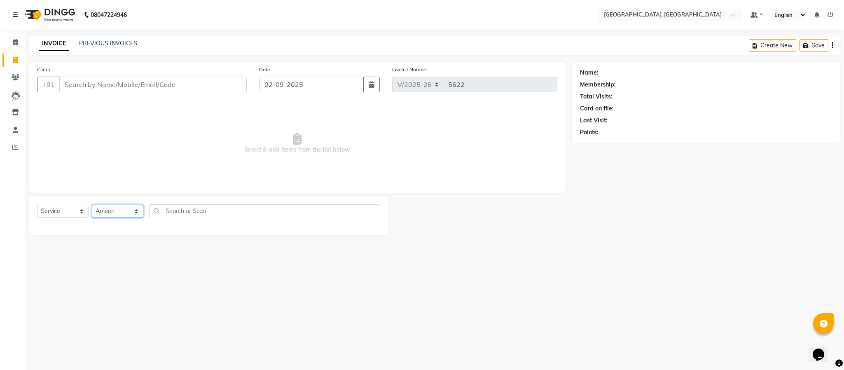
click at [92, 205] on select "Select Stylist Ameen House Keeping [PERSON_NAME] [PERSON_NAME] Prathiswar [PERS…" at bounding box center [117, 211] width 51 height 13
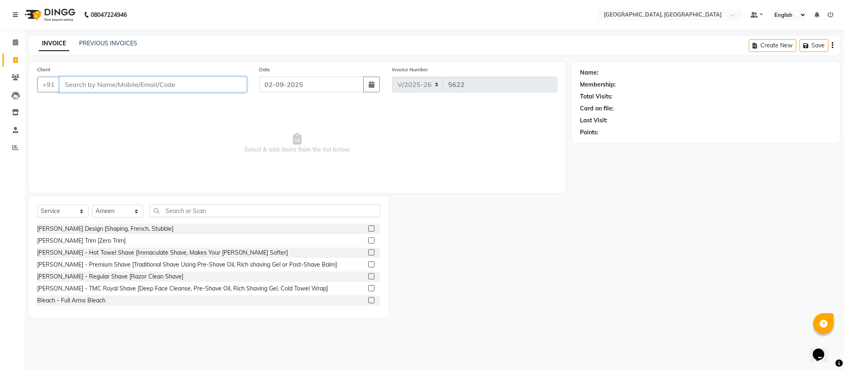
click at [177, 89] on input "Client" at bounding box center [152, 85] width 187 height 16
drag, startPoint x: 15, startPoint y: 75, endPoint x: 529, endPoint y: 72, distance: 514.1
click at [15, 75] on icon at bounding box center [16, 77] width 8 height 6
click at [229, 85] on input "Client" at bounding box center [152, 85] width 187 height 16
type input "9500030109"
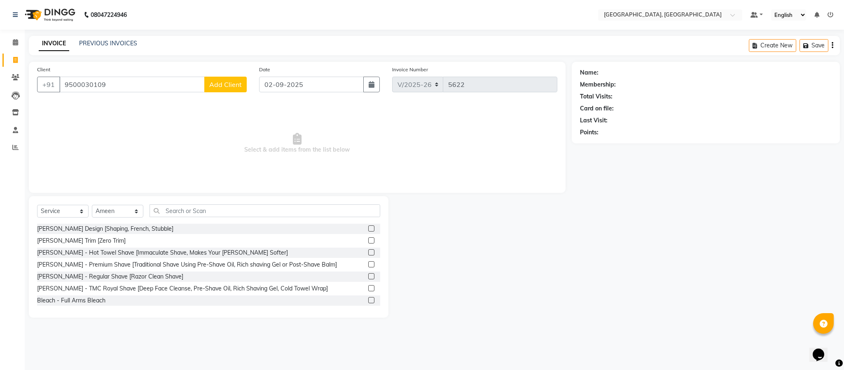
click at [229, 85] on span "Add Client" at bounding box center [225, 84] width 33 height 8
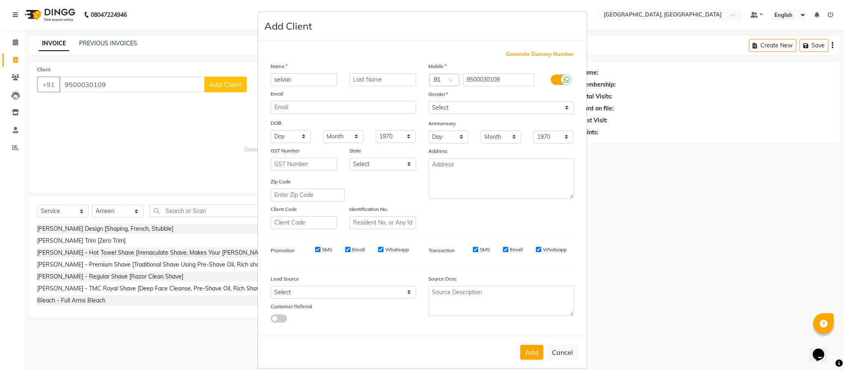
type input "selvan"
click at [446, 105] on select "Select [DEMOGRAPHIC_DATA] [DEMOGRAPHIC_DATA] Other Prefer Not To Say" at bounding box center [500, 107] width 145 height 13
select select "[DEMOGRAPHIC_DATA]"
click at [428, 101] on select "Select [DEMOGRAPHIC_DATA] [DEMOGRAPHIC_DATA] Other Prefer Not To Say" at bounding box center [500, 107] width 145 height 13
click at [531, 345] on button "Add" at bounding box center [531, 352] width 23 height 15
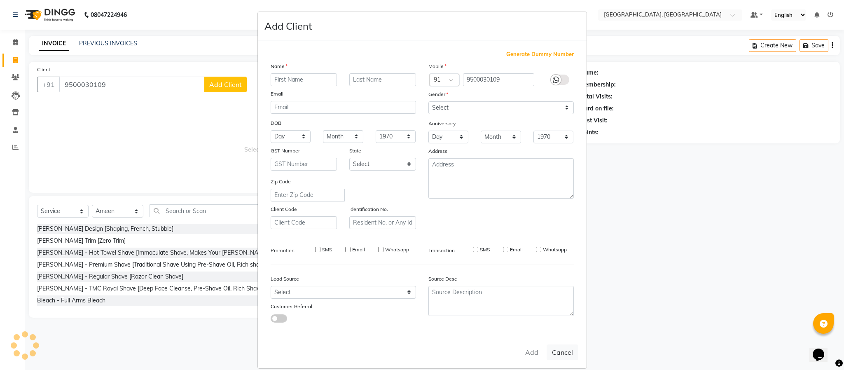
select select
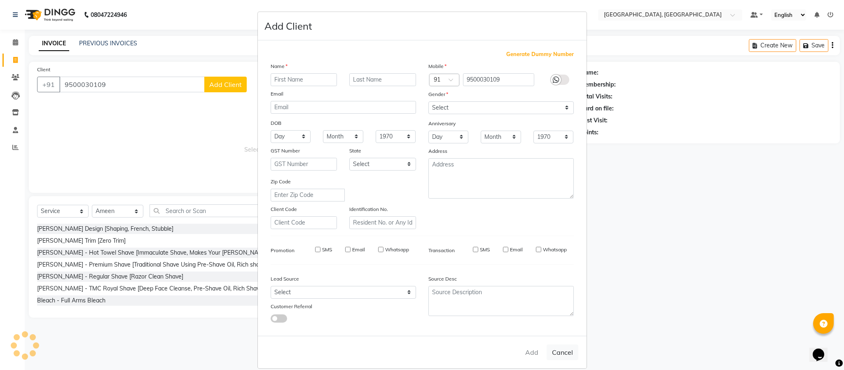
select select
checkbox input "false"
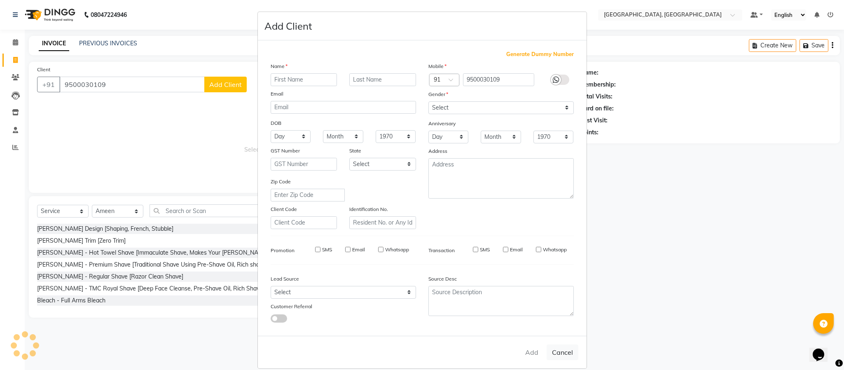
checkbox input "false"
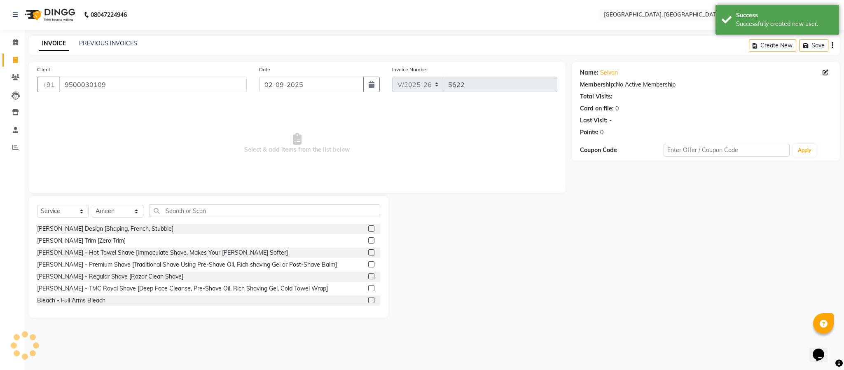
click at [368, 228] on label at bounding box center [371, 228] width 6 height 6
click at [368, 228] on input "checkbox" at bounding box center [370, 228] width 5 height 5
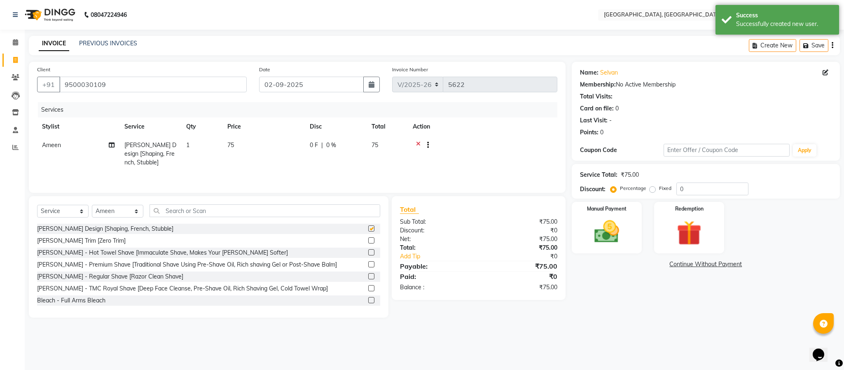
checkbox input "false"
click at [362, 217] on input "text" at bounding box center [265, 210] width 231 height 13
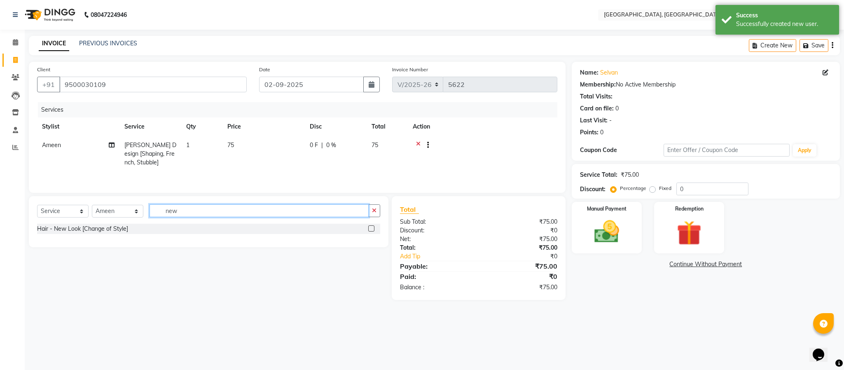
type input "new"
click at [369, 231] on label at bounding box center [371, 228] width 6 height 6
click at [369, 231] on input "checkbox" at bounding box center [370, 228] width 5 height 5
checkbox input "true"
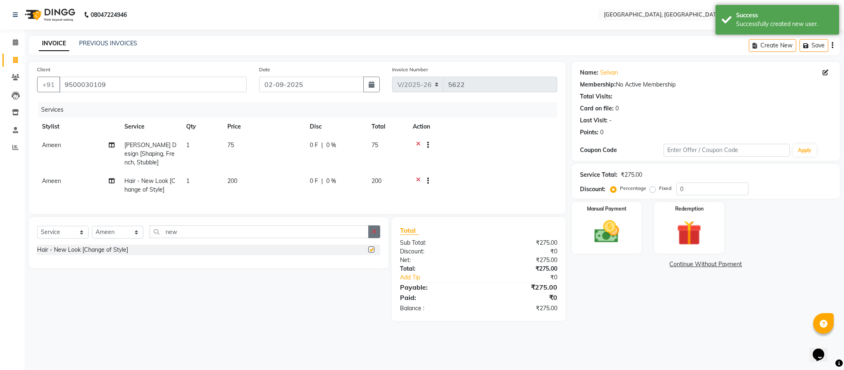
click at [379, 235] on button "button" at bounding box center [374, 231] width 12 height 13
checkbox input "false"
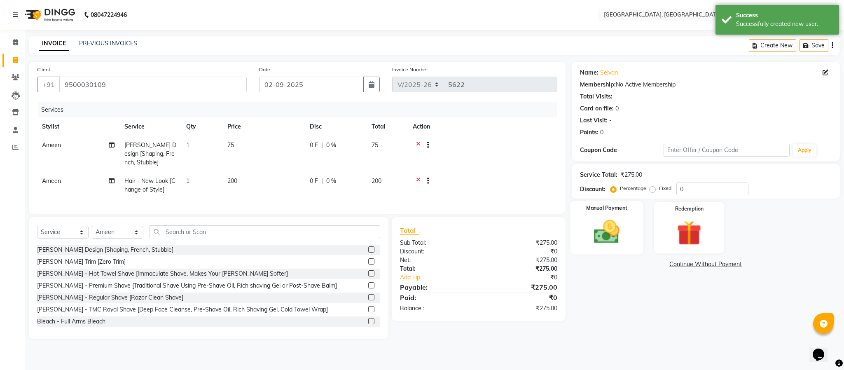
click at [622, 235] on img at bounding box center [607, 232] width 42 height 30
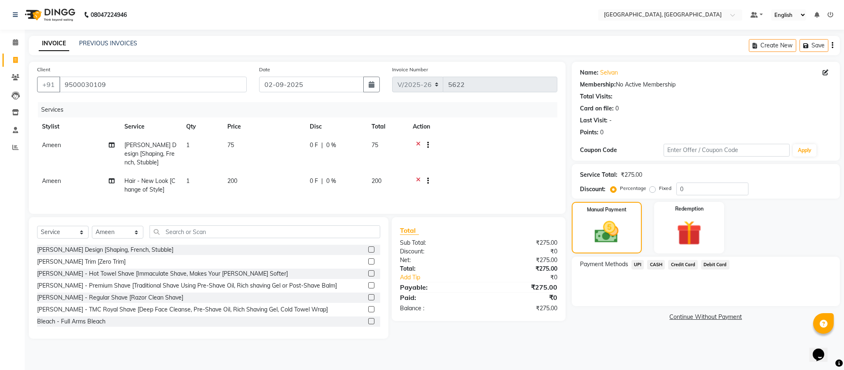
click at [638, 262] on span "UPI" at bounding box center [637, 264] width 13 height 9
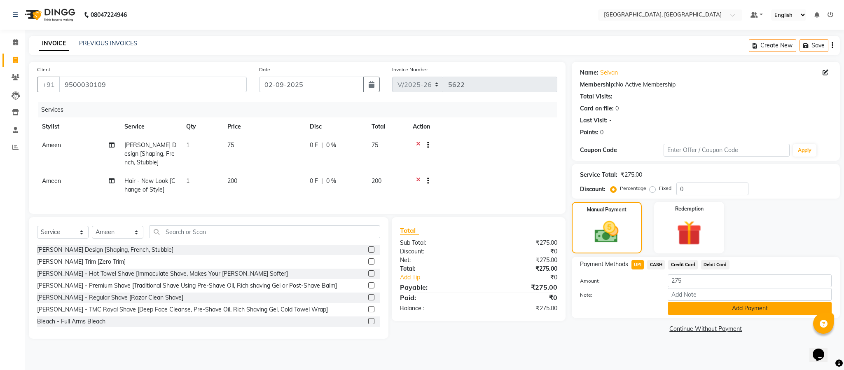
click at [691, 313] on button "Add Payment" at bounding box center [750, 308] width 164 height 13
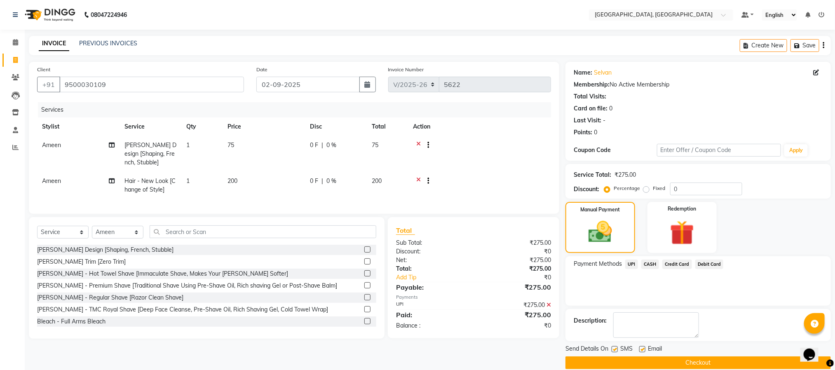
scroll to position [12, 0]
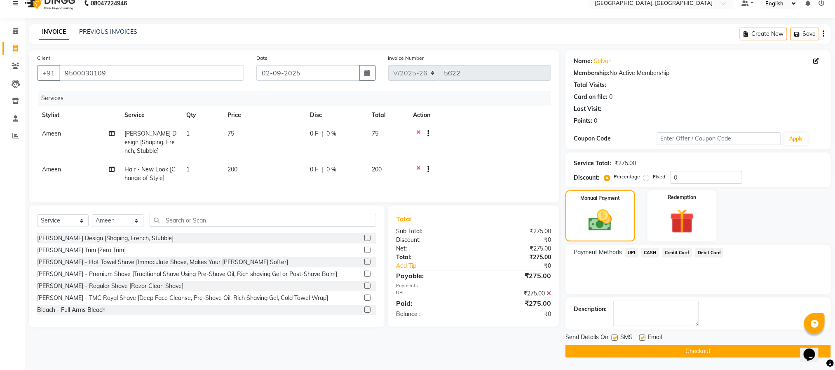
click at [702, 348] on button "Checkout" at bounding box center [697, 351] width 265 height 13
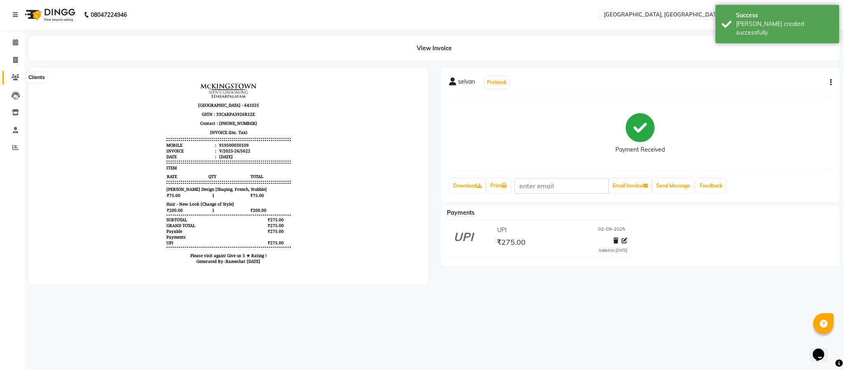
drag, startPoint x: 14, startPoint y: 75, endPoint x: 21, endPoint y: 80, distance: 9.4
click at [14, 75] on icon at bounding box center [16, 77] width 8 height 6
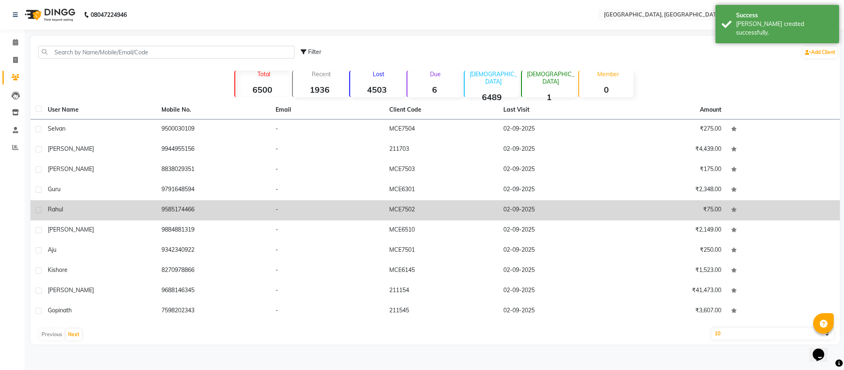
click at [173, 213] on td "9585174466" at bounding box center [214, 210] width 114 height 20
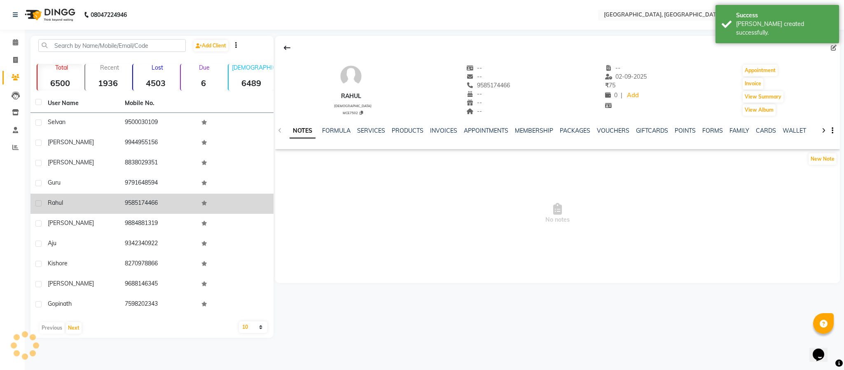
click at [152, 204] on td "9585174466" at bounding box center [158, 204] width 77 height 20
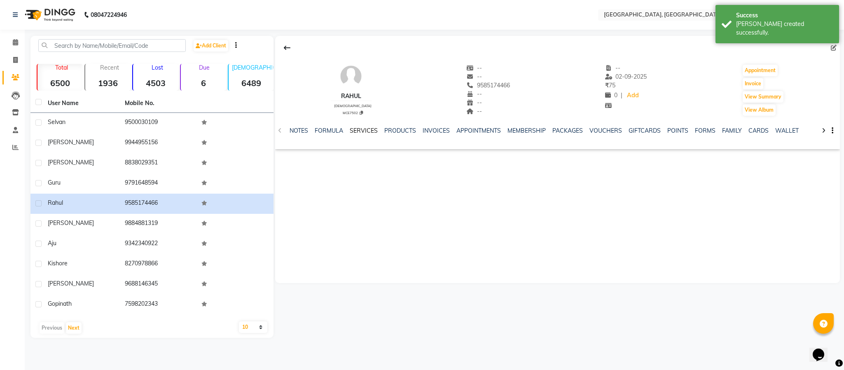
click at [356, 130] on link "SERVICES" at bounding box center [364, 130] width 28 height 7
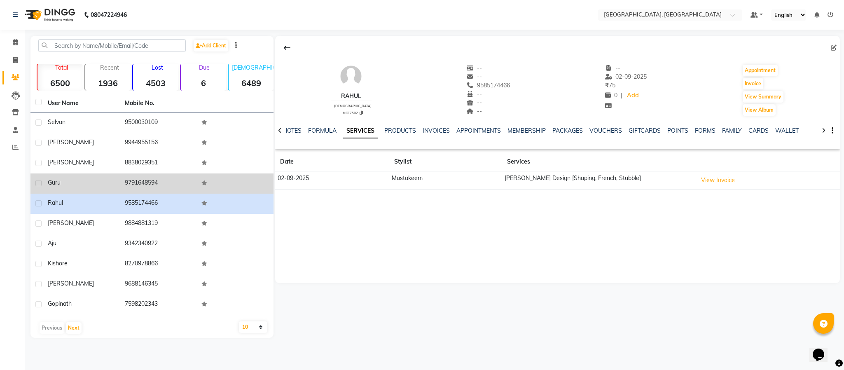
click at [141, 178] on td "9791648594" at bounding box center [158, 183] width 77 height 20
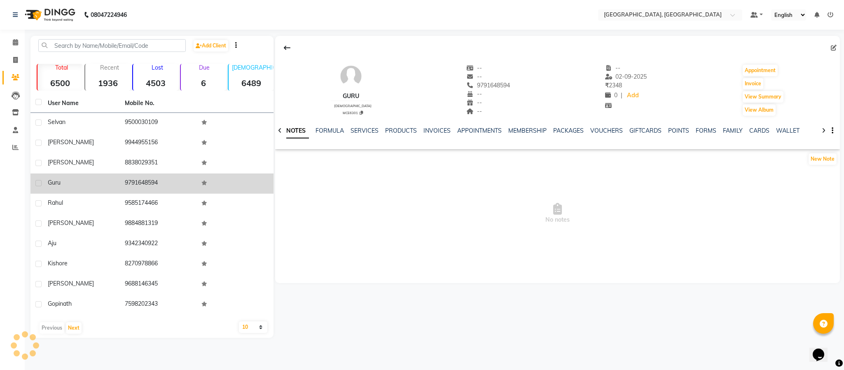
click at [141, 178] on td "9791648594" at bounding box center [158, 183] width 77 height 20
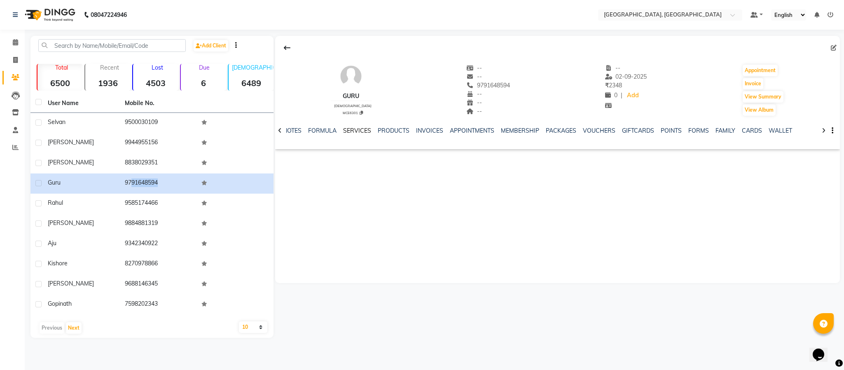
click at [359, 127] on link "SERVICES" at bounding box center [357, 130] width 28 height 7
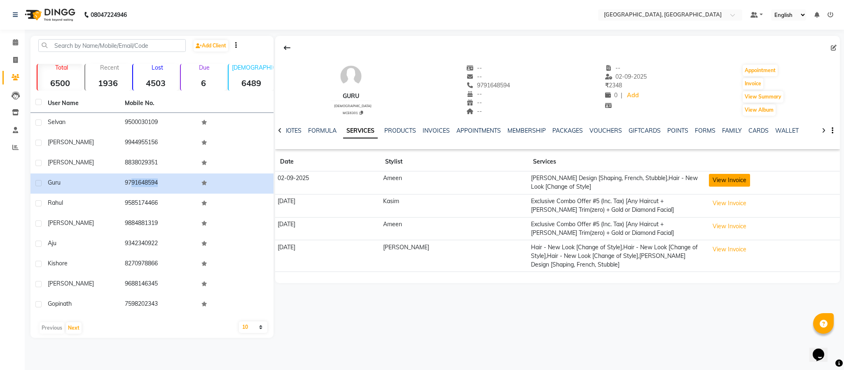
click at [713, 178] on button "View Invoice" at bounding box center [729, 180] width 41 height 13
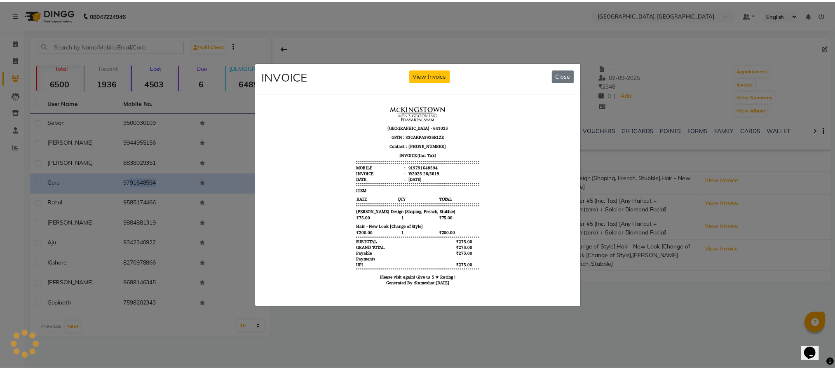
scroll to position [6, 0]
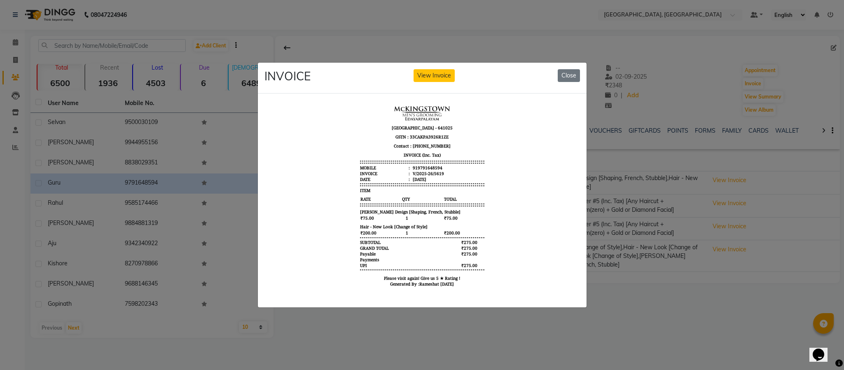
click at [683, 74] on ngb-modal-window "INVOICE View Invoice Close" at bounding box center [422, 185] width 844 height 370
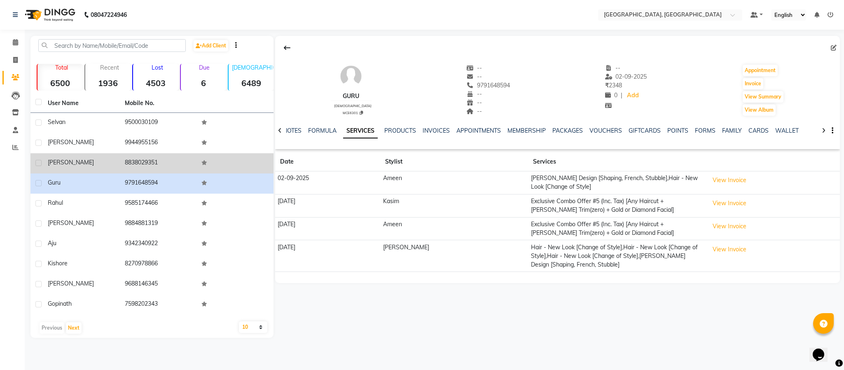
click at [127, 163] on td "8838029351" at bounding box center [158, 163] width 77 height 20
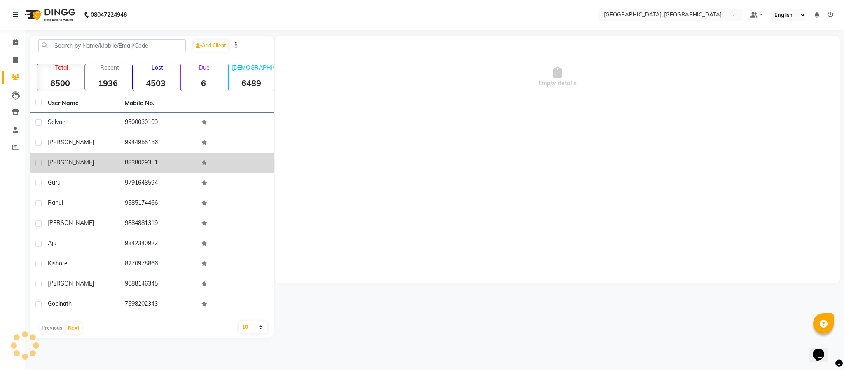
click at [127, 162] on td "8838029351" at bounding box center [158, 163] width 77 height 20
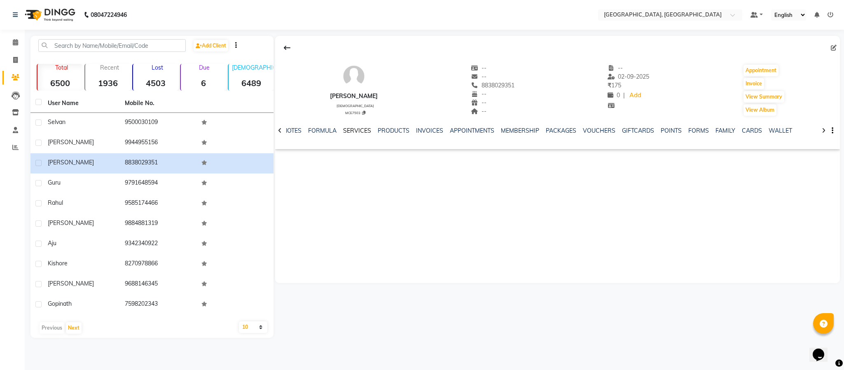
click at [367, 129] on link "SERVICES" at bounding box center [357, 130] width 28 height 7
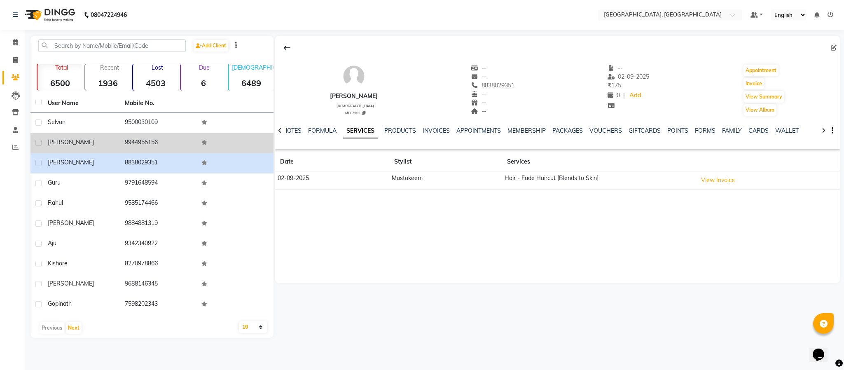
click at [138, 141] on td "9944955156" at bounding box center [158, 143] width 77 height 20
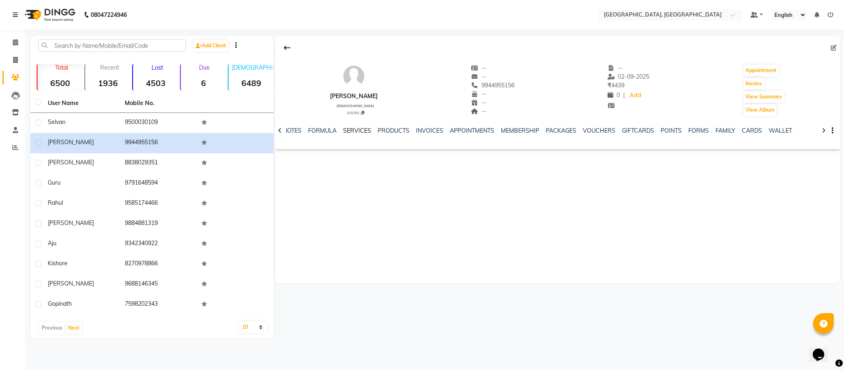
click at [355, 126] on div "NOTES FORMULA SERVICES PRODUCTS INVOICES APPOINTMENTS MEMBERSHIP PACKAGES VOUCH…" at bounding box center [557, 131] width 565 height 28
click at [354, 129] on link "SERVICES" at bounding box center [357, 130] width 28 height 7
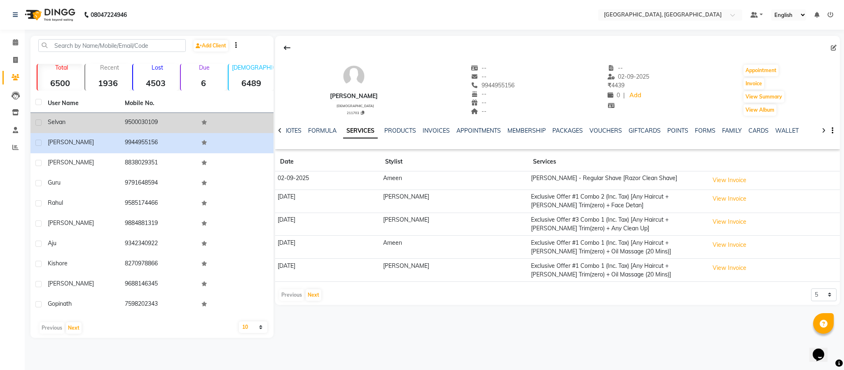
click at [146, 123] on td "9500030109" at bounding box center [158, 123] width 77 height 20
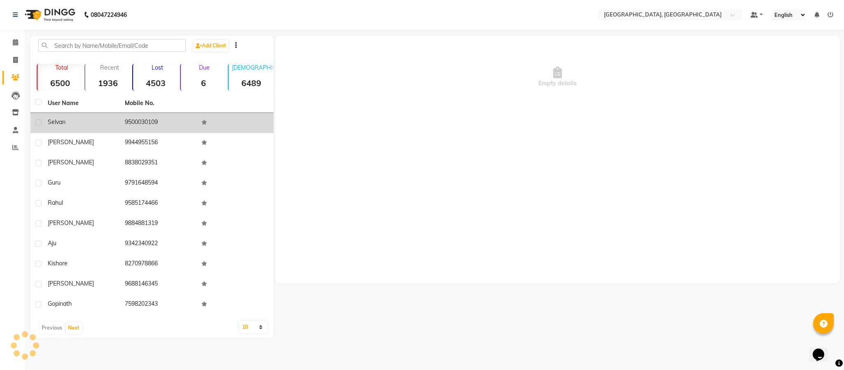
click at [146, 123] on td "9500030109" at bounding box center [158, 123] width 77 height 20
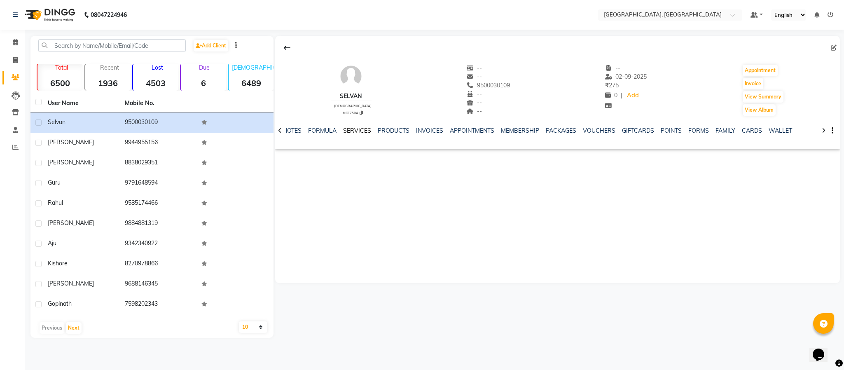
click at [362, 128] on link "SERVICES" at bounding box center [357, 130] width 28 height 7
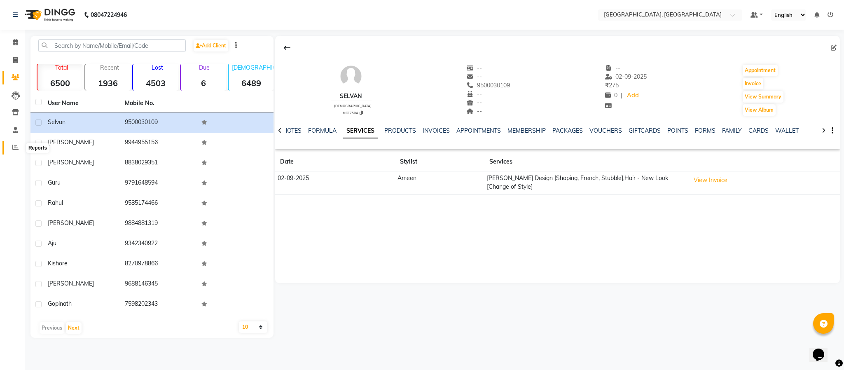
click at [15, 145] on icon at bounding box center [15, 147] width 6 height 6
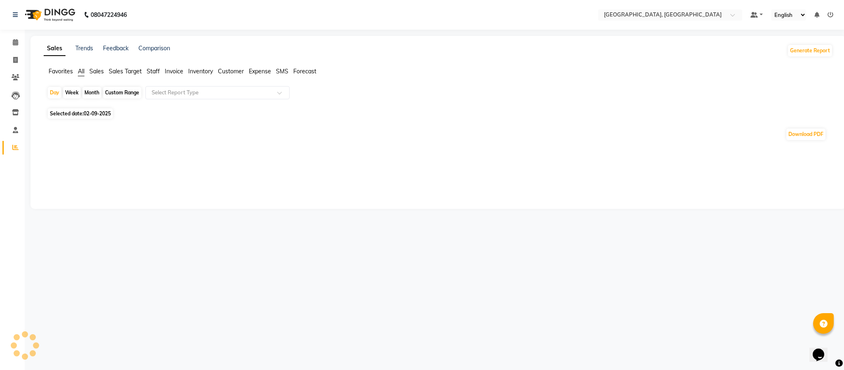
click at [153, 72] on span "Staff" at bounding box center [153, 71] width 13 height 7
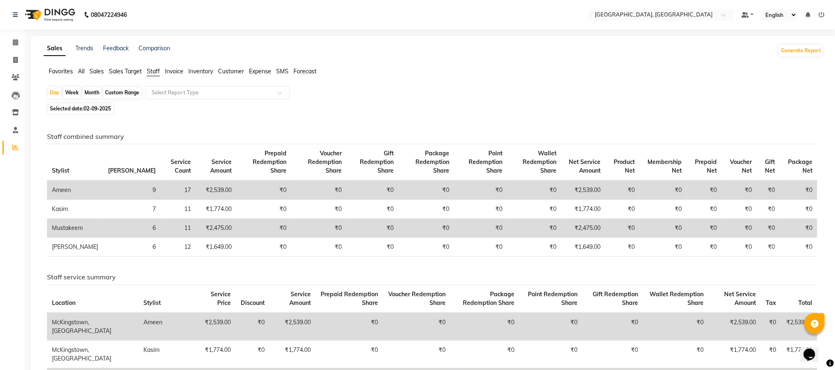
click at [381, 83] on app-reports "Favorites All Sales Sales Target Staff Invoice Inventory Customer Expense SMS F…" at bounding box center [434, 261] width 790 height 389
drag, startPoint x: 12, startPoint y: 40, endPoint x: 3, endPoint y: 37, distance: 9.0
click at [12, 40] on span at bounding box center [15, 42] width 14 height 9
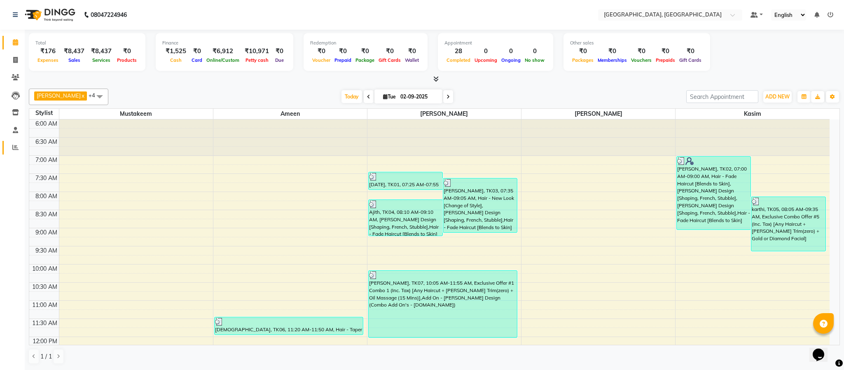
click at [8, 144] on span at bounding box center [15, 147] width 14 height 9
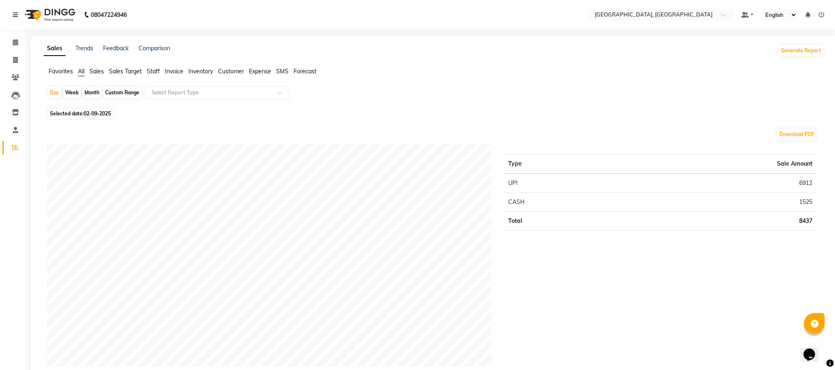
click at [258, 68] on span "Expense" at bounding box center [260, 71] width 22 height 7
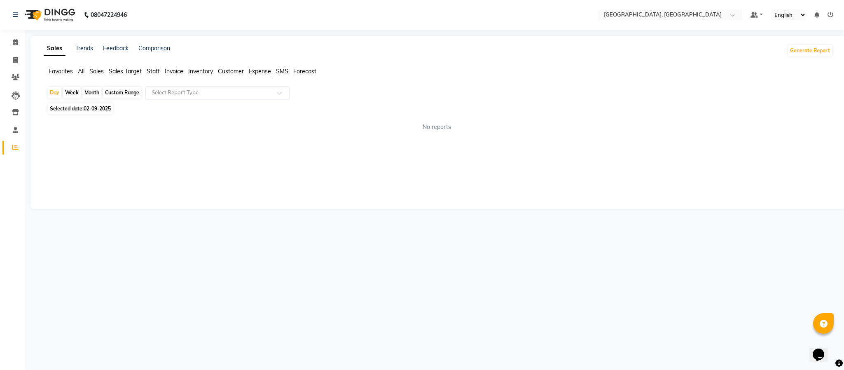
click at [250, 96] on input "text" at bounding box center [209, 93] width 119 height 8
click at [244, 122] on div "Expense" at bounding box center [217, 124] width 143 height 16
select select "full_report"
select select "csv"
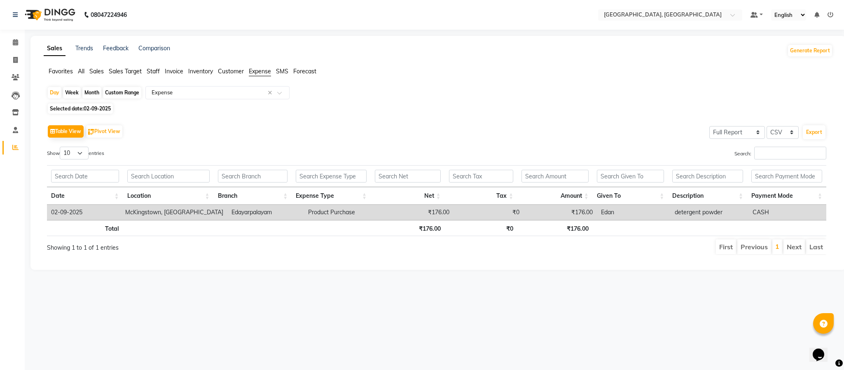
click at [96, 109] on span "02-09-2025" at bounding box center [97, 108] width 27 height 6
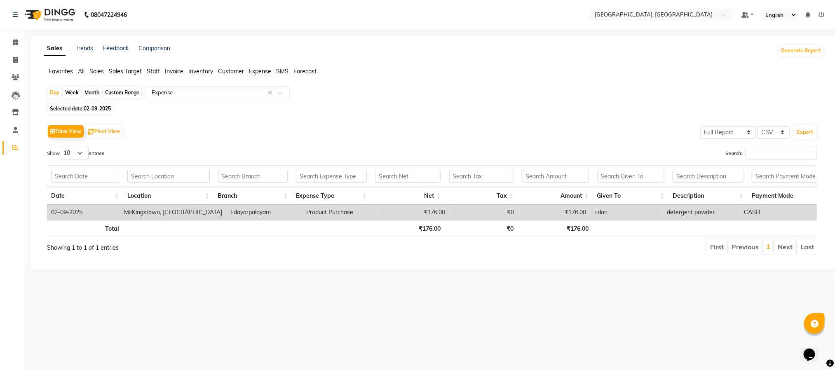
select select "9"
select select "2025"
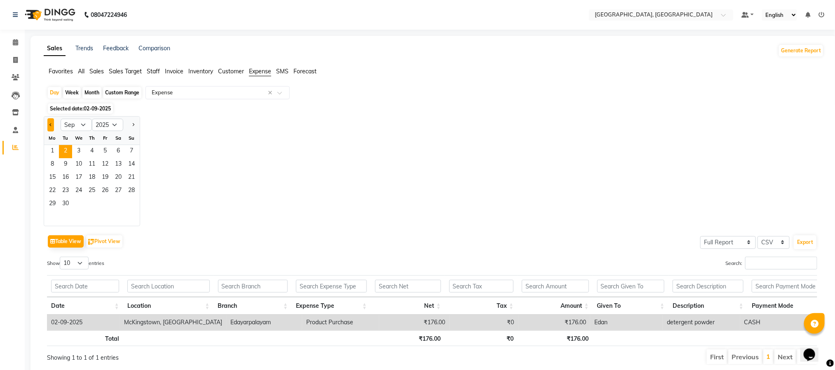
click at [51, 125] on span "Previous month" at bounding box center [50, 124] width 3 height 3
select select "8"
click at [136, 205] on span "31" at bounding box center [131, 204] width 13 height 13
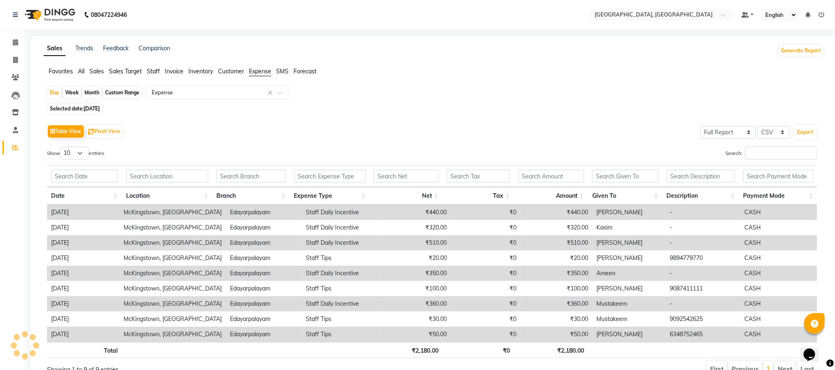
click at [381, 137] on div "Table View Pivot View Select Full Report Filtered Report Select CSV PDF Export" at bounding box center [432, 131] width 770 height 17
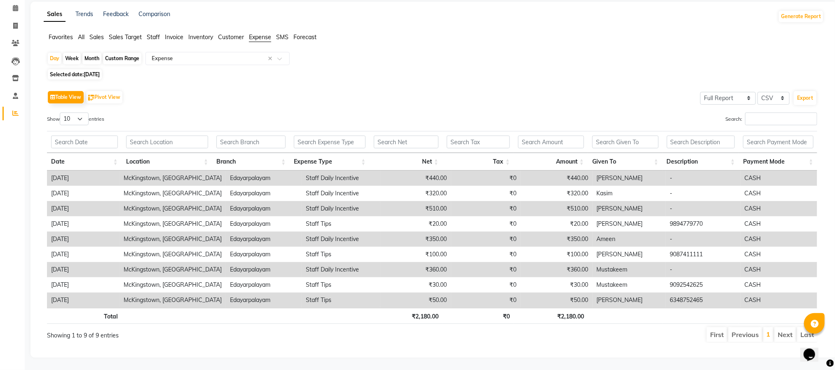
click at [88, 71] on span "[DATE]" at bounding box center [92, 74] width 16 height 6
select select "8"
select select "2025"
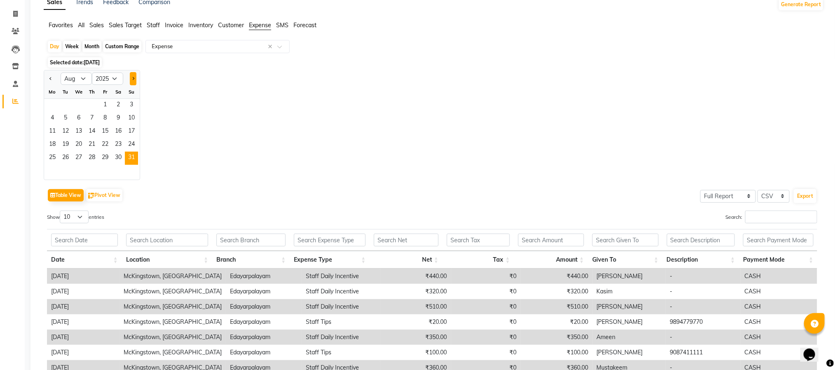
click at [133, 78] on span "Next month" at bounding box center [132, 78] width 3 height 3
select select "9"
click at [52, 104] on span "1" at bounding box center [52, 105] width 13 height 13
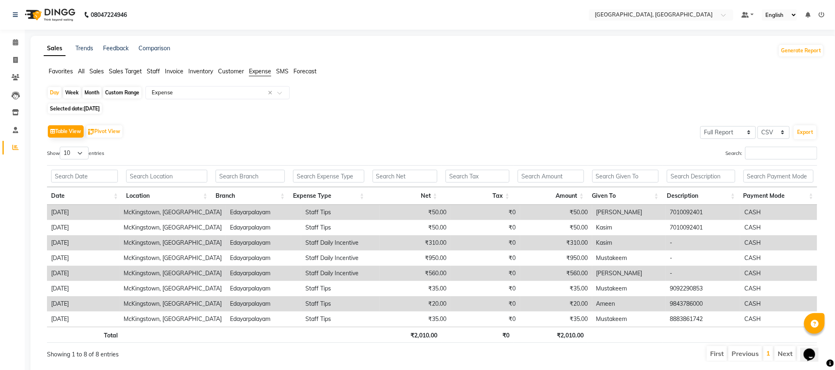
click at [522, 111] on div "Selected date: [DATE]" at bounding box center [435, 108] width 776 height 9
drag, startPoint x: 20, startPoint y: 41, endPoint x: 287, endPoint y: 4, distance: 269.1
click at [20, 41] on span at bounding box center [15, 42] width 14 height 9
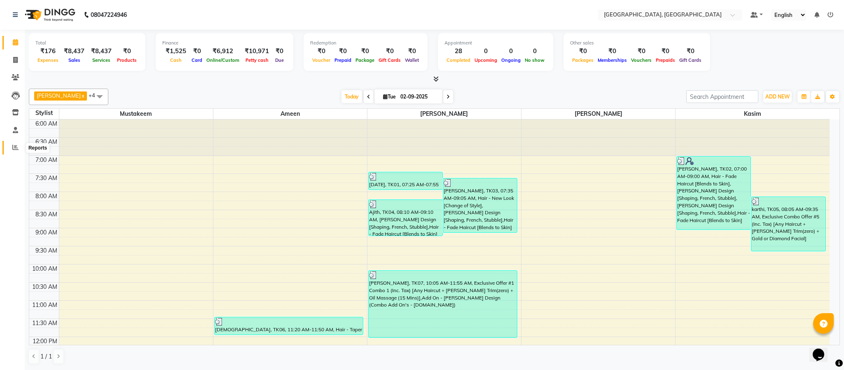
click at [14, 147] on icon at bounding box center [15, 147] width 6 height 6
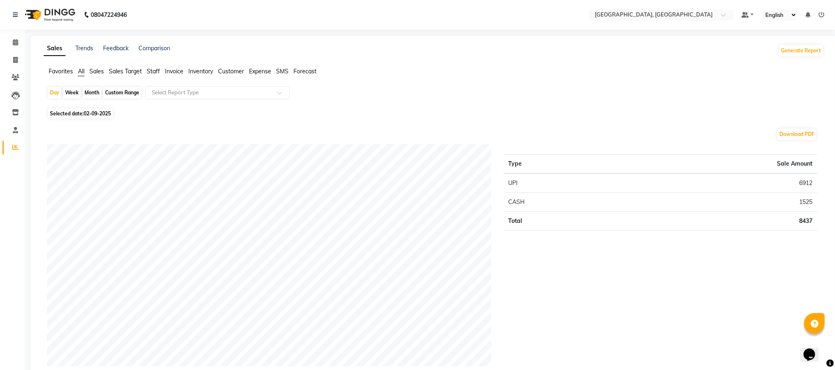
click at [150, 72] on span "Staff" at bounding box center [153, 71] width 13 height 7
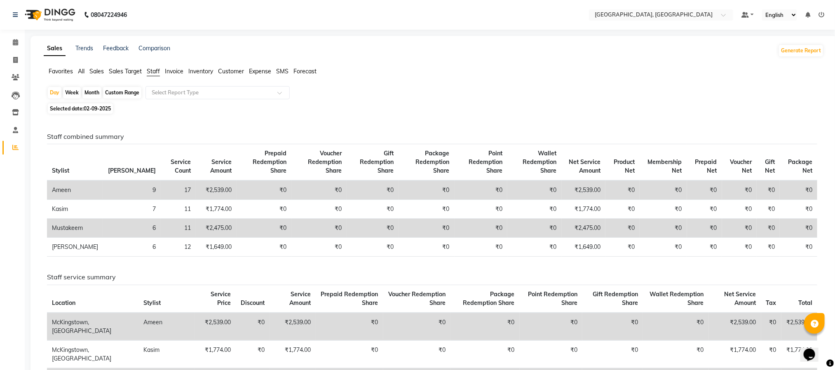
click at [371, 88] on div "Day Week Month Custom Range Select Report Type" at bounding box center [433, 93] width 773 height 15
click at [21, 40] on span at bounding box center [15, 42] width 14 height 9
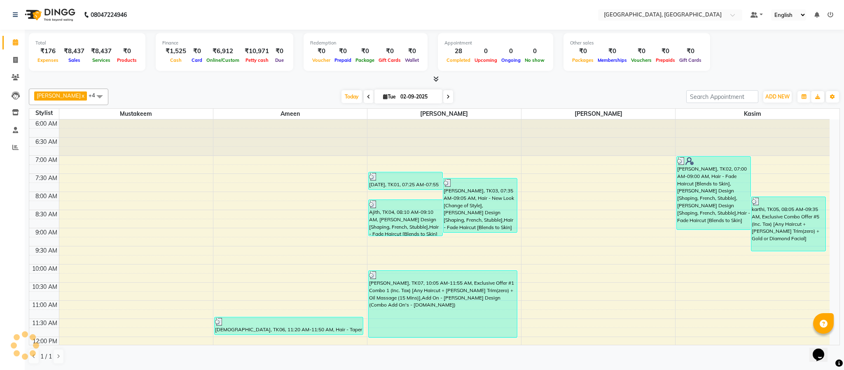
scroll to position [351, 0]
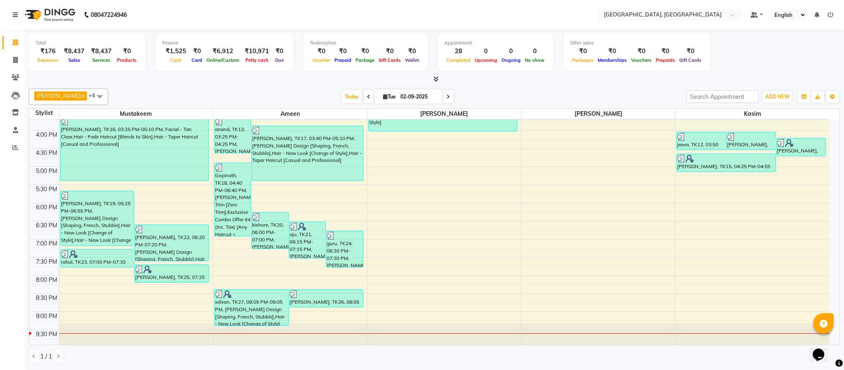
click at [124, 71] on div "Total ₹176 Expenses ₹8,437 Sales ₹8,437 Services ₹0 Products Finance ₹1,525 Cas…" at bounding box center [434, 53] width 811 height 40
click at [15, 56] on span at bounding box center [15, 60] width 14 height 9
select select "service"
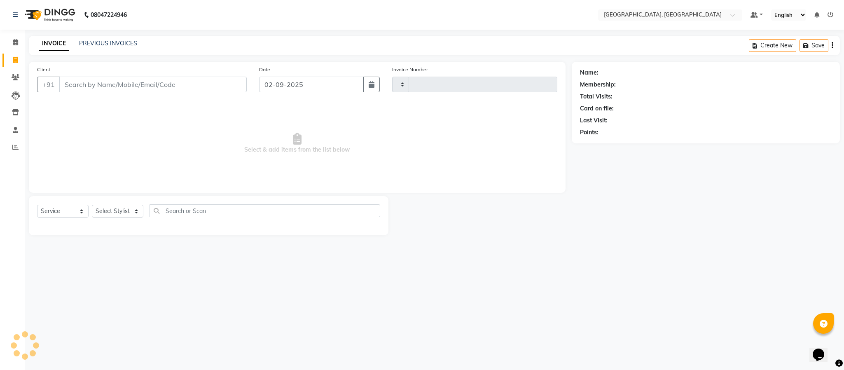
type input "5623"
select select "4977"
click at [119, 210] on select "Select Stylist" at bounding box center [117, 211] width 51 height 13
select select "59056"
click at [92, 205] on select "Select Stylist Ameen House Keeping [PERSON_NAME] [PERSON_NAME] Prathiswar [PERS…" at bounding box center [117, 211] width 51 height 13
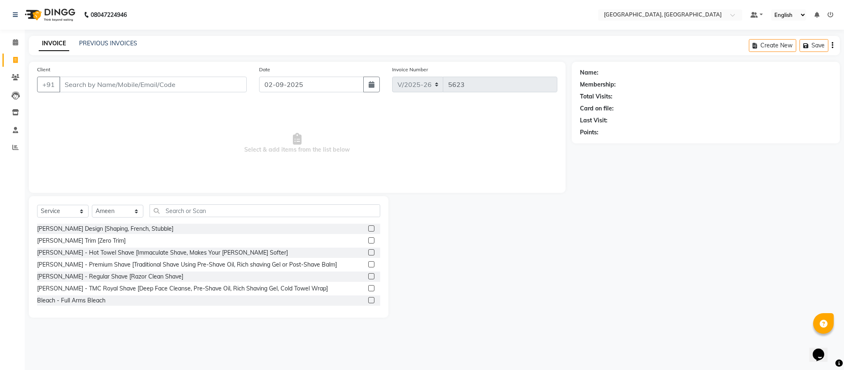
click at [368, 227] on label at bounding box center [371, 228] width 6 height 6
click at [368, 227] on input "checkbox" at bounding box center [370, 228] width 5 height 5
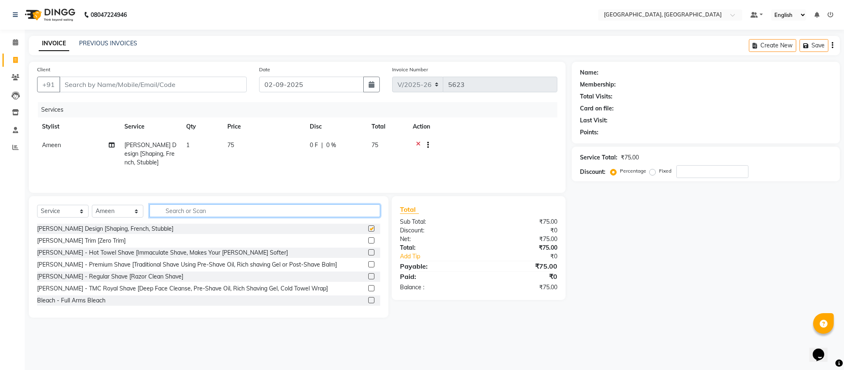
click at [360, 214] on input "text" at bounding box center [265, 210] width 231 height 13
checkbox input "false"
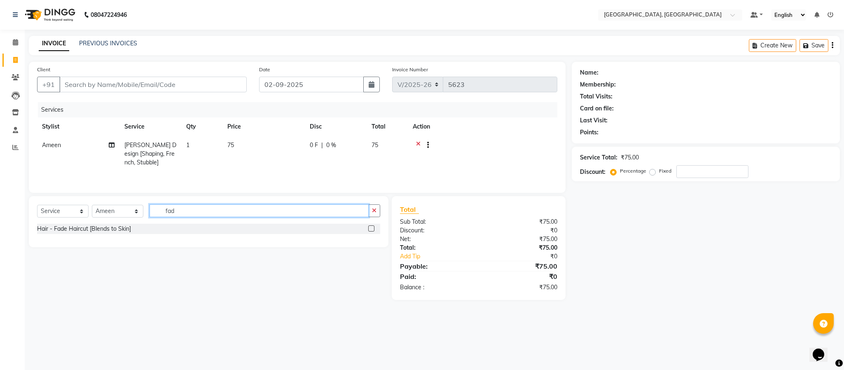
type input "fad"
click at [373, 230] on label at bounding box center [371, 228] width 6 height 6
click at [373, 230] on input "checkbox" at bounding box center [370, 228] width 5 height 5
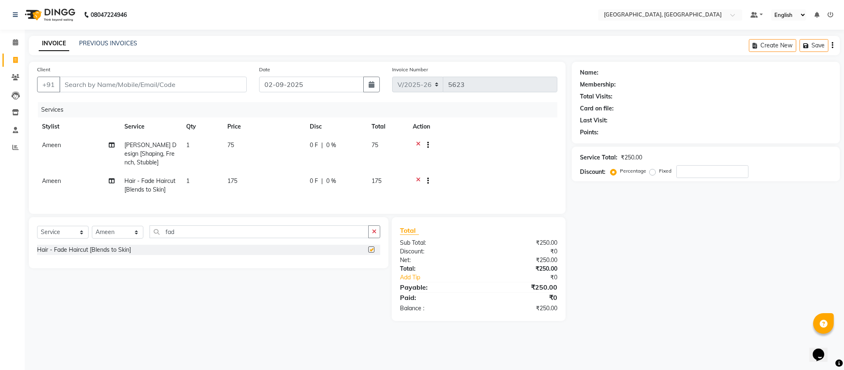
checkbox input "false"
click at [237, 81] on input "Client" at bounding box center [152, 85] width 187 height 16
type input "9"
type input "0"
type input "9489447300"
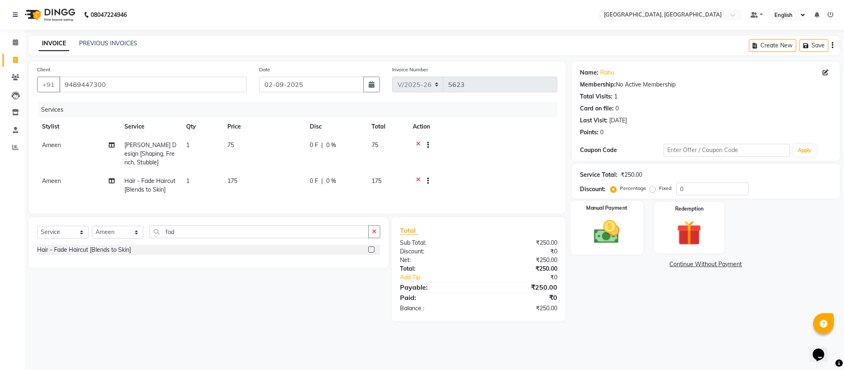
click at [614, 229] on img at bounding box center [607, 232] width 42 height 30
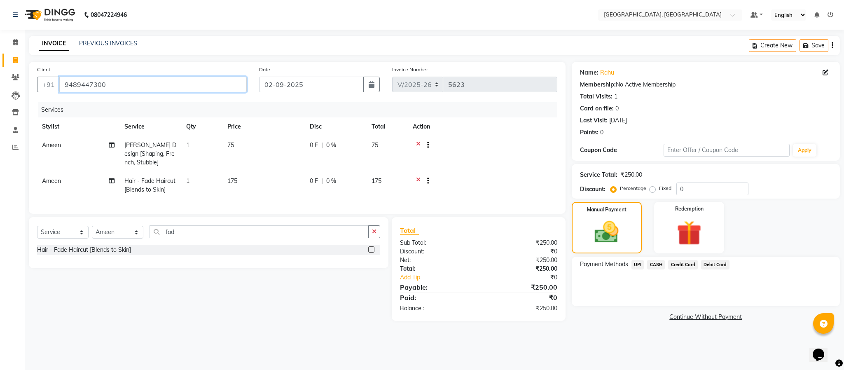
click at [215, 83] on input "9489447300" at bounding box center [152, 85] width 187 height 16
click at [636, 263] on span "UPI" at bounding box center [637, 264] width 13 height 9
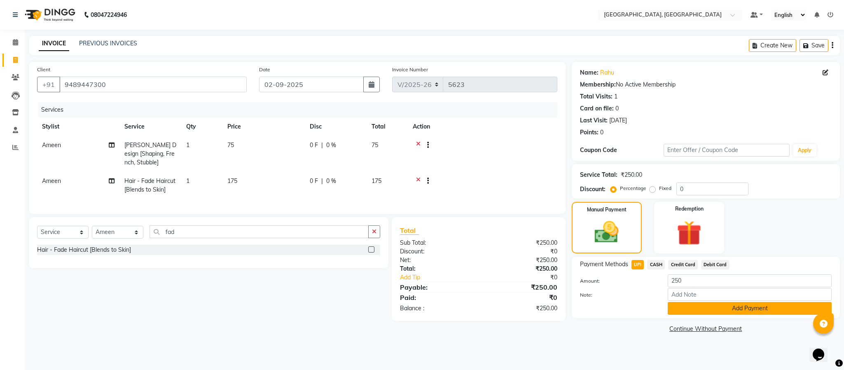
click at [718, 306] on button "Add Payment" at bounding box center [750, 308] width 164 height 13
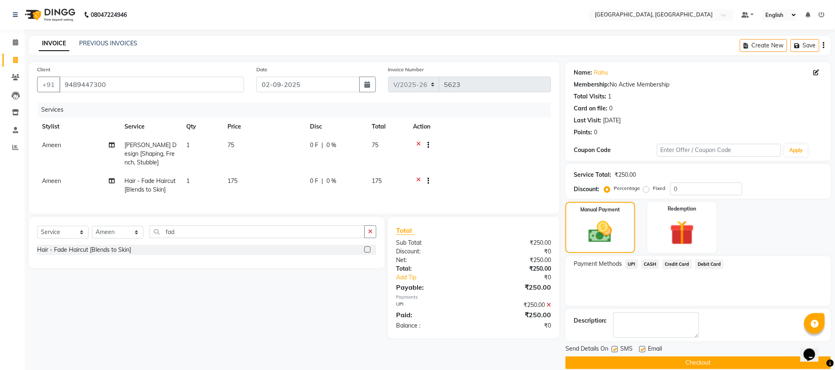
click at [699, 362] on button "Checkout" at bounding box center [697, 362] width 265 height 13
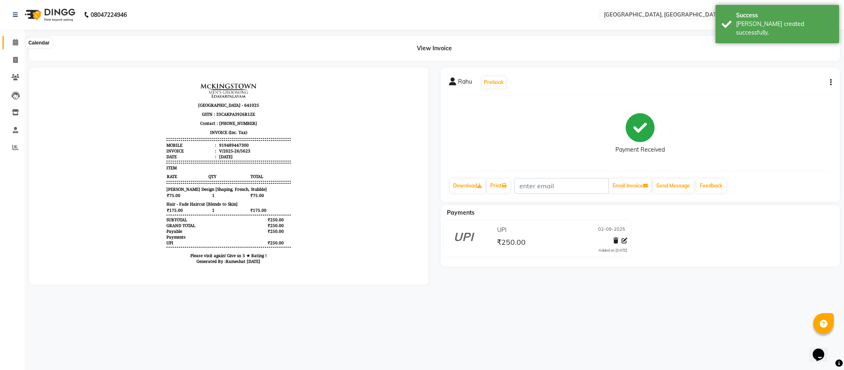
click at [15, 40] on icon at bounding box center [15, 42] width 5 height 6
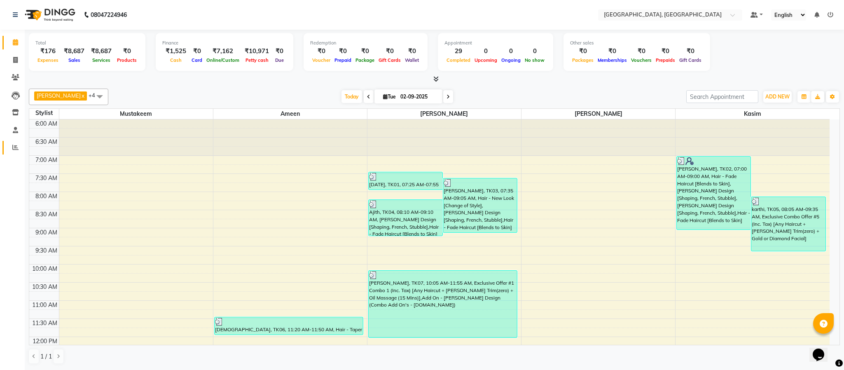
click at [13, 142] on link "Reports" at bounding box center [12, 148] width 20 height 14
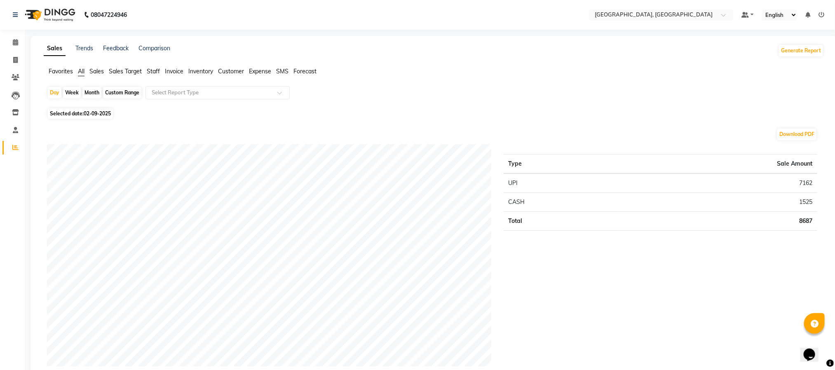
click at [154, 68] on span "Staff" at bounding box center [153, 71] width 13 height 7
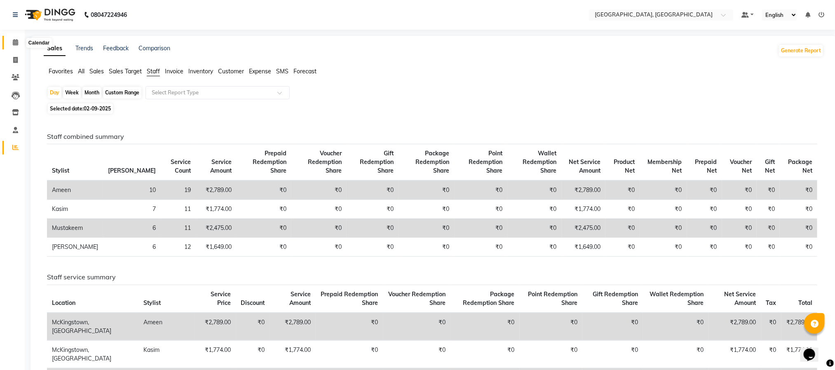
drag, startPoint x: 17, startPoint y: 41, endPoint x: 185, endPoint y: 5, distance: 171.0
click at [17, 41] on icon at bounding box center [15, 42] width 5 height 6
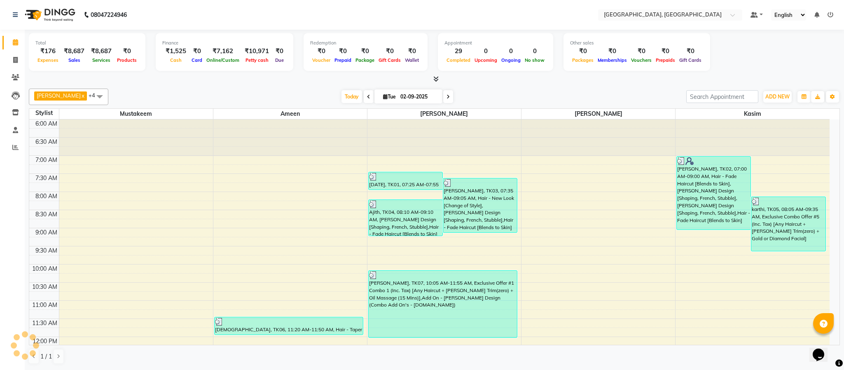
scroll to position [351, 0]
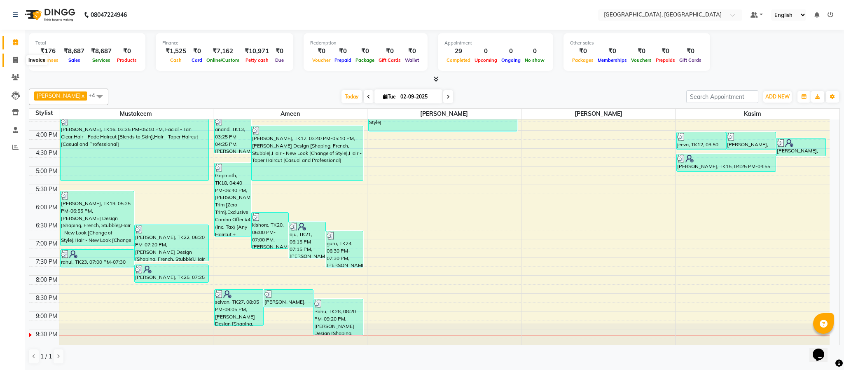
click at [15, 58] on icon at bounding box center [15, 60] width 5 height 6
select select "service"
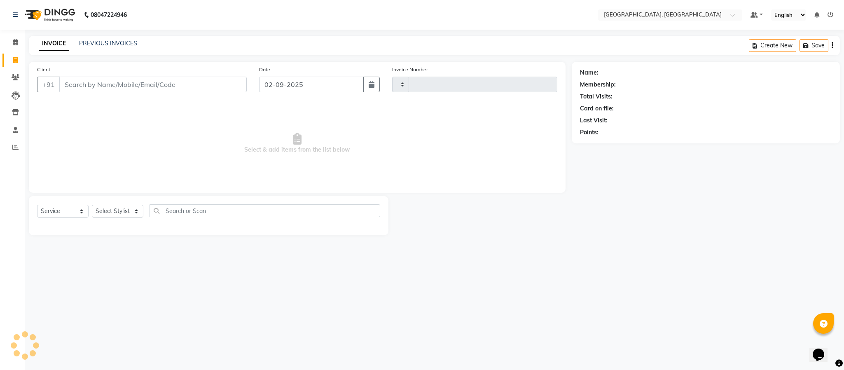
type input "5624"
select select "4977"
click at [114, 209] on select "Select Stylist" at bounding box center [117, 211] width 51 height 13
select select "39027"
click at [92, 205] on select "Select Stylist Ameen House Keeping [PERSON_NAME] [PERSON_NAME] Prathiswar [PERS…" at bounding box center [117, 211] width 51 height 13
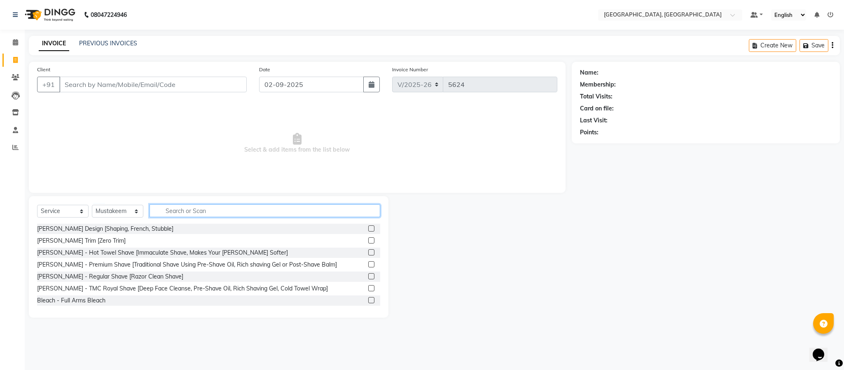
click at [197, 209] on input "text" at bounding box center [265, 210] width 231 height 13
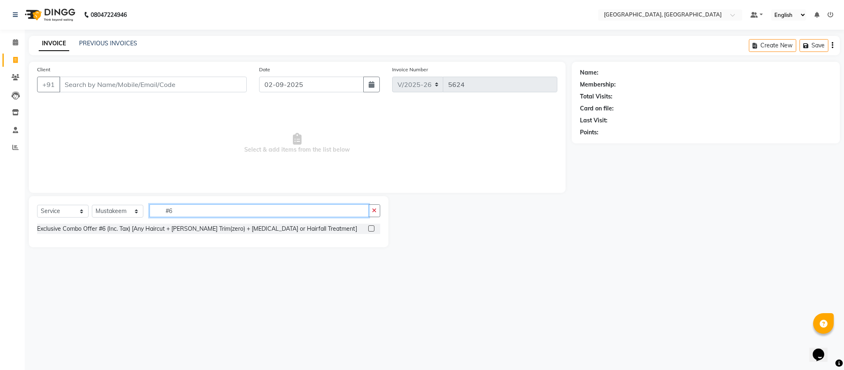
type input "#6"
click at [372, 229] on label at bounding box center [371, 228] width 6 height 6
click at [372, 229] on input "checkbox" at bounding box center [370, 228] width 5 height 5
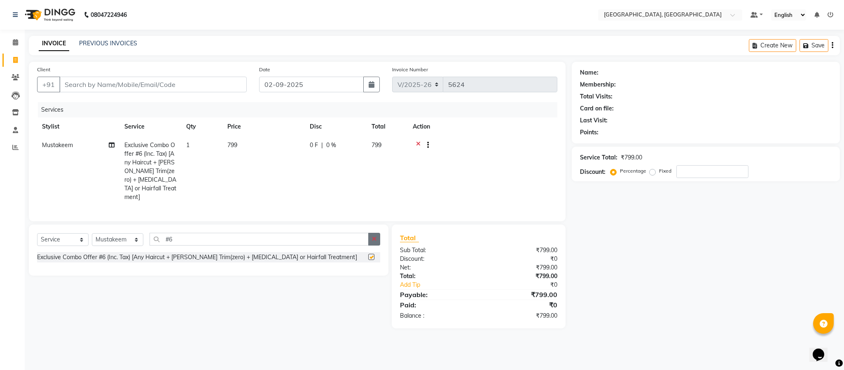
checkbox input "false"
click at [375, 240] on icon "button" at bounding box center [374, 239] width 5 height 6
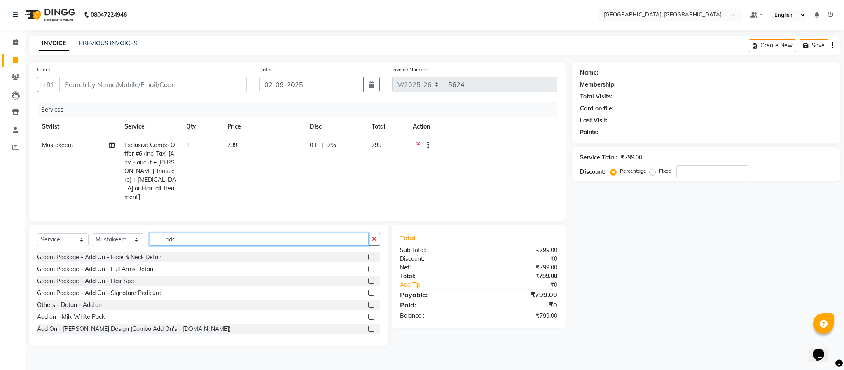
type input "add"
click at [368, 329] on label at bounding box center [371, 328] width 6 height 6
click at [368, 329] on input "checkbox" at bounding box center [370, 328] width 5 height 5
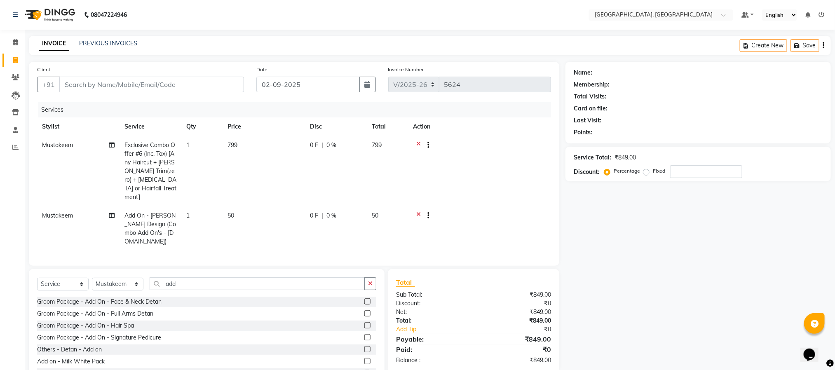
checkbox input "false"
click at [168, 89] on input "Client" at bounding box center [151, 85] width 185 height 16
type input "9"
type input "0"
type input "9994378414"
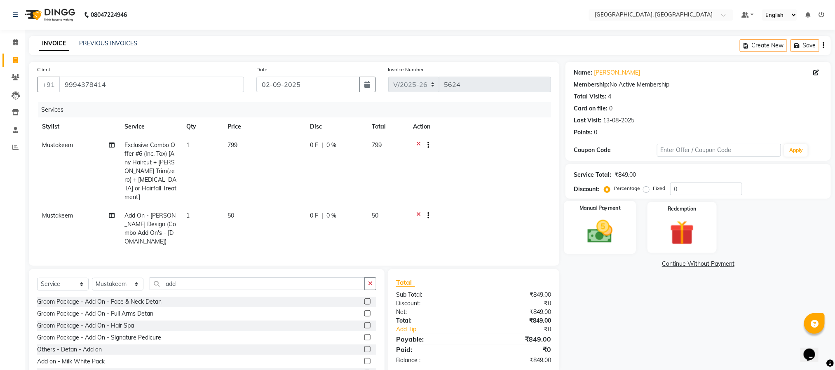
click at [607, 230] on img at bounding box center [599, 231] width 41 height 29
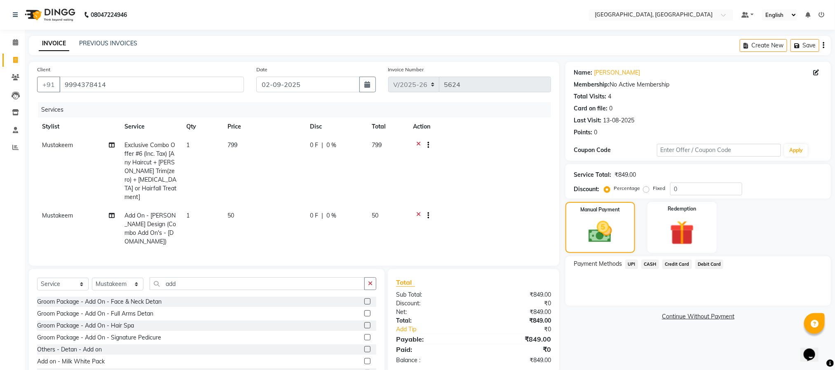
click at [631, 264] on span "UPI" at bounding box center [631, 264] width 13 height 9
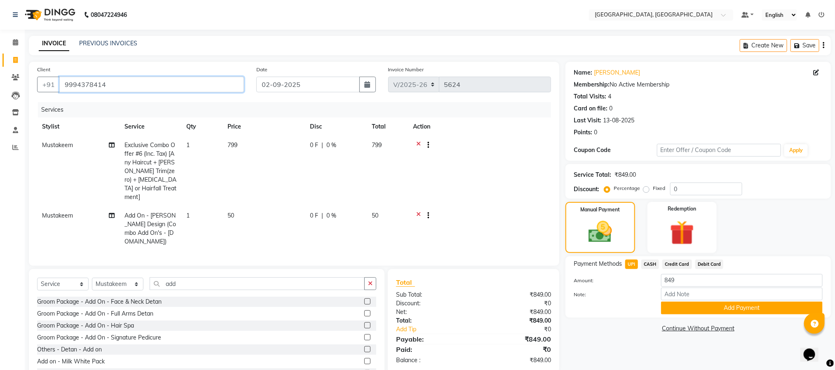
click at [208, 86] on input "9994378414" at bounding box center [151, 85] width 185 height 16
click at [730, 308] on button "Add Payment" at bounding box center [741, 308] width 161 height 13
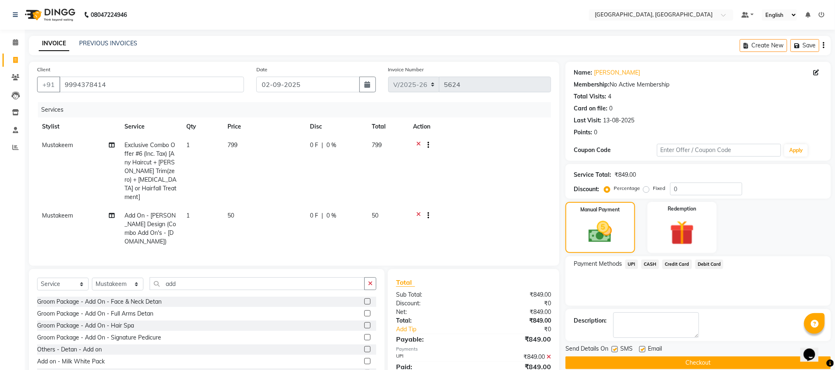
click at [717, 357] on button "Checkout" at bounding box center [697, 362] width 265 height 13
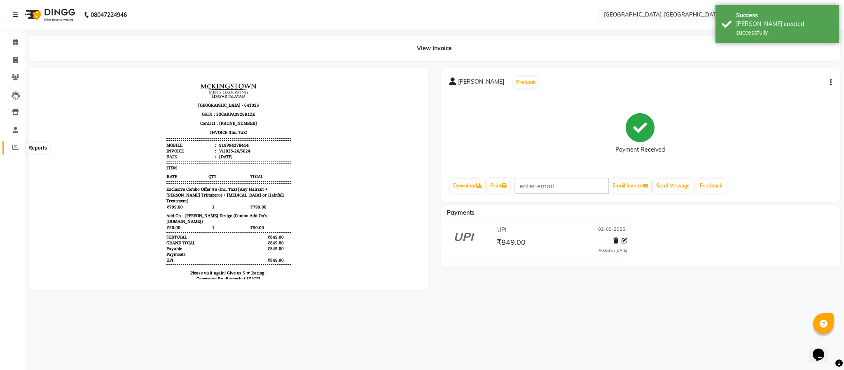
click at [18, 148] on icon at bounding box center [15, 147] width 6 height 6
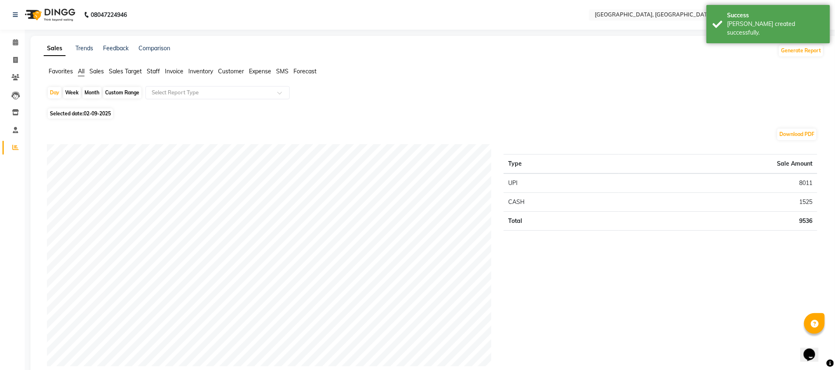
click at [151, 71] on span "Staff" at bounding box center [153, 71] width 13 height 7
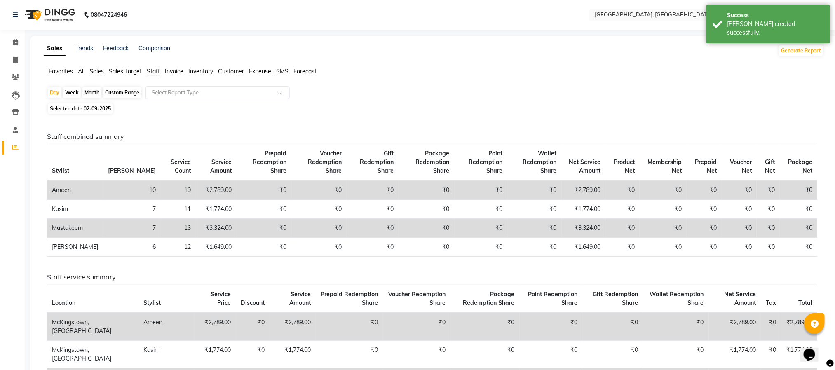
click at [311, 92] on div "Day Week Month Custom Range Select Report Type" at bounding box center [433, 93] width 773 height 15
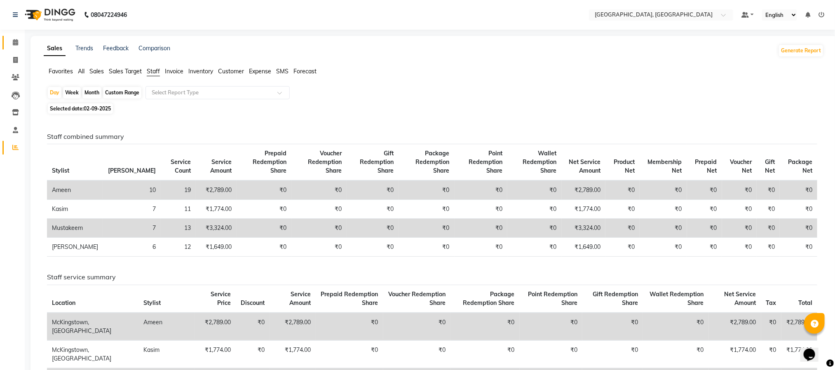
click at [18, 38] on span at bounding box center [15, 42] width 14 height 9
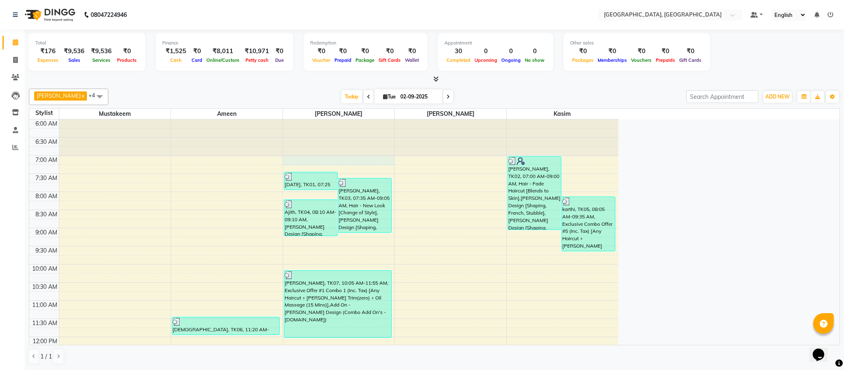
click at [421, 162] on td at bounding box center [338, 159] width 559 height 9
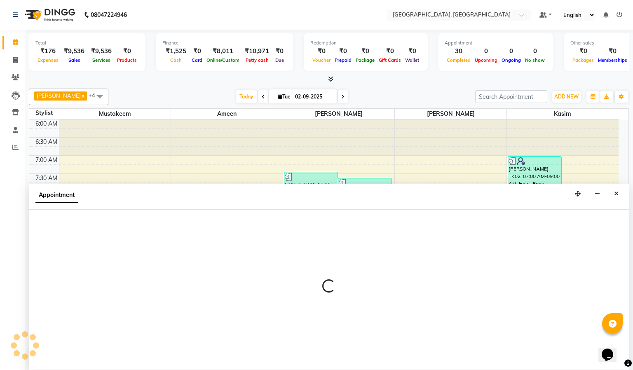
select select "66371"
select select "420"
select select "tentative"
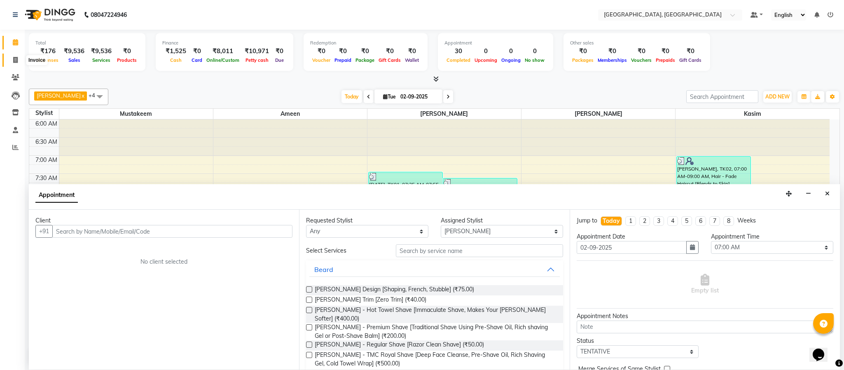
click at [10, 58] on span at bounding box center [15, 60] width 14 height 9
select select "4977"
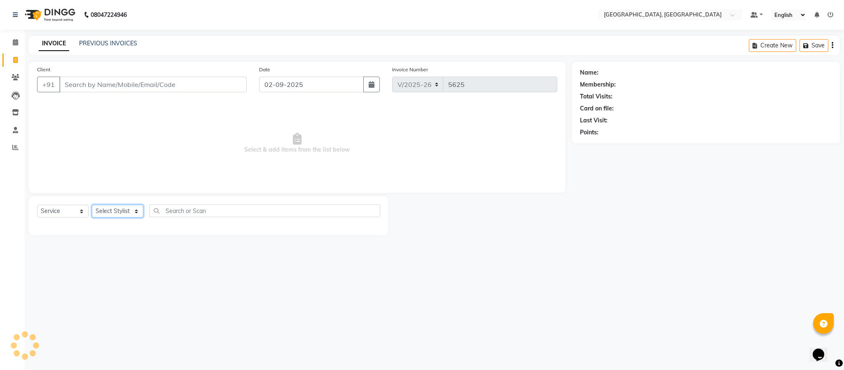
drag, startPoint x: 117, startPoint y: 207, endPoint x: 167, endPoint y: 308, distance: 112.6
click at [117, 207] on select "Select Stylist Ameen House Keeping [PERSON_NAME] [PERSON_NAME] Prathiswar [PERS…" at bounding box center [117, 211] width 51 height 13
click at [92, 205] on select "Select Stylist Ameen House Keeping [PERSON_NAME] [PERSON_NAME] Prathiswar [PERS…" at bounding box center [117, 211] width 51 height 13
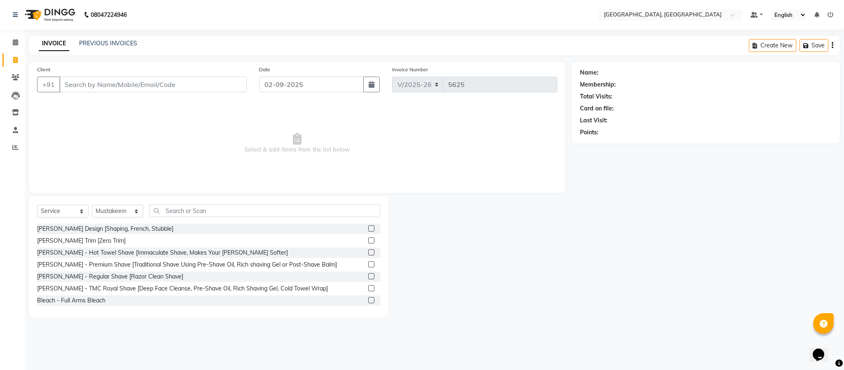
click at [368, 229] on label at bounding box center [371, 228] width 6 height 6
click at [368, 229] on input "checkbox" at bounding box center [370, 228] width 5 height 5
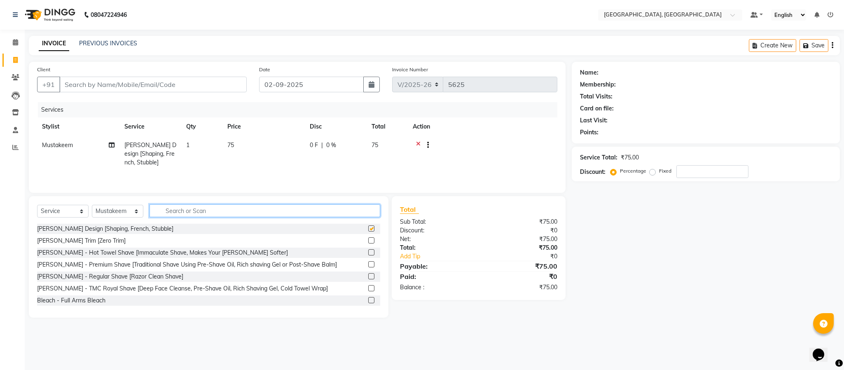
click at [331, 210] on input "text" at bounding box center [265, 210] width 231 height 13
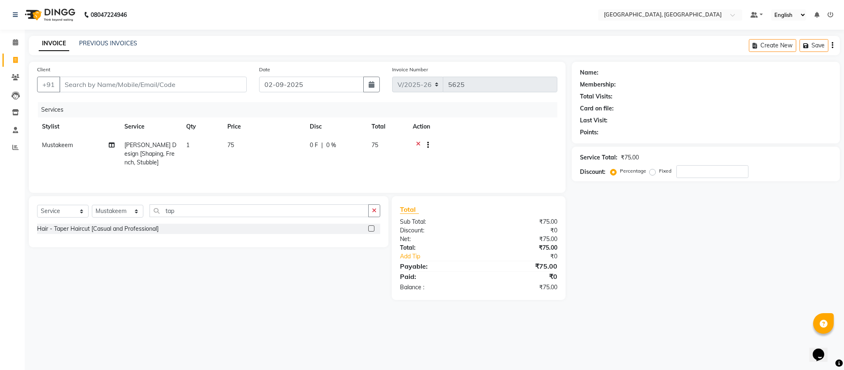
click at [369, 232] on label at bounding box center [371, 228] width 6 height 6
click at [369, 232] on input "checkbox" at bounding box center [370, 228] width 5 height 5
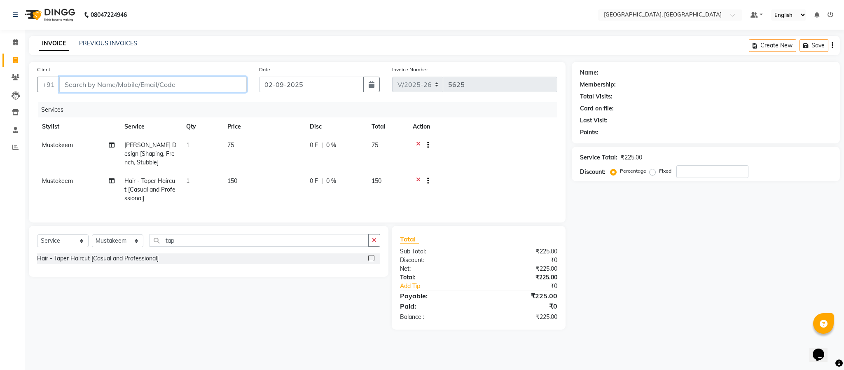
click at [159, 85] on input "Client" at bounding box center [152, 85] width 187 height 16
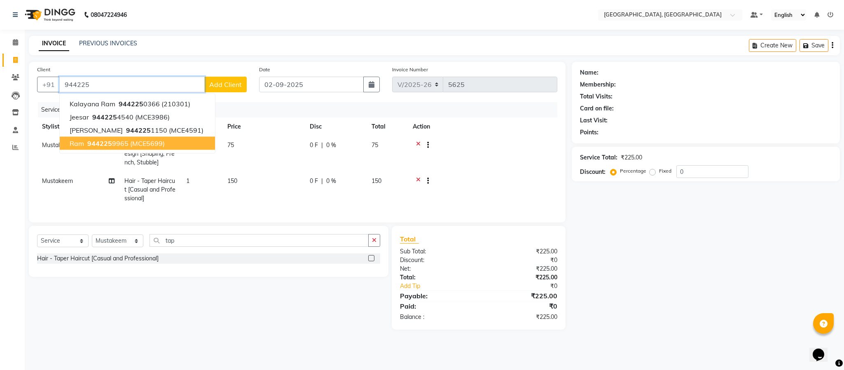
click at [154, 137] on button "ram 944225 9965 (MCE5699)" at bounding box center [137, 143] width 155 height 13
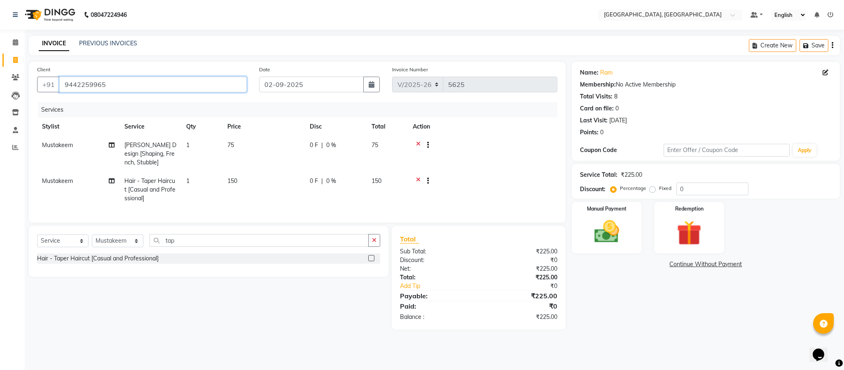
click at [147, 91] on input "9442259965" at bounding box center [152, 85] width 187 height 16
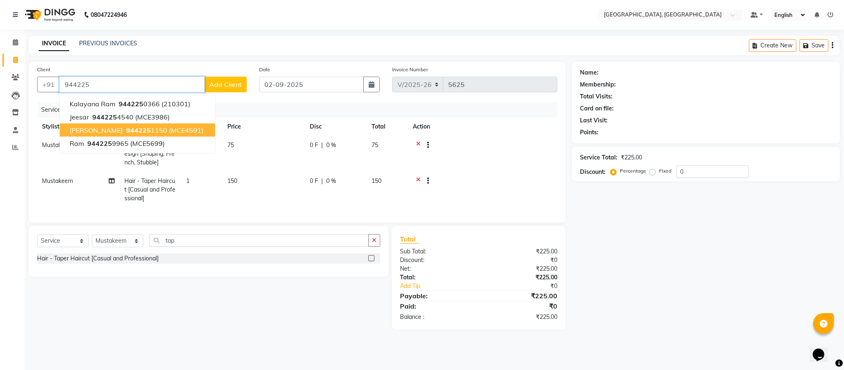
click at [169, 130] on span "(MCE4591)" at bounding box center [186, 130] width 35 height 8
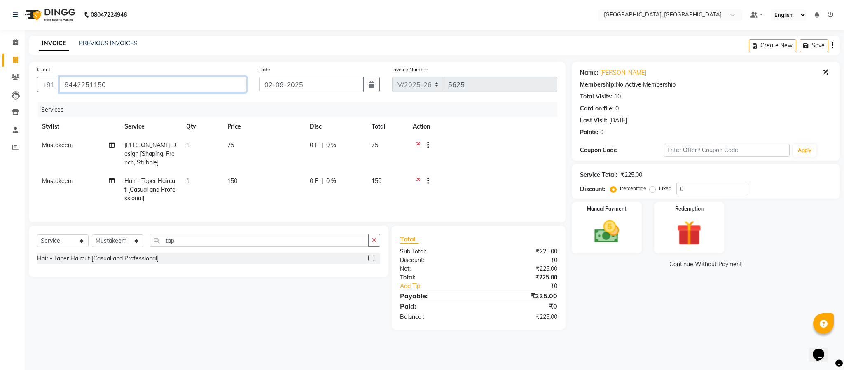
click at [135, 87] on input "9442251150" at bounding box center [152, 85] width 187 height 16
drag, startPoint x: 596, startPoint y: 233, endPoint x: 624, endPoint y: 248, distance: 32.8
click at [596, 233] on img at bounding box center [607, 232] width 42 height 30
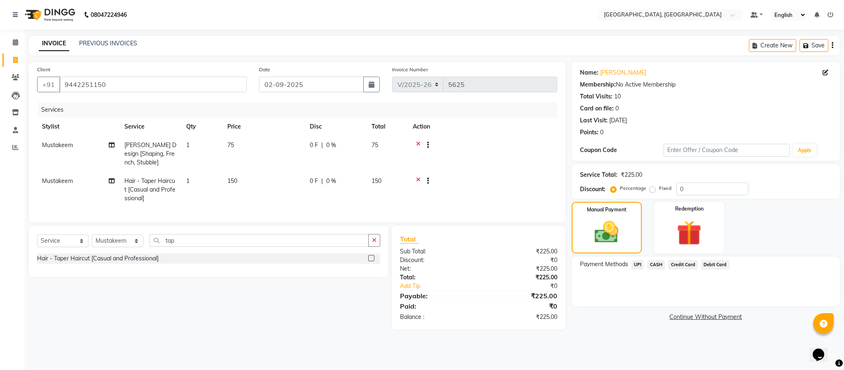
click at [636, 260] on span "UPI" at bounding box center [637, 264] width 13 height 9
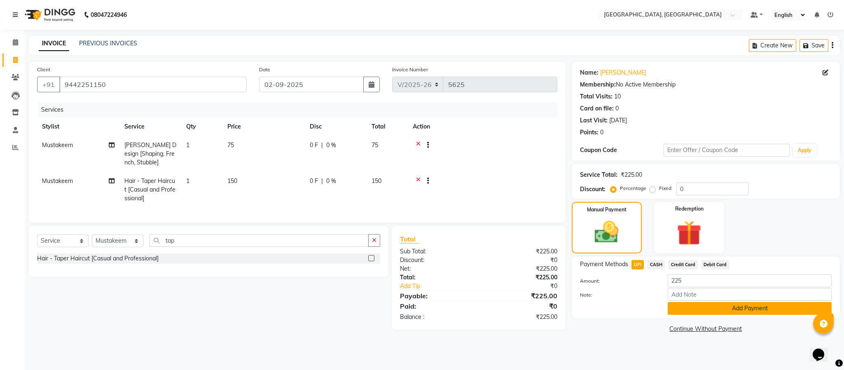
click at [706, 309] on button "Add Payment" at bounding box center [750, 308] width 164 height 13
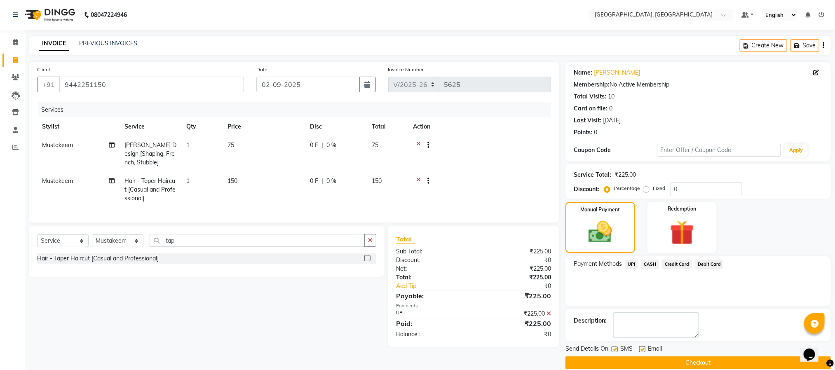
drag, startPoint x: 704, startPoint y: 353, endPoint x: 704, endPoint y: 359, distance: 5.4
click at [704, 356] on div "Send Details On SMS Email Checkout" at bounding box center [697, 356] width 265 height 25
click at [703, 361] on button "Checkout" at bounding box center [697, 362] width 265 height 13
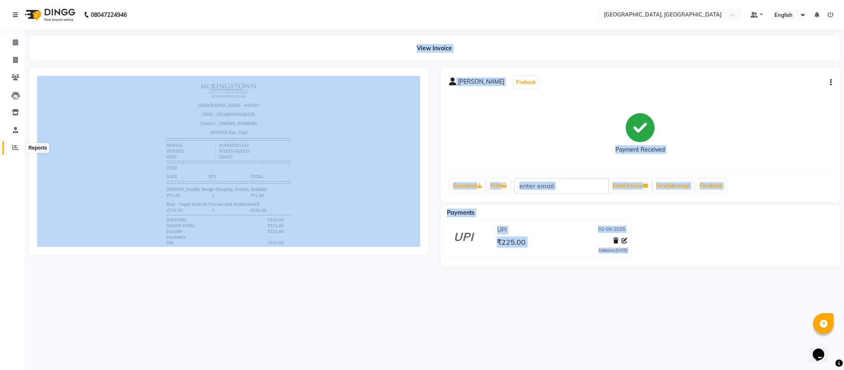
drag, startPoint x: 17, startPoint y: 146, endPoint x: 20, endPoint y: 141, distance: 5.9
click at [17, 146] on icon at bounding box center [15, 147] width 6 height 6
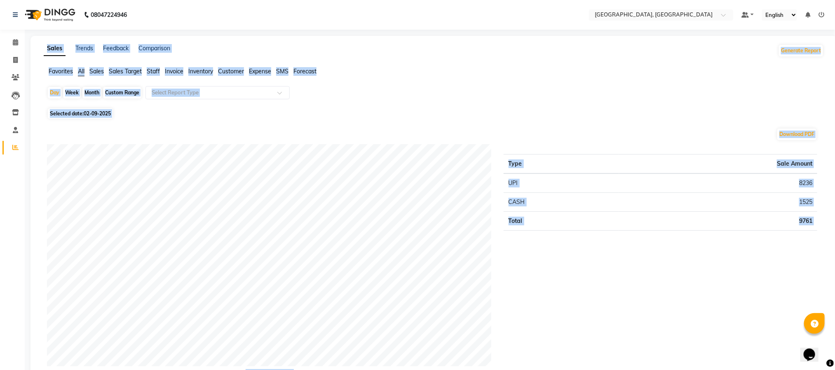
click at [156, 71] on span "Staff" at bounding box center [153, 71] width 13 height 7
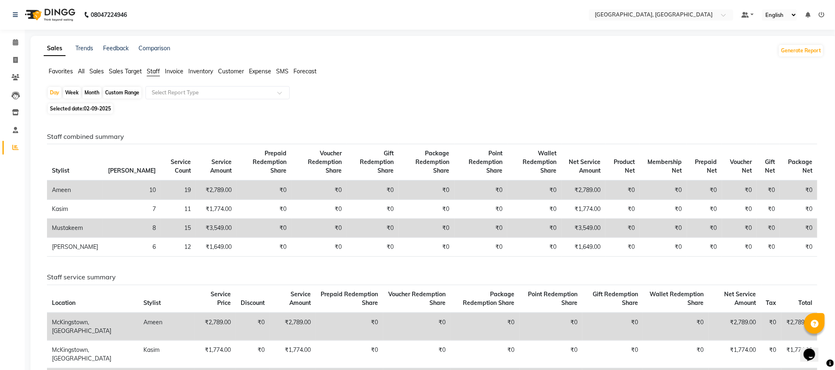
click at [402, 115] on div "Day Week Month Custom Range Select Report Type Selected date: [DATE] Staff comb…" at bounding box center [434, 271] width 780 height 370
click at [13, 43] on icon at bounding box center [15, 42] width 5 height 6
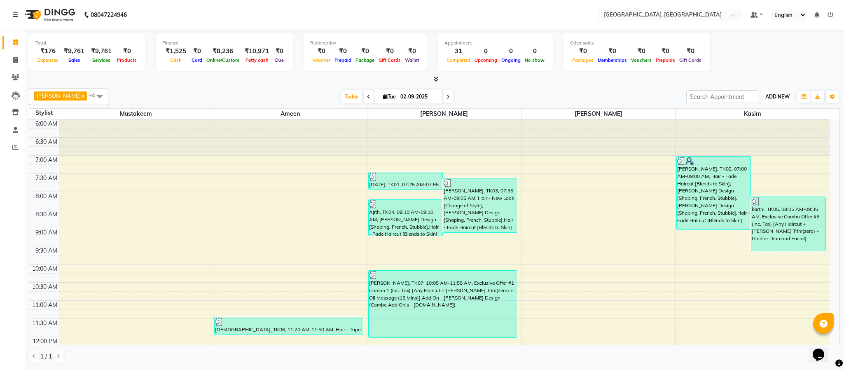
click at [779, 96] on span "ADD NEW" at bounding box center [777, 97] width 24 height 6
click at [758, 136] on link "Add Expense" at bounding box center [758, 134] width 65 height 11
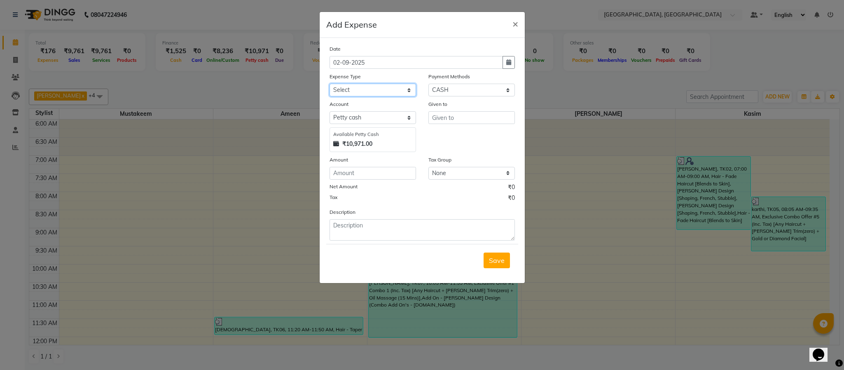
drag, startPoint x: 369, startPoint y: 91, endPoint x: 371, endPoint y: 94, distance: 4.5
click at [371, 92] on select "Select Advance Salary Bank charges Cash Exchange Cash transfer to bank Customer…" at bounding box center [373, 90] width 87 height 13
click at [330, 84] on select "Select Advance Salary Bank charges Cash Exchange Cash transfer to bank Customer…" at bounding box center [373, 90] width 87 height 13
click at [455, 117] on input "text" at bounding box center [471, 117] width 87 height 13
click at [462, 134] on ngb-highlight "Mu stakeem" at bounding box center [457, 135] width 36 height 8
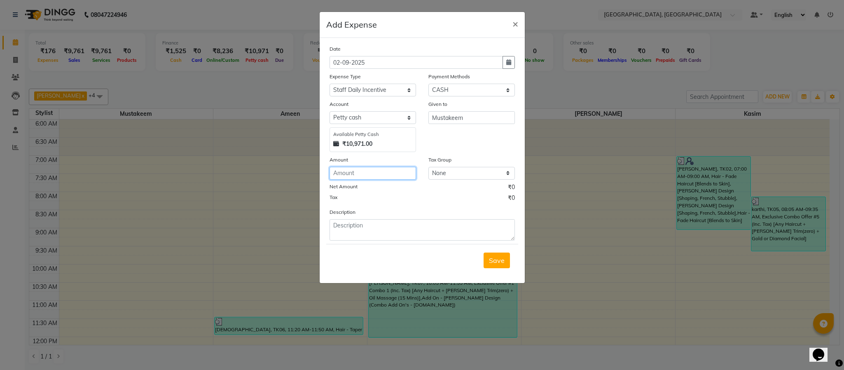
click at [379, 178] on input "number" at bounding box center [373, 173] width 87 height 13
click at [399, 199] on div "Tax ₹0" at bounding box center [422, 199] width 185 height 11
click at [497, 262] on span "Save" at bounding box center [497, 260] width 16 height 8
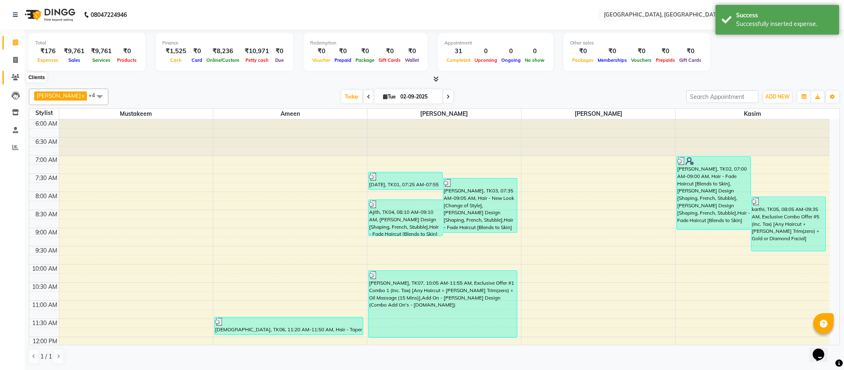
click at [15, 77] on icon at bounding box center [16, 77] width 8 height 6
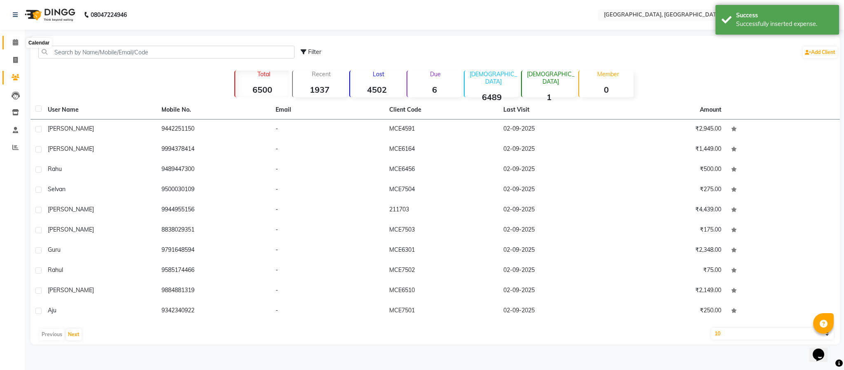
click at [15, 47] on span at bounding box center [15, 42] width 14 height 9
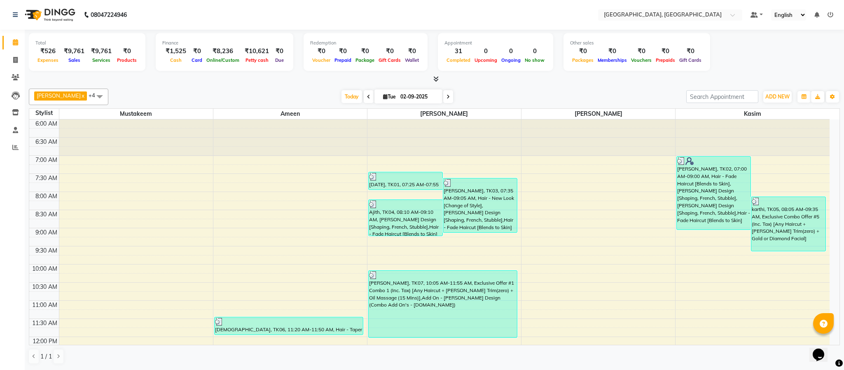
click at [437, 77] on icon at bounding box center [435, 79] width 5 height 6
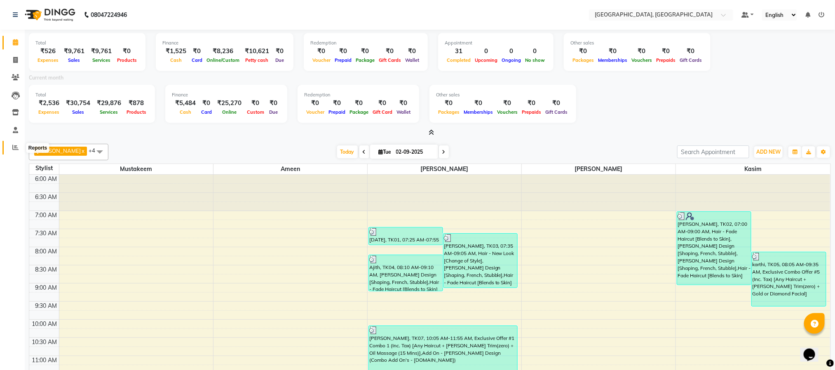
click at [16, 143] on span at bounding box center [15, 147] width 14 height 9
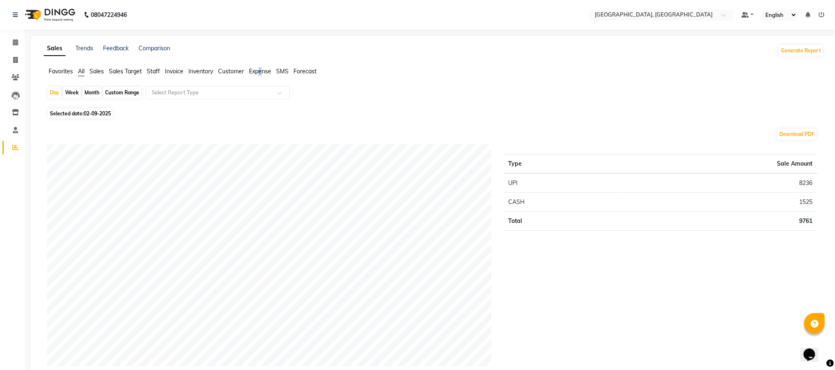
click at [261, 70] on span "Expense" at bounding box center [260, 71] width 22 height 7
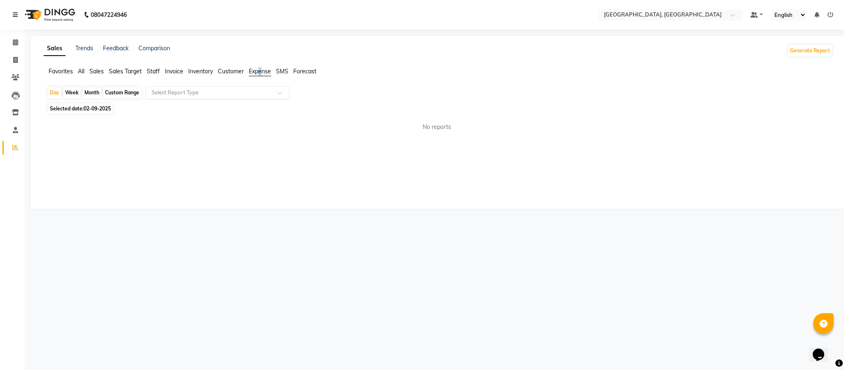
click at [260, 93] on input "text" at bounding box center [209, 93] width 119 height 8
click at [251, 124] on div "Expense" at bounding box center [217, 124] width 143 height 16
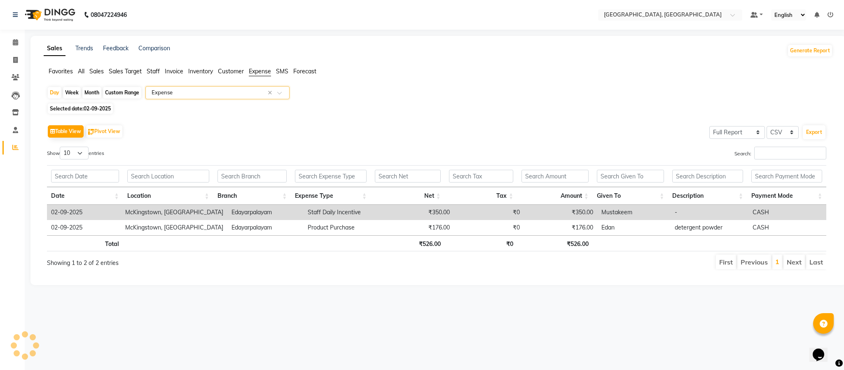
click at [429, 116] on div "Day Week Month Custom Range Select Report Type × Expense × Selected date: [DATE…" at bounding box center [438, 181] width 789 height 191
